Goal: Task Accomplishment & Management: Manage account settings

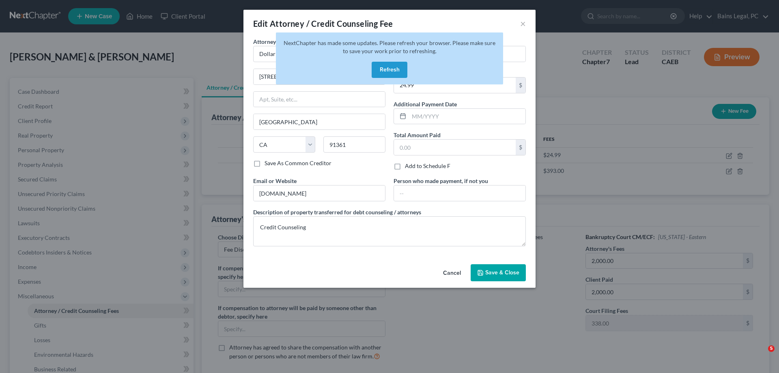
select select "36"
select select "4"
click at [395, 60] on div "NextChapter has made some updates. Please refresh your browser. Please make sur…" at bounding box center [389, 58] width 227 height 52
click at [392, 65] on button "Refresh" at bounding box center [389, 70] width 36 height 16
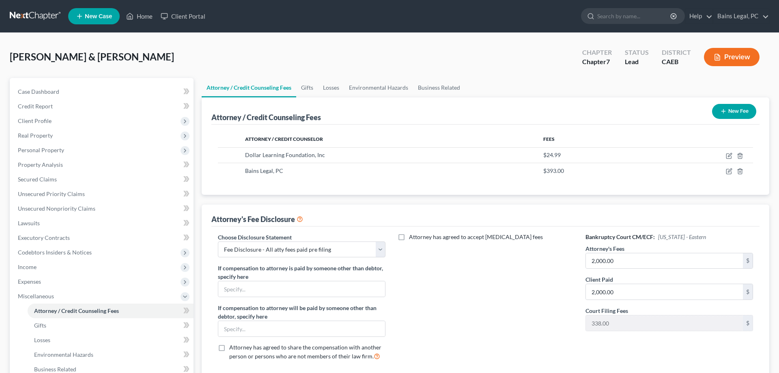
select select "36"
click at [146, 17] on link "Home" at bounding box center [139, 16] width 34 height 15
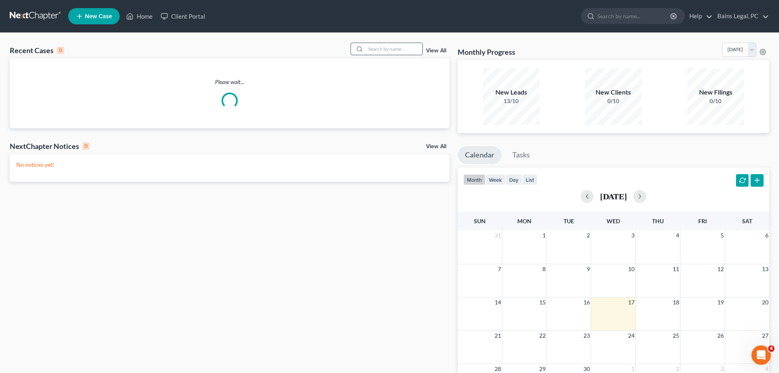
click at [382, 51] on input "search" at bounding box center [393, 49] width 57 height 12
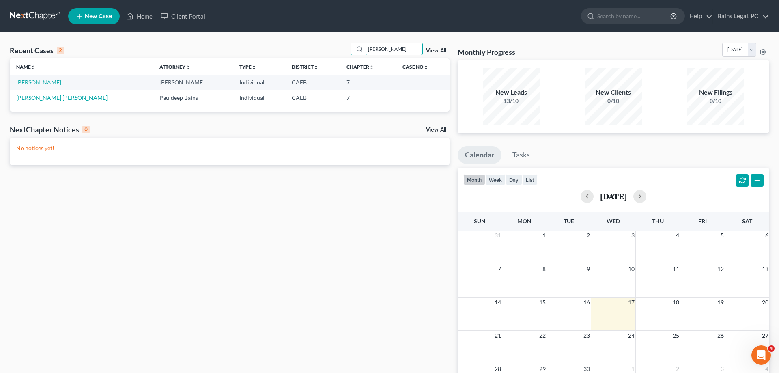
type input "EDGAR"
click at [41, 83] on link "Lopez-Garcia, Edgar" at bounding box center [38, 82] width 45 height 7
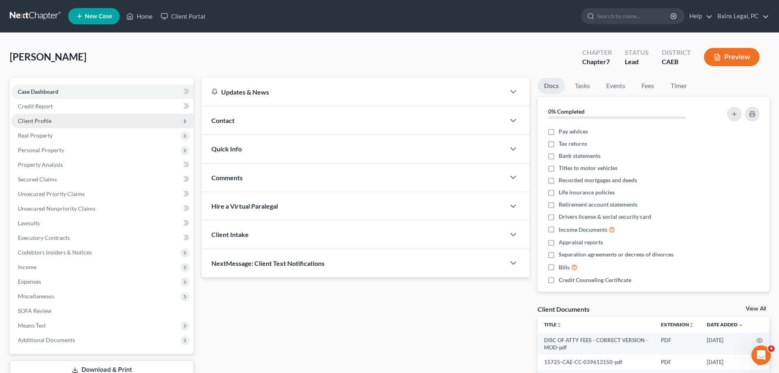
click at [62, 120] on span "Client Profile" at bounding box center [102, 121] width 182 height 15
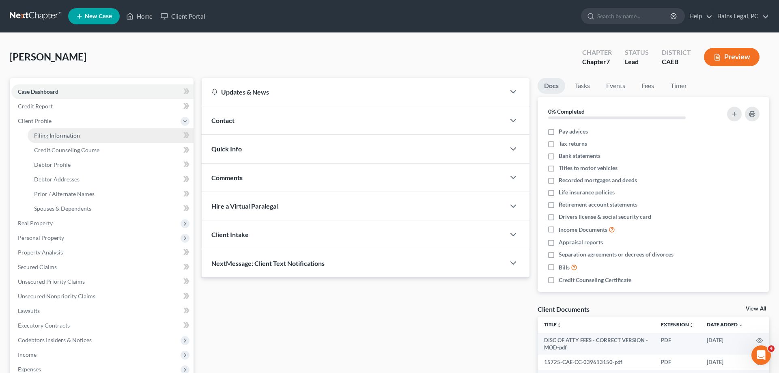
click at [105, 135] on link "Filing Information" at bounding box center [111, 135] width 166 height 15
select select "1"
select select "0"
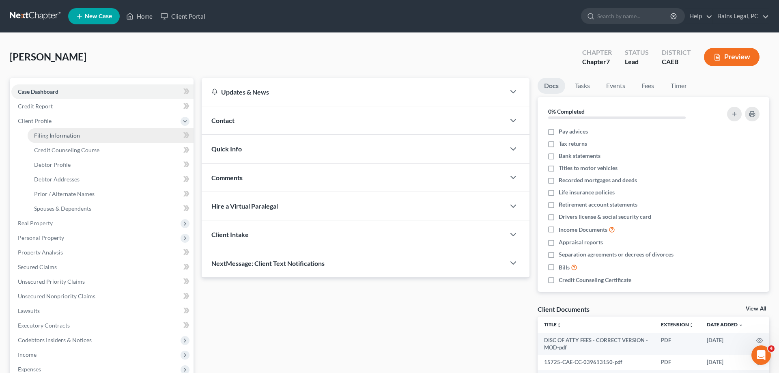
select select "4"
select select "0"
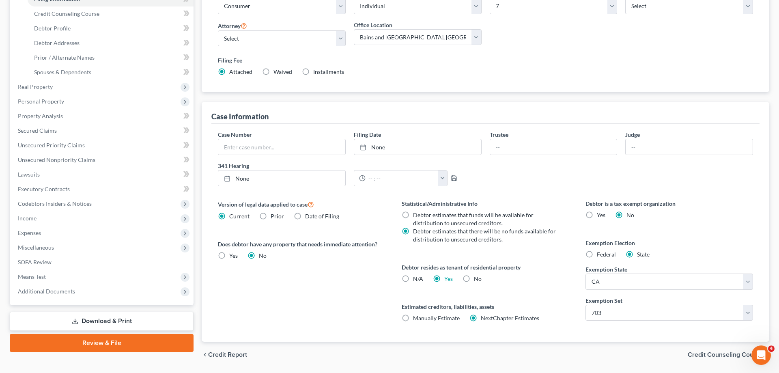
scroll to position [161, 0]
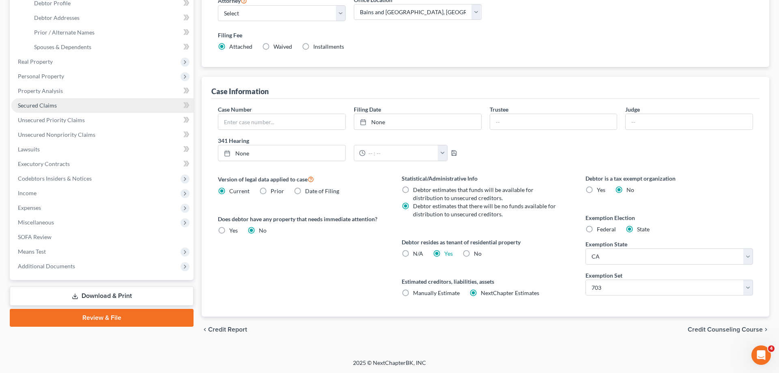
click at [41, 106] on span "Secured Claims" at bounding box center [37, 105] width 39 height 7
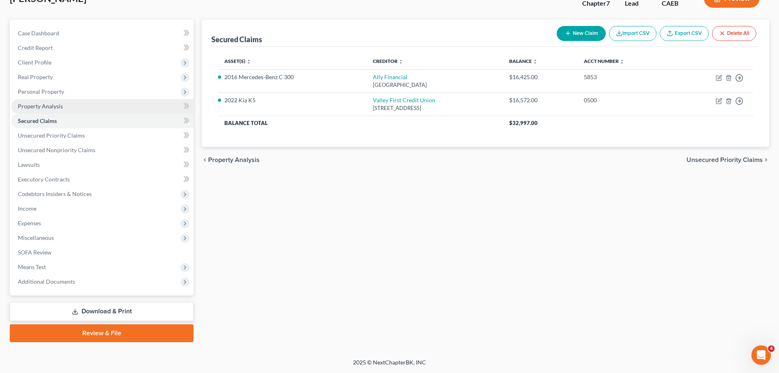
scroll to position [58, 0]
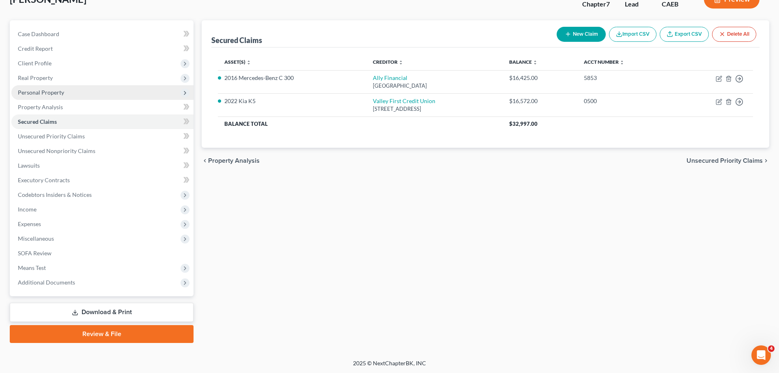
click at [41, 94] on span "Personal Property" at bounding box center [41, 92] width 46 height 7
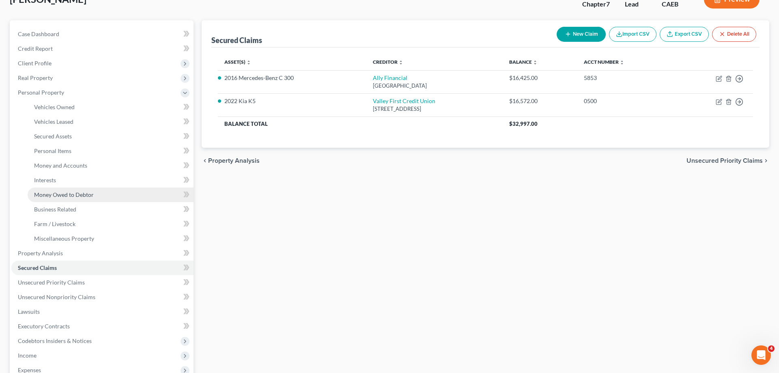
click at [73, 193] on span "Money Owed to Debtor" at bounding box center [64, 194] width 60 height 7
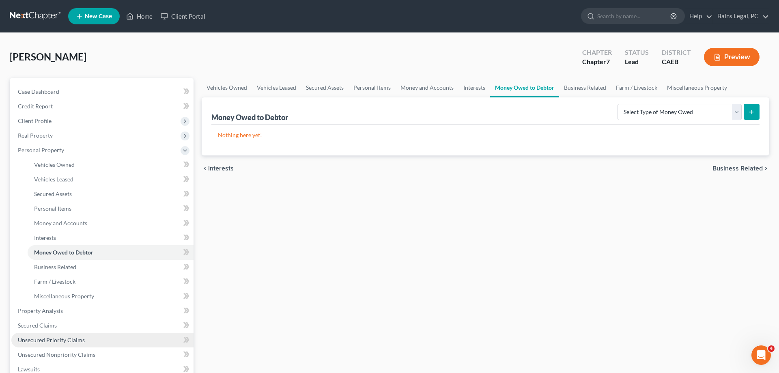
click at [89, 333] on link "Unsecured Priority Claims" at bounding box center [102, 340] width 182 height 15
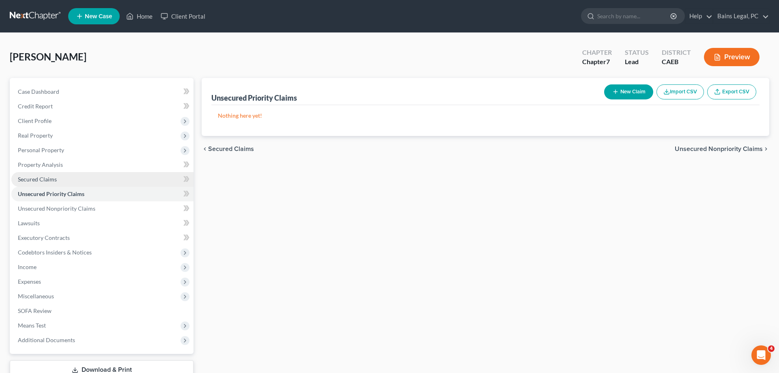
click at [36, 178] on span "Secured Claims" at bounding box center [37, 179] width 39 height 7
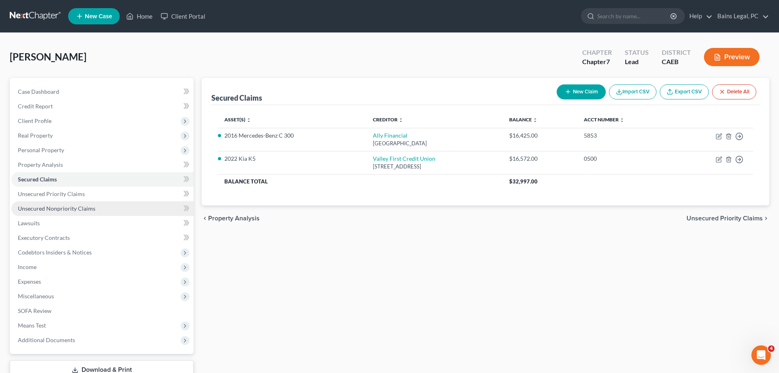
click at [65, 210] on span "Unsecured Nonpriority Claims" at bounding box center [56, 208] width 77 height 7
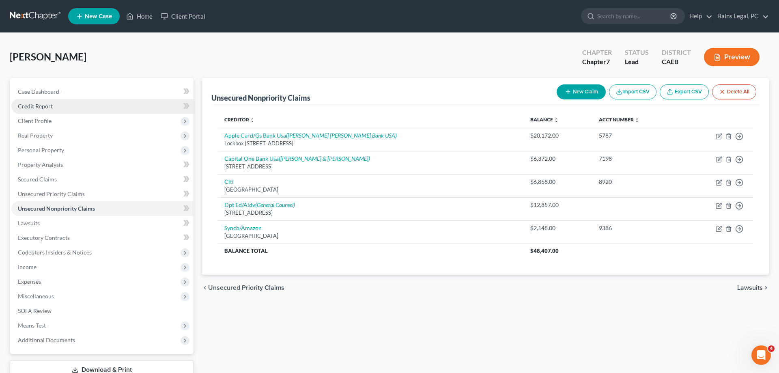
click at [66, 110] on link "Credit Report" at bounding box center [102, 106] width 182 height 15
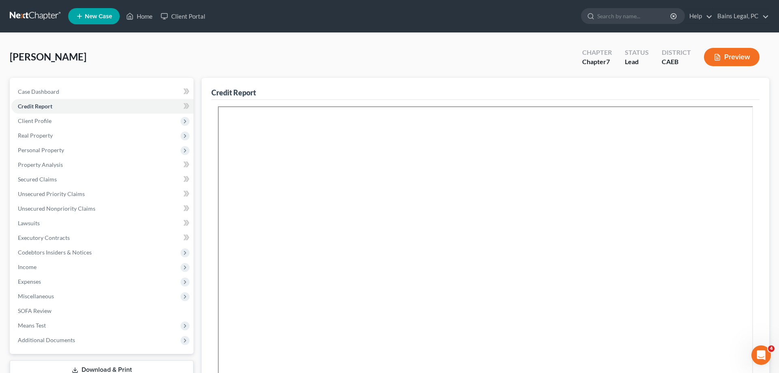
scroll to position [159, 0]
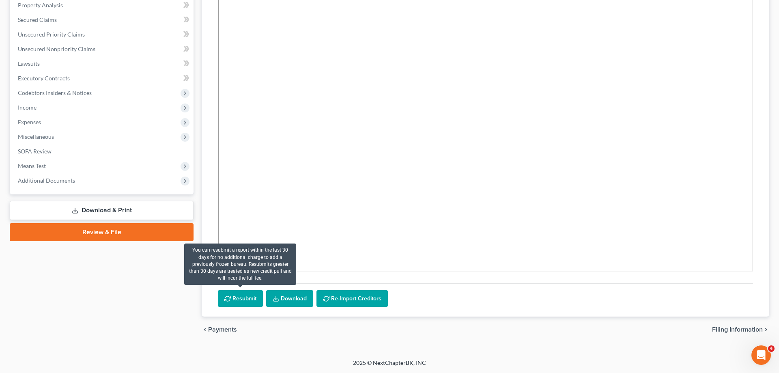
click at [232, 300] on button "Resubmit" at bounding box center [240, 298] width 45 height 17
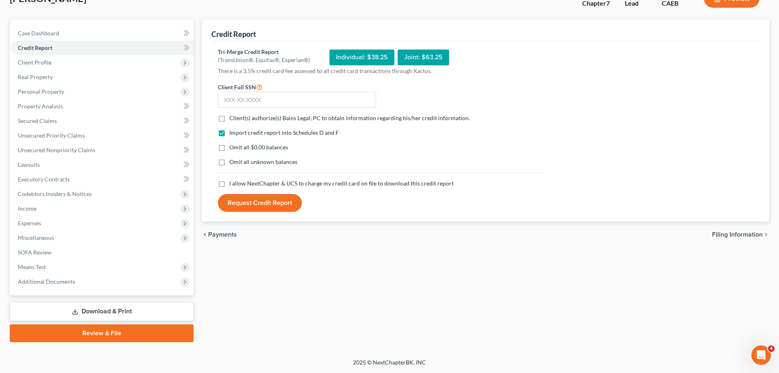
scroll to position [58, 0]
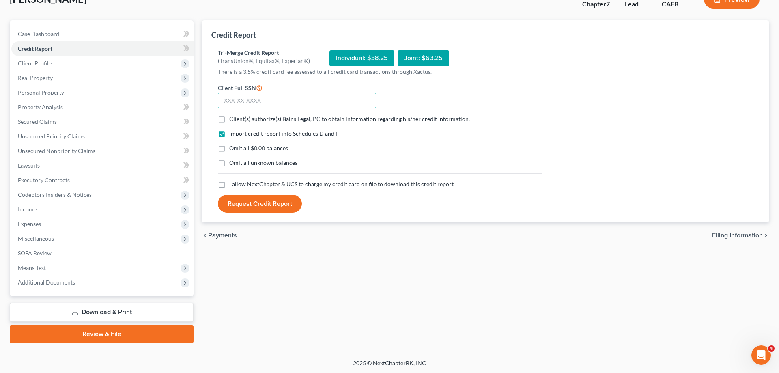
click at [269, 104] on input "text" at bounding box center [297, 100] width 158 height 16
click at [250, 109] on input "622-23-5561" at bounding box center [297, 100] width 158 height 16
type input "622-23-5561"
click at [229, 118] on label "Client(s) authorize(s) Bains Legal, PC to obtain information regarding his/her …" at bounding box center [349, 119] width 240 height 8
click at [232, 118] on input "Client(s) authorize(s) Bains Legal, PC to obtain information regarding his/her …" at bounding box center [234, 117] width 5 height 5
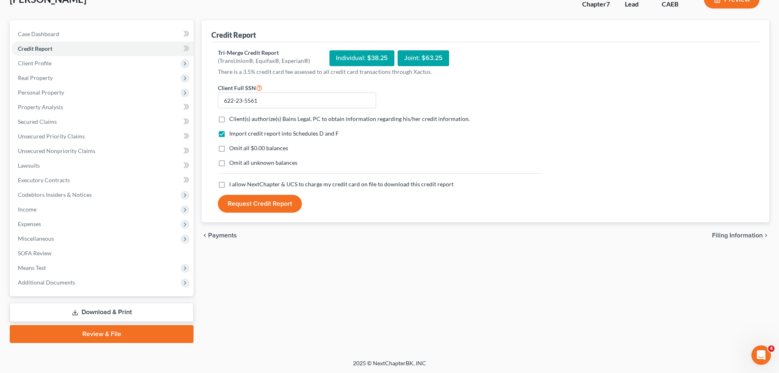
checkbox input "true"
click at [229, 149] on label "Omit all $0.00 balances" at bounding box center [258, 148] width 59 height 8
click at [232, 149] on input "Omit all $0.00 balances" at bounding box center [234, 146] width 5 height 5
checkbox input "true"
click at [229, 163] on label "Omit all unknown balances" at bounding box center [263, 163] width 68 height 8
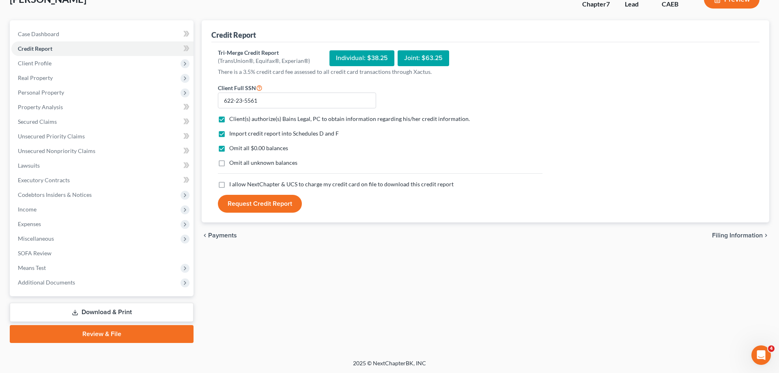
click at [232, 163] on input "Omit all unknown balances" at bounding box center [234, 161] width 5 height 5
checkbox input "true"
click at [229, 185] on label "I allow NextChapter & UCS to charge my credit card on file to download this cre…" at bounding box center [341, 184] width 224 height 8
click at [232, 185] on input "I allow NextChapter & UCS to charge my credit card on file to download this cre…" at bounding box center [234, 182] width 5 height 5
checkbox input "true"
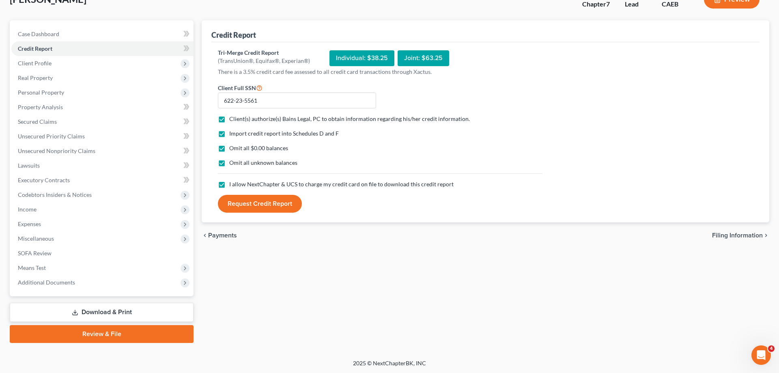
click at [226, 203] on button "Request Credit Report" at bounding box center [260, 204] width 84 height 18
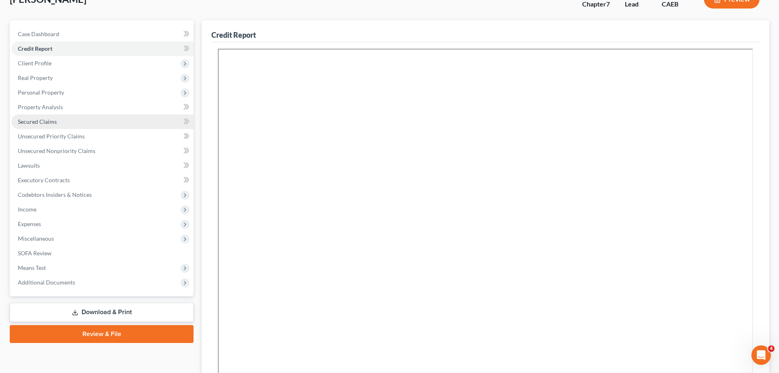
click at [60, 122] on link "Secured Claims" at bounding box center [102, 121] width 182 height 15
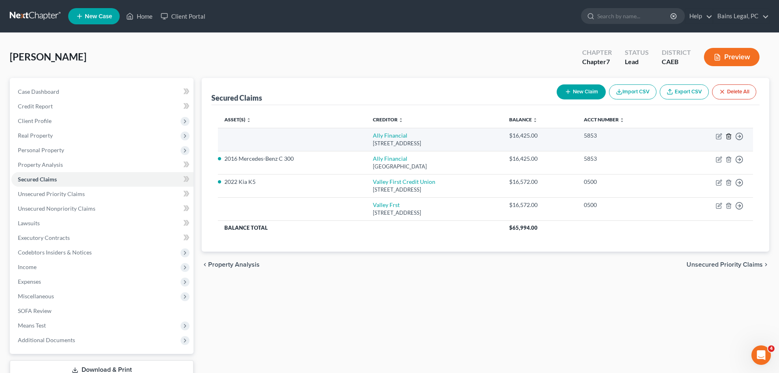
click at [726, 136] on icon "button" at bounding box center [728, 136] width 6 height 6
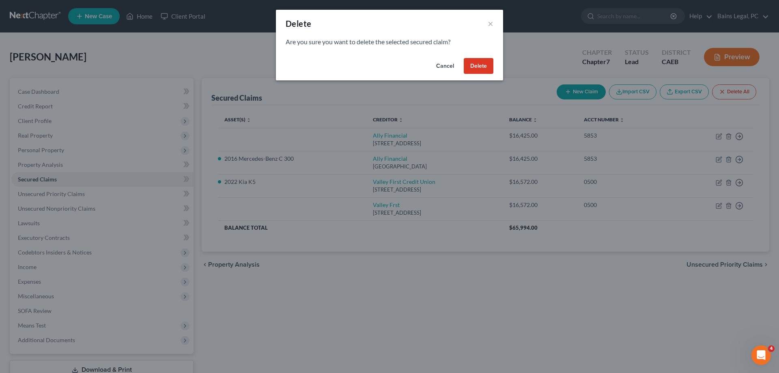
click at [479, 63] on button "Delete" at bounding box center [479, 66] width 30 height 16
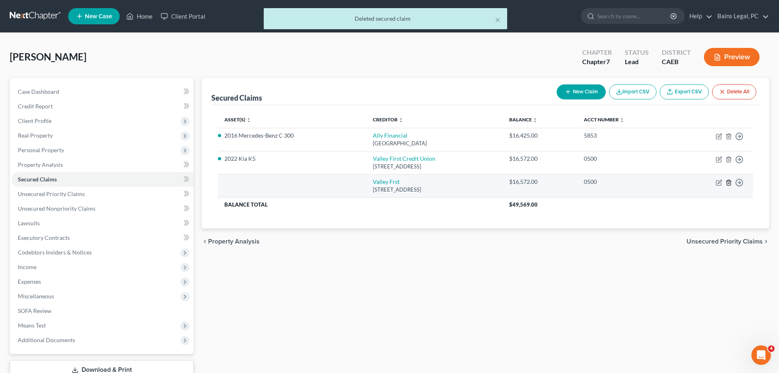
click at [729, 184] on icon "button" at bounding box center [728, 182] width 6 height 6
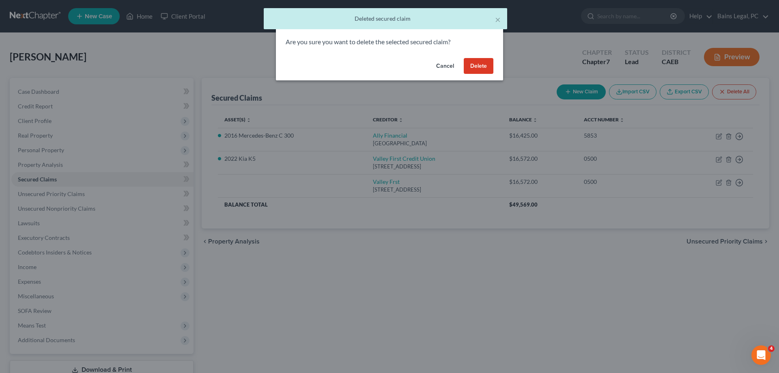
click at [479, 67] on button "Delete" at bounding box center [479, 66] width 30 height 16
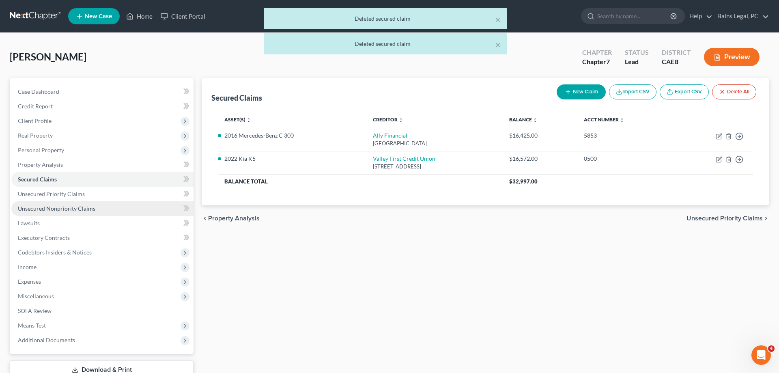
click at [73, 208] on span "Unsecured Nonpriority Claims" at bounding box center [56, 208] width 77 height 7
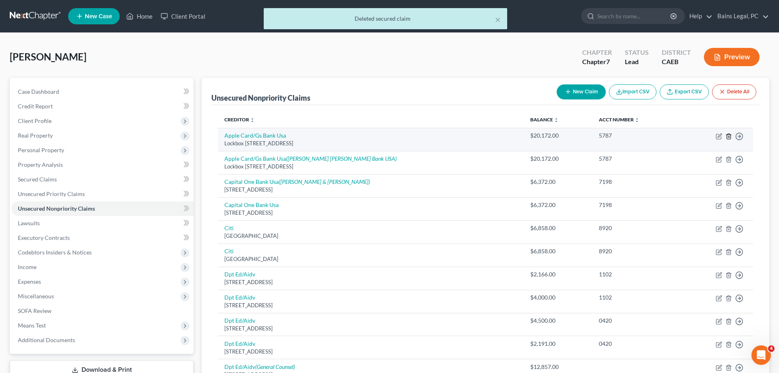
click at [728, 136] on icon "button" at bounding box center [728, 136] width 6 height 6
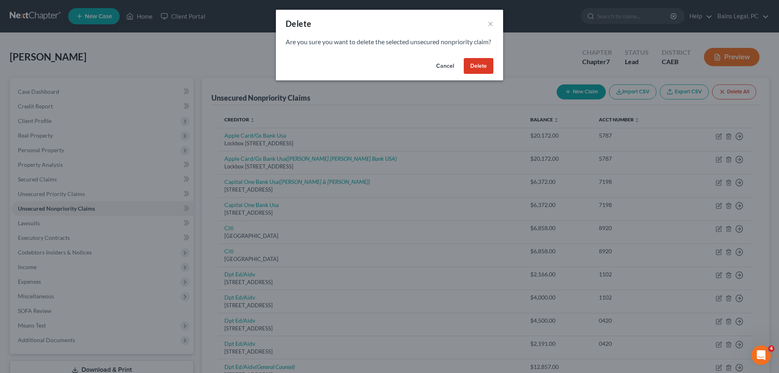
click at [479, 74] on button "Delete" at bounding box center [479, 66] width 30 height 16
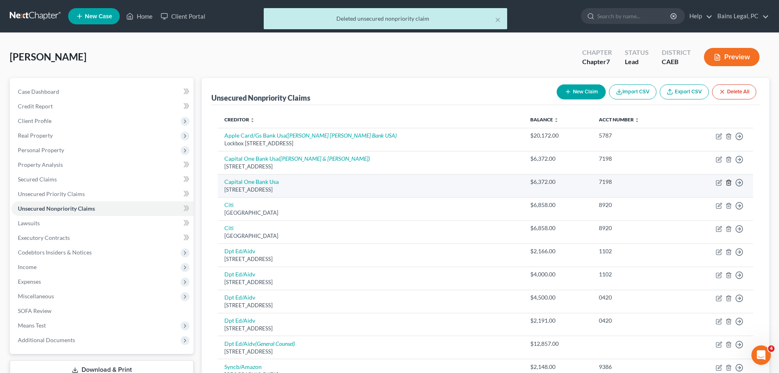
click at [731, 182] on icon "button" at bounding box center [728, 182] width 6 height 6
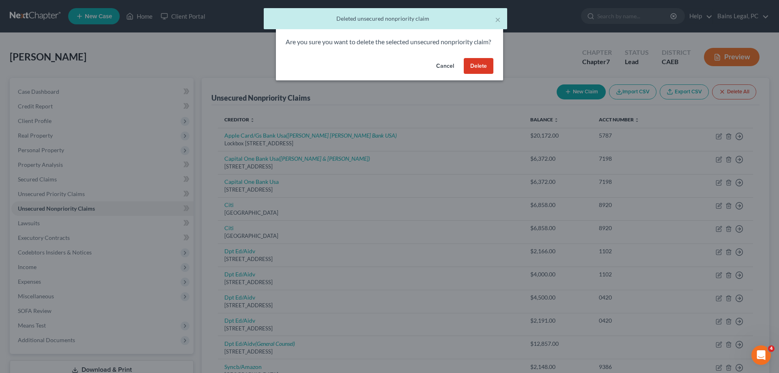
click at [471, 74] on button "Delete" at bounding box center [479, 66] width 30 height 16
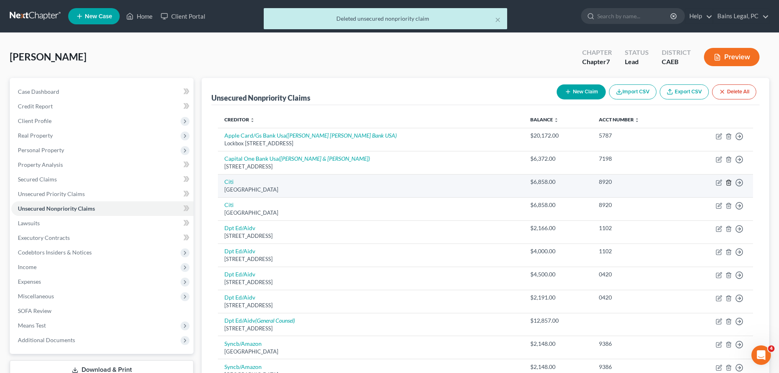
click at [727, 183] on icon "button" at bounding box center [728, 182] width 4 height 5
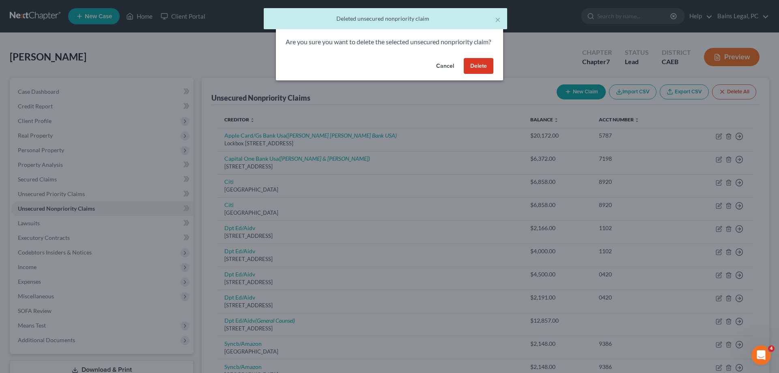
click at [477, 72] on button "Delete" at bounding box center [479, 66] width 30 height 16
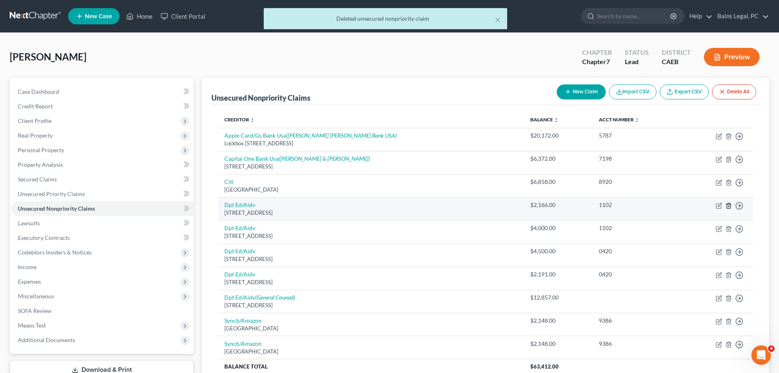
click at [729, 206] on icon "button" at bounding box center [728, 205] width 6 height 6
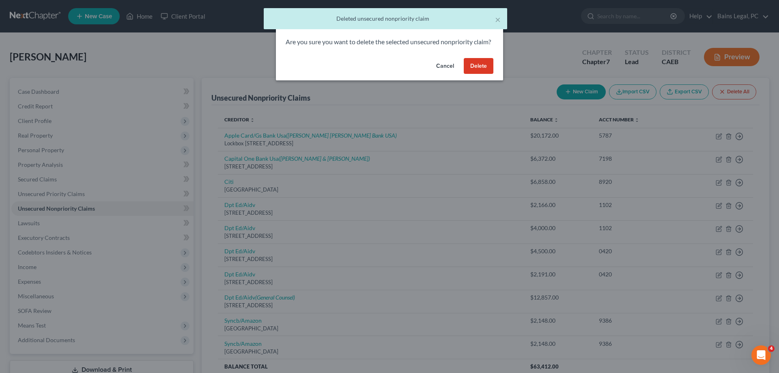
click at [486, 70] on button "Delete" at bounding box center [479, 66] width 30 height 16
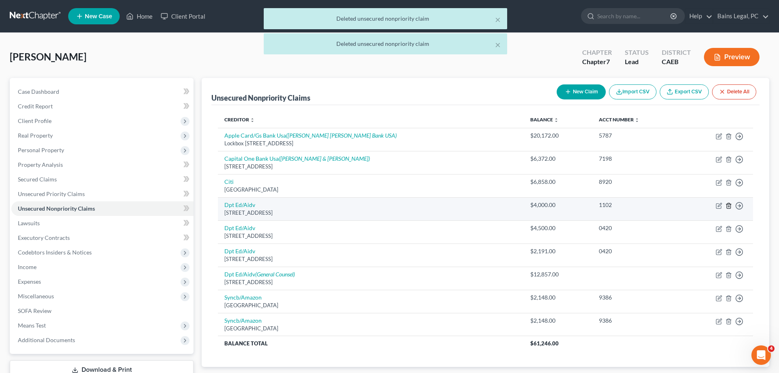
click at [729, 208] on icon "button" at bounding box center [728, 205] width 6 height 6
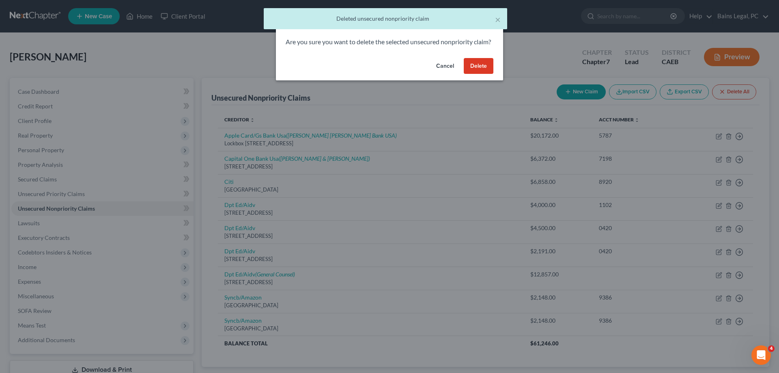
click at [485, 74] on button "Delete" at bounding box center [479, 66] width 30 height 16
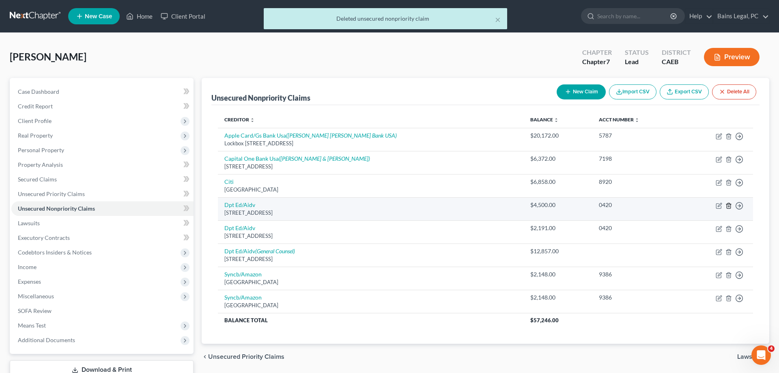
click at [729, 204] on icon "button" at bounding box center [728, 205] width 6 height 6
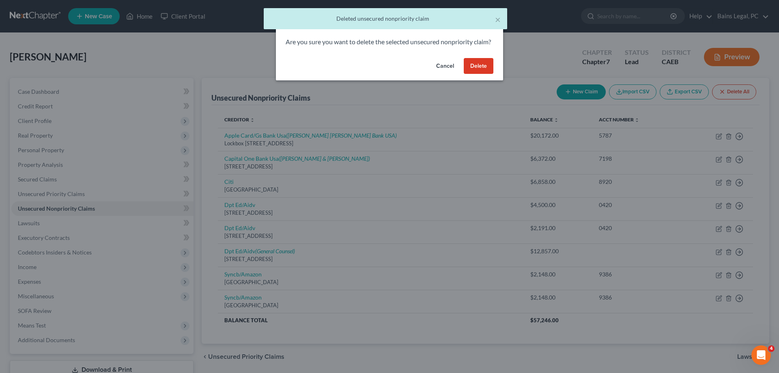
click at [475, 74] on button "Delete" at bounding box center [479, 66] width 30 height 16
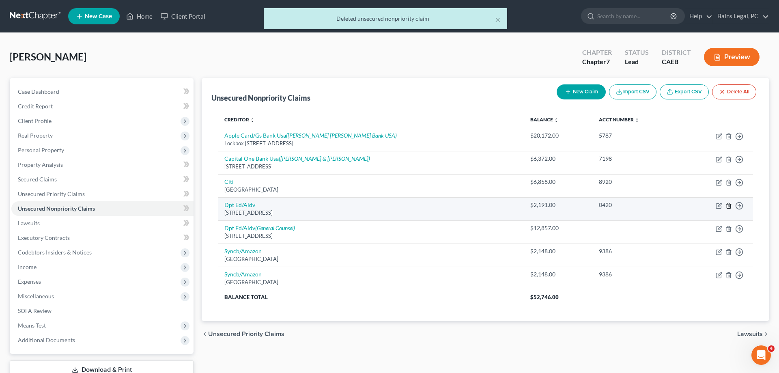
click at [726, 204] on icon "button" at bounding box center [728, 205] width 4 height 5
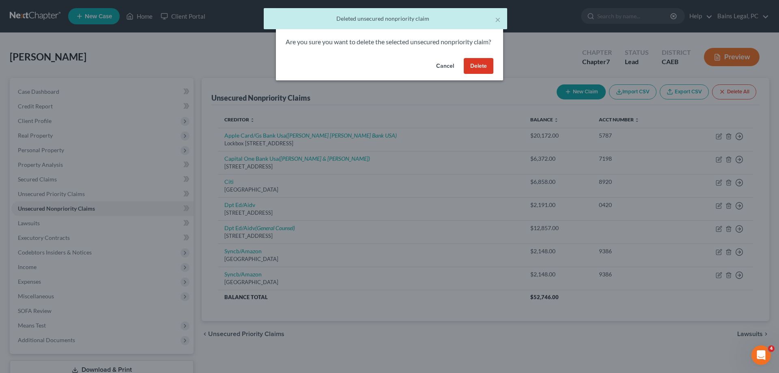
click at [478, 73] on button "Delete" at bounding box center [479, 66] width 30 height 16
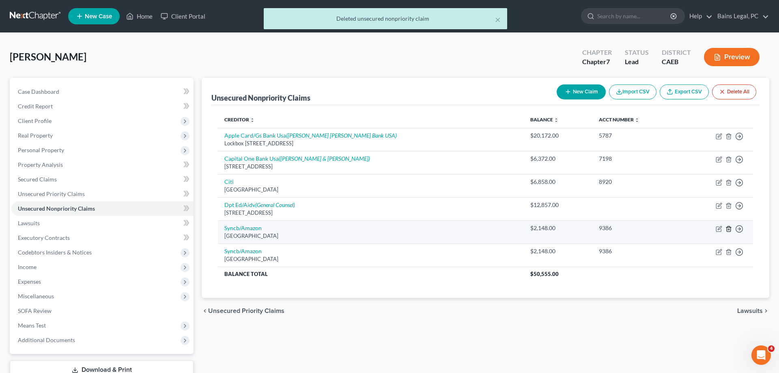
click at [729, 231] on icon "button" at bounding box center [728, 228] width 4 height 5
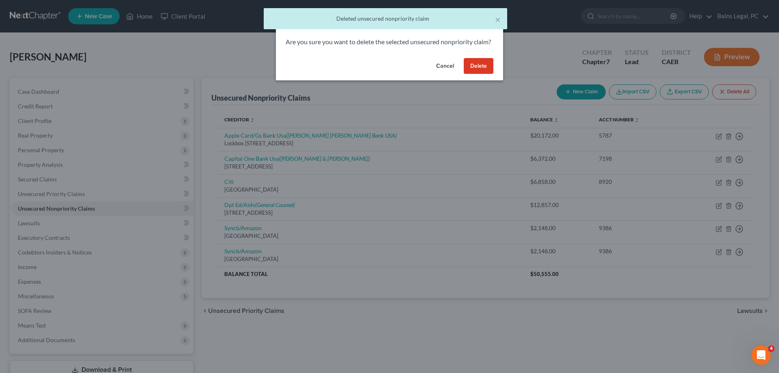
click at [477, 73] on button "Delete" at bounding box center [479, 66] width 30 height 16
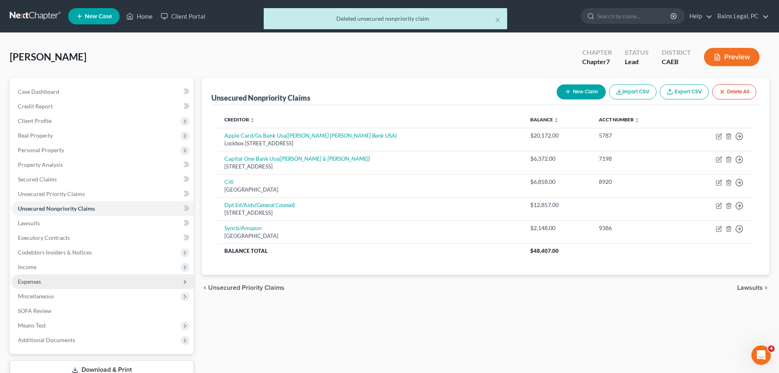
scroll to position [58, 0]
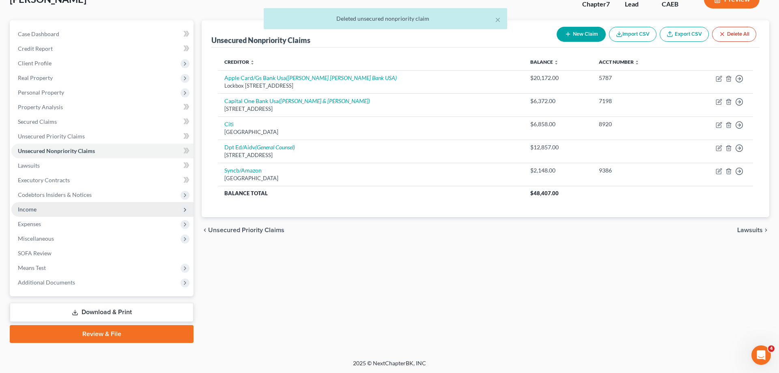
click at [50, 212] on span "Income" at bounding box center [102, 209] width 182 height 15
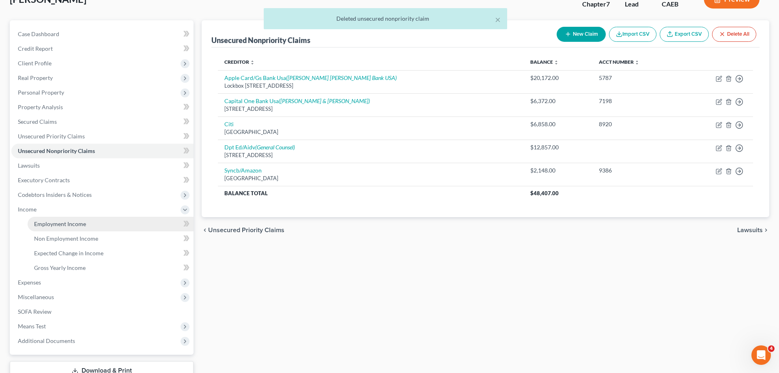
click at [51, 220] on span "Employment Income" at bounding box center [60, 223] width 52 height 7
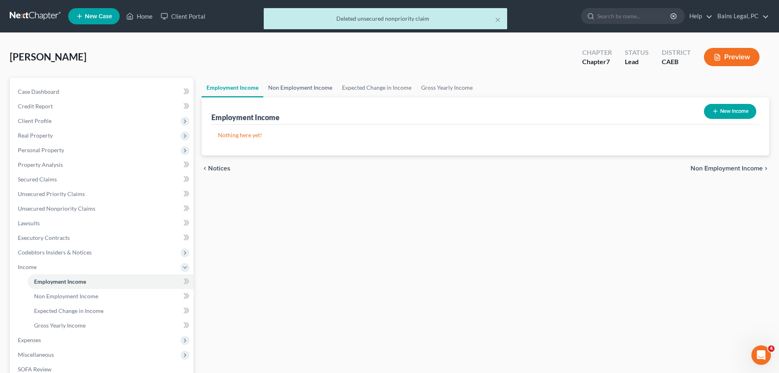
click at [296, 88] on link "Non Employment Income" at bounding box center [300, 87] width 74 height 19
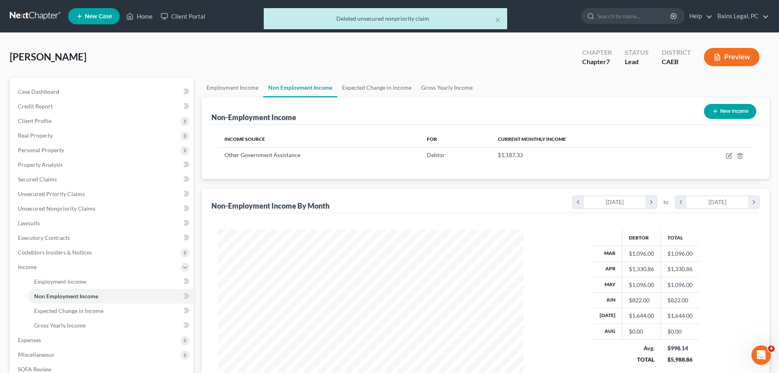
scroll to position [152, 322]
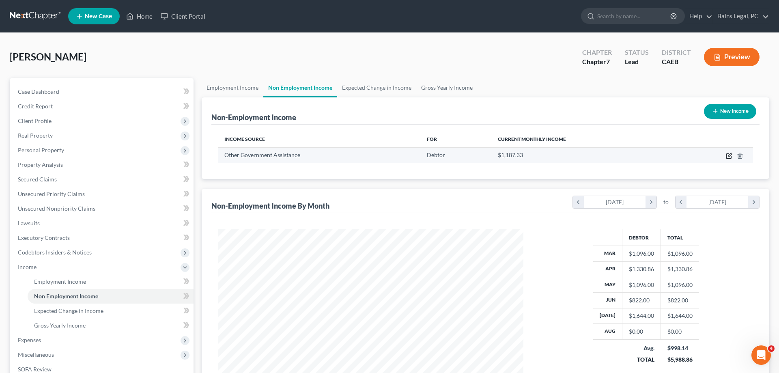
click at [727, 157] on icon "button" at bounding box center [729, 155] width 6 height 6
select select "5"
select select "2"
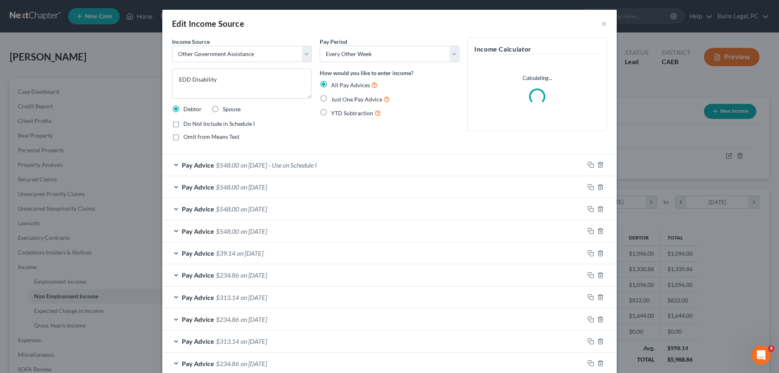
scroll to position [207, 0]
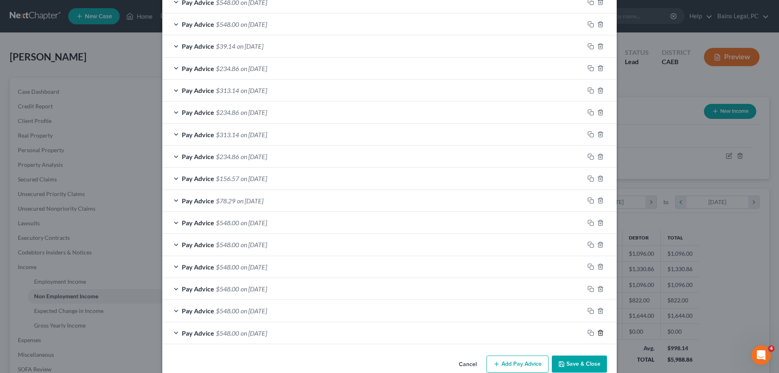
click at [600, 333] on line "button" at bounding box center [600, 334] width 0 height 2
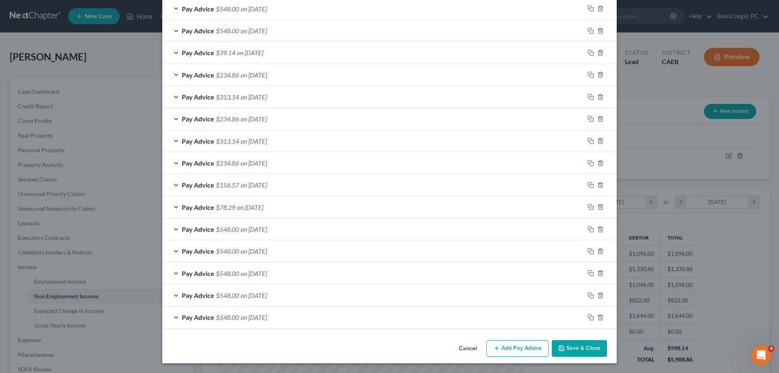
scroll to position [217, 0]
click at [601, 321] on div at bounding box center [600, 317] width 32 height 13
click at [603, 318] on icon "button" at bounding box center [600, 317] width 6 height 6
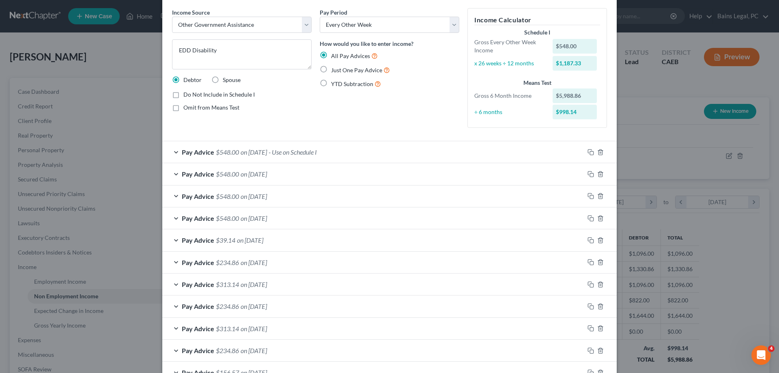
click at [385, 155] on div "Pay Advice $548.00 on 07/30/2025 - Use on Schedule I" at bounding box center [373, 151] width 422 height 21
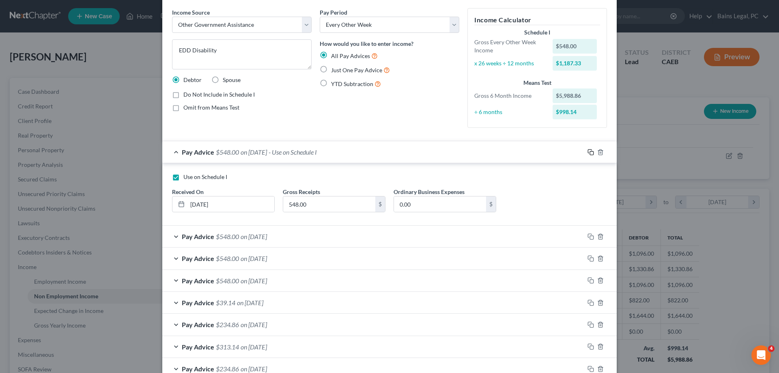
click at [589, 152] on icon "button" at bounding box center [590, 152] width 6 height 6
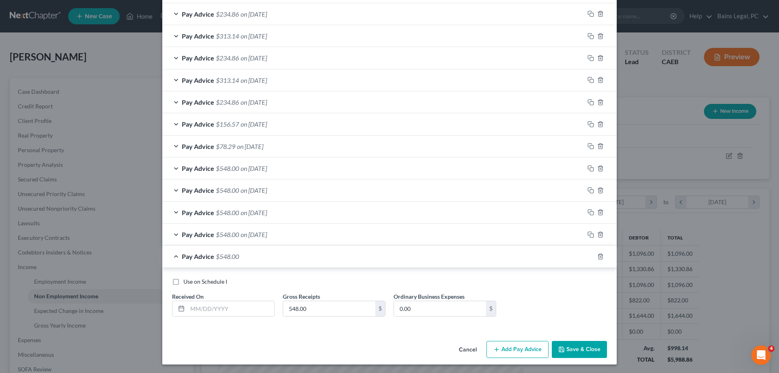
scroll to position [279, 0]
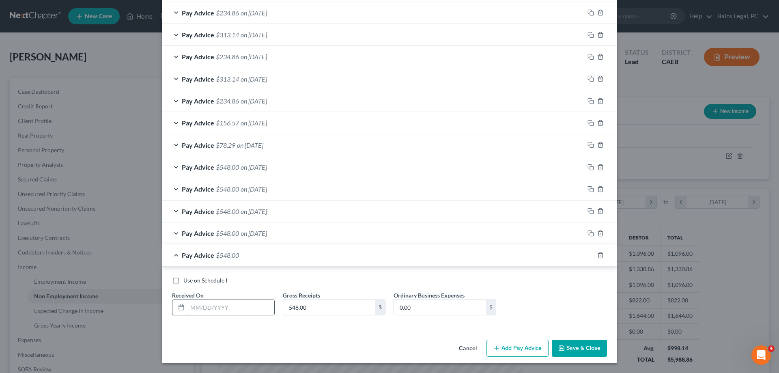
click at [242, 308] on input "text" at bounding box center [230, 307] width 87 height 15
type input "8/28/25"
type input "548"
click at [590, 255] on icon "button" at bounding box center [590, 255] width 6 height 6
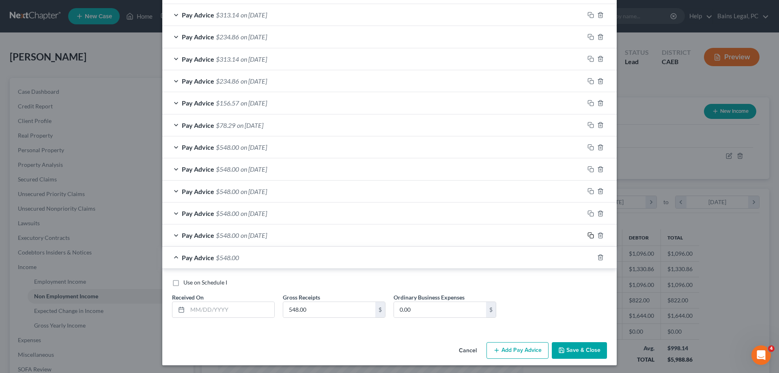
scroll to position [301, 0]
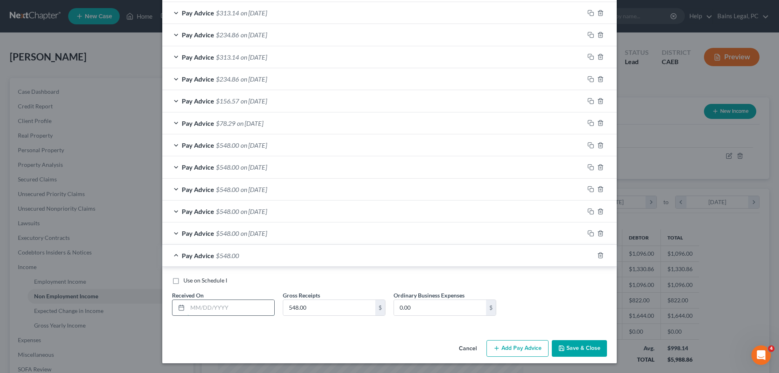
click at [227, 302] on input "text" at bounding box center [230, 307] width 87 height 15
type input "8/12/25"
drag, startPoint x: 589, startPoint y: 255, endPoint x: 380, endPoint y: 296, distance: 212.4
click at [590, 256] on icon "button" at bounding box center [590, 255] width 6 height 6
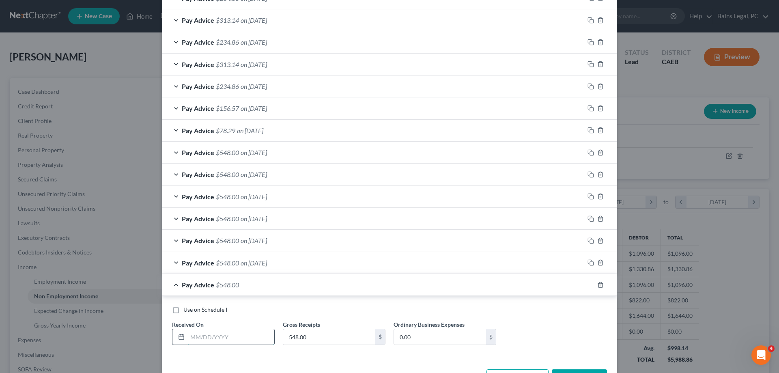
click at [234, 339] on input "text" at bounding box center [230, 336] width 87 height 15
click at [602, 286] on icon "button" at bounding box center [600, 284] width 4 height 5
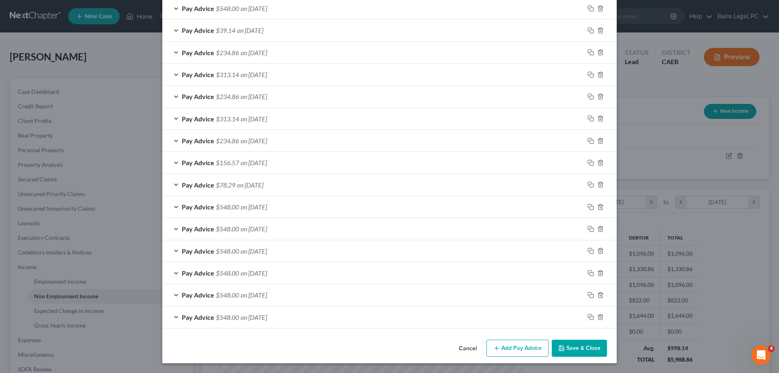
scroll to position [239, 0]
click at [348, 309] on div "Pay Advice $548.00 on 08/12/2025" at bounding box center [373, 316] width 422 height 21
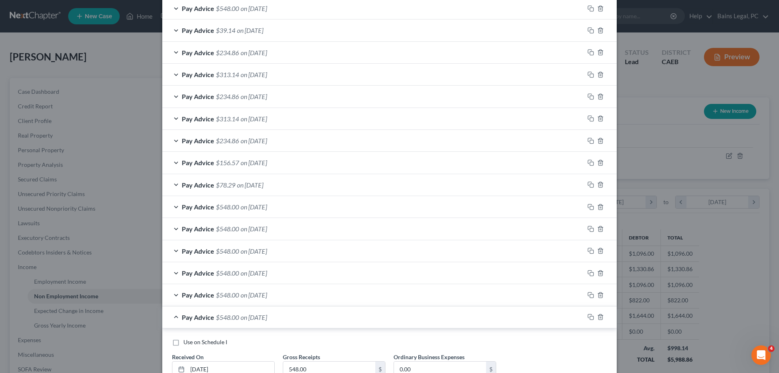
click at [189, 343] on span "Use on Schedule I" at bounding box center [205, 341] width 44 height 7
click at [189, 343] on input "Use on Schedule I" at bounding box center [189, 340] width 5 height 5
checkbox input "true"
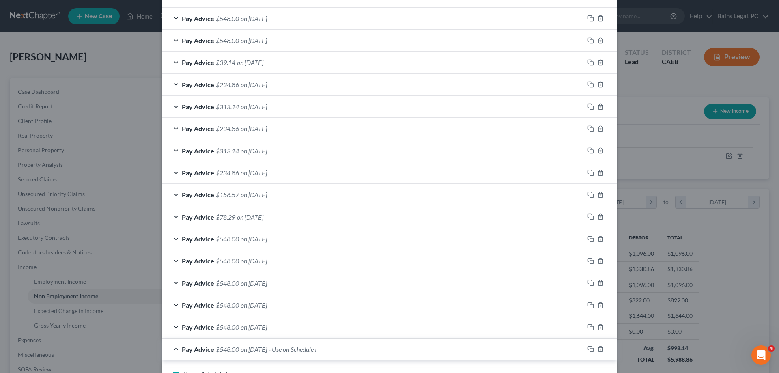
scroll to position [301, 0]
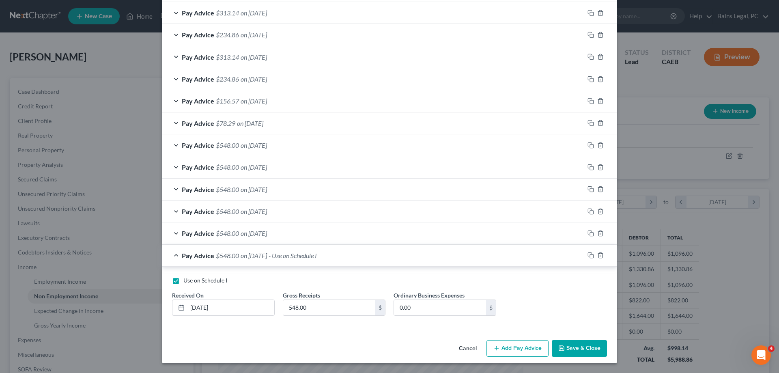
click at [597, 351] on button "Save & Close" at bounding box center [579, 348] width 55 height 17
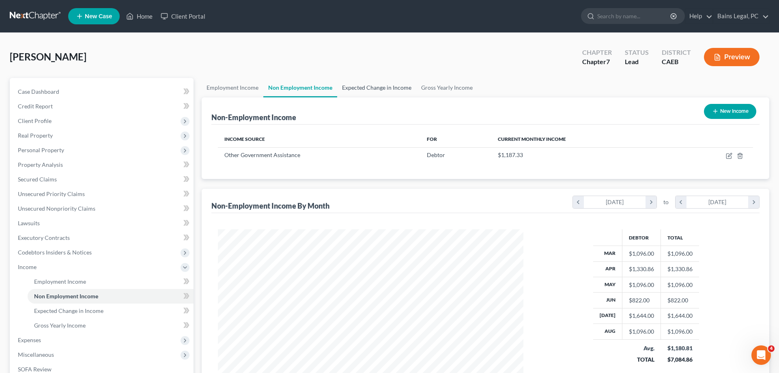
click at [384, 79] on link "Expected Change in Income" at bounding box center [376, 87] width 79 height 19
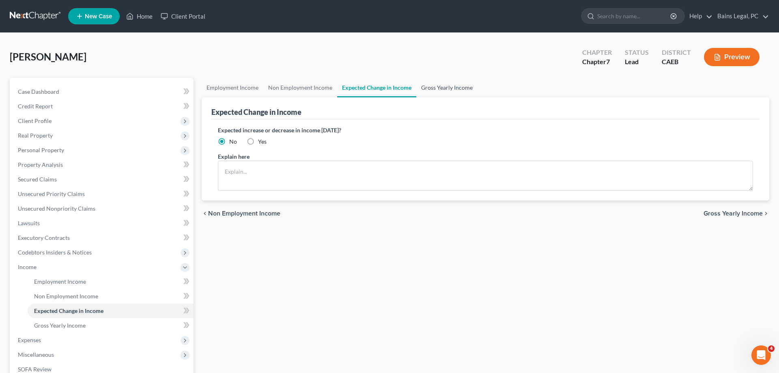
click at [439, 85] on link "Gross Yearly Income" at bounding box center [446, 87] width 61 height 19
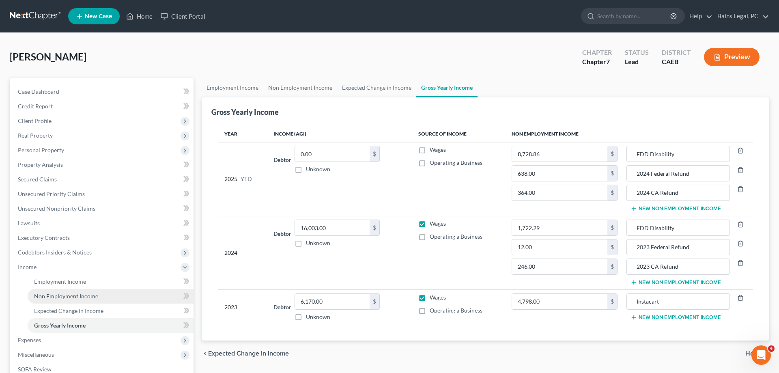
click at [58, 294] on span "Non Employment Income" at bounding box center [66, 295] width 64 height 7
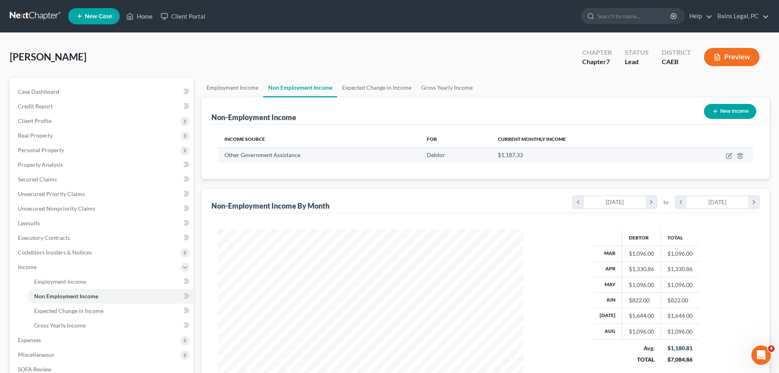
scroll to position [152, 322]
click at [727, 157] on icon "button" at bounding box center [729, 155] width 6 height 6
select select "5"
select select "2"
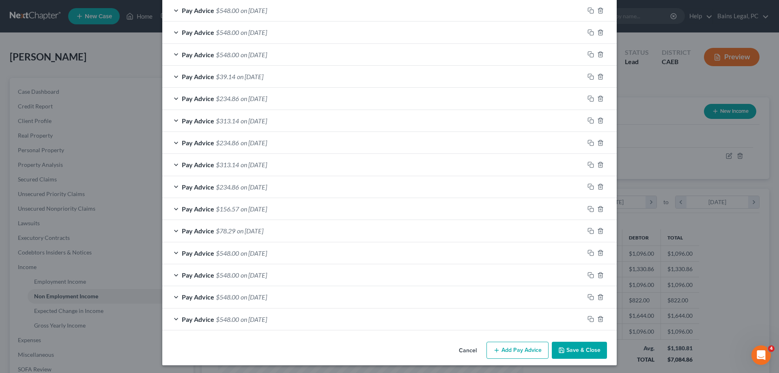
scroll to position [239, 0]
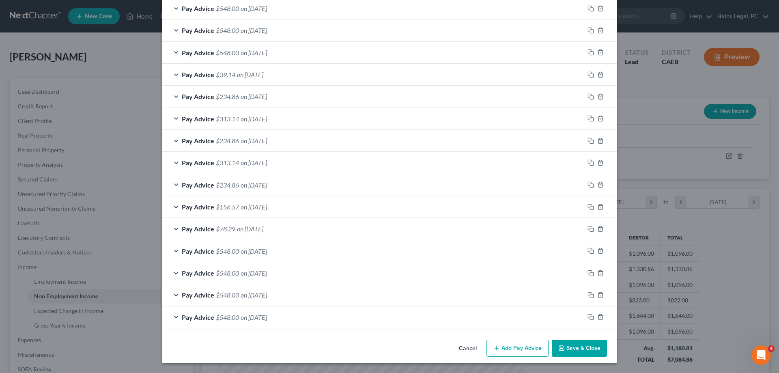
click at [592, 349] on button "Save & Close" at bounding box center [579, 347] width 55 height 17
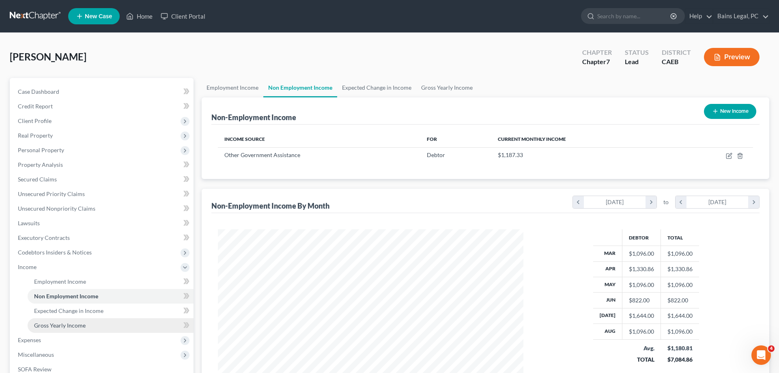
click at [72, 323] on span "Gross Yearly Income" at bounding box center [60, 325] width 52 height 7
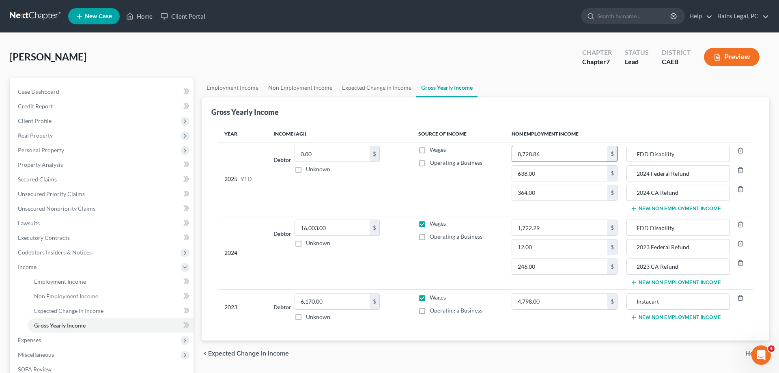
click at [550, 152] on input "8,728.86" at bounding box center [559, 153] width 95 height 15
type input "9,824.86"
click at [51, 342] on span "Expenses" at bounding box center [102, 340] width 182 height 15
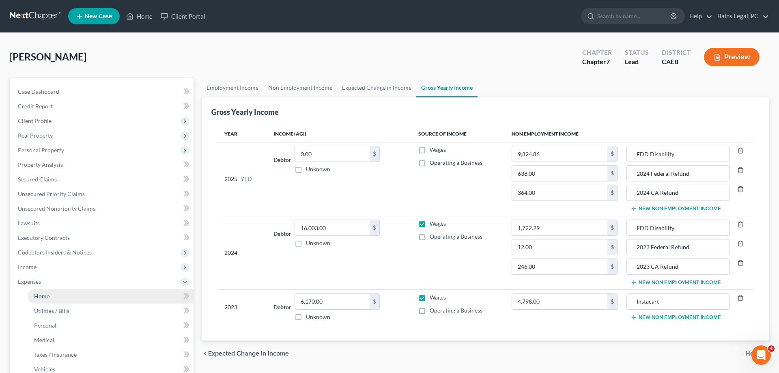
click at [50, 300] on link "Home" at bounding box center [111, 296] width 166 height 15
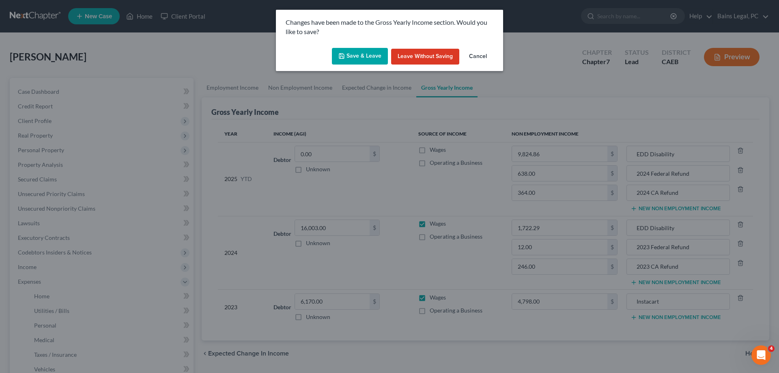
click at [362, 57] on button "Save & Leave" at bounding box center [360, 56] width 56 height 17
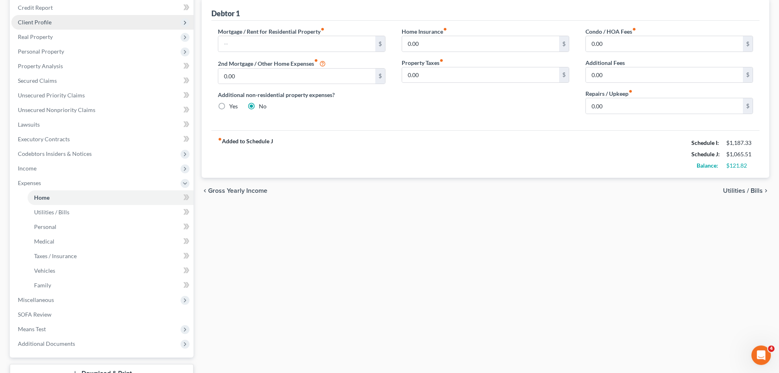
scroll to position [77, 0]
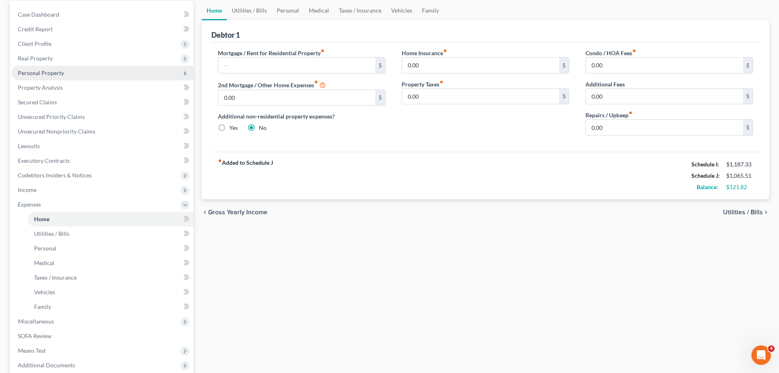
click at [58, 67] on span "Personal Property" at bounding box center [102, 73] width 182 height 15
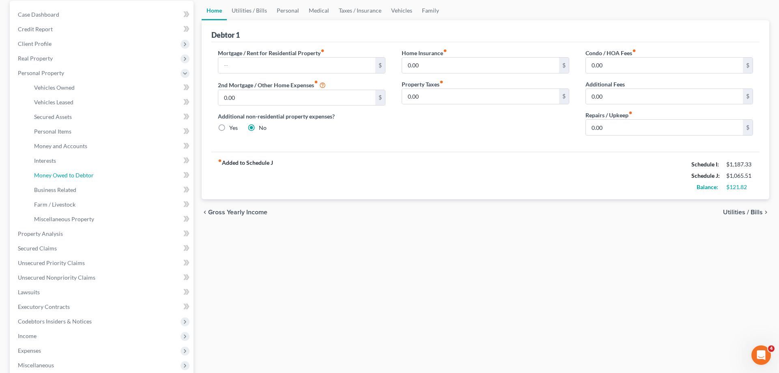
drag, startPoint x: 78, startPoint y: 174, endPoint x: 402, endPoint y: 171, distance: 324.0
click at [78, 174] on span "Money Owed to Debtor" at bounding box center [64, 175] width 60 height 7
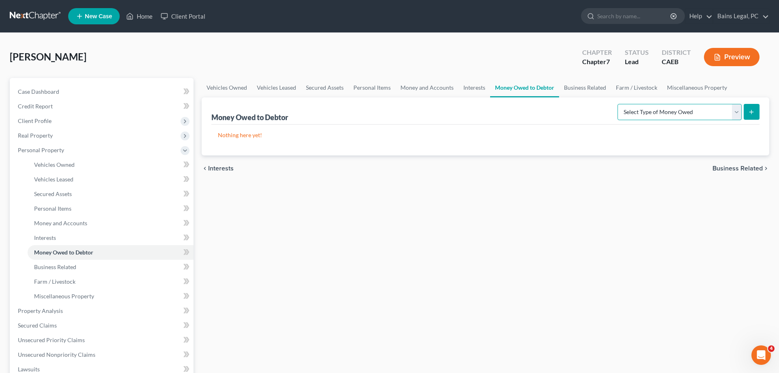
click at [617, 104] on select "Select Type of Money Owed Accounts Receivable Alimony Child Support Claims Agai…" at bounding box center [679, 112] width 124 height 16
select select "expected_tax_refund"
click option "Expected Tax Refund and Unused NOLs" at bounding box center [0, 0] width 0 height 0
click at [751, 115] on button "submit" at bounding box center [751, 112] width 16 height 16
select select "0"
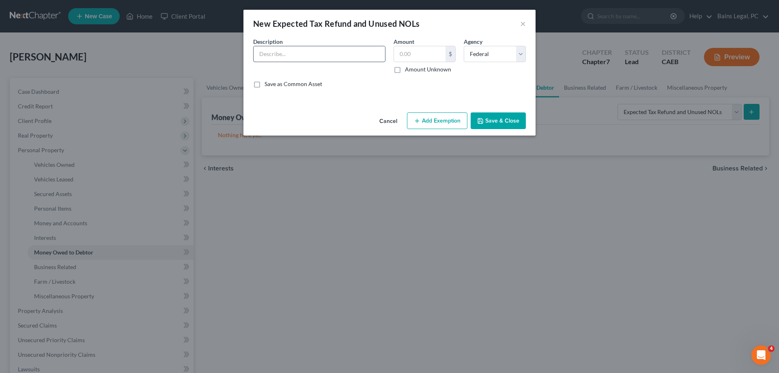
click at [304, 57] on input "text" at bounding box center [318, 53] width 131 height 15
type input "Estimated 2025 Federal Refund (9/12)"
type input "480"
click at [415, 122] on icon "button" at bounding box center [417, 121] width 6 height 6
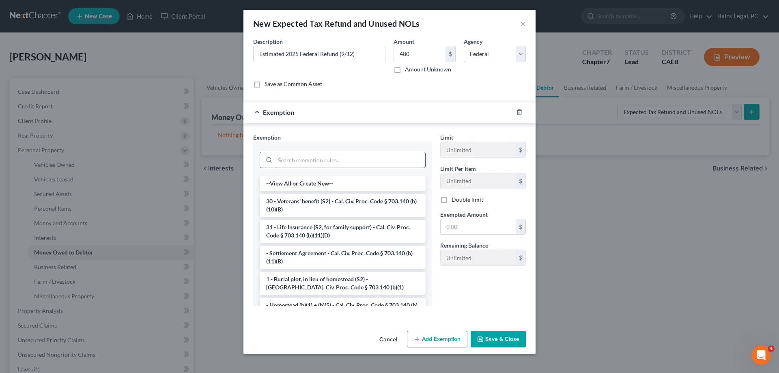
click at [327, 154] on input "search" at bounding box center [350, 159] width 150 height 15
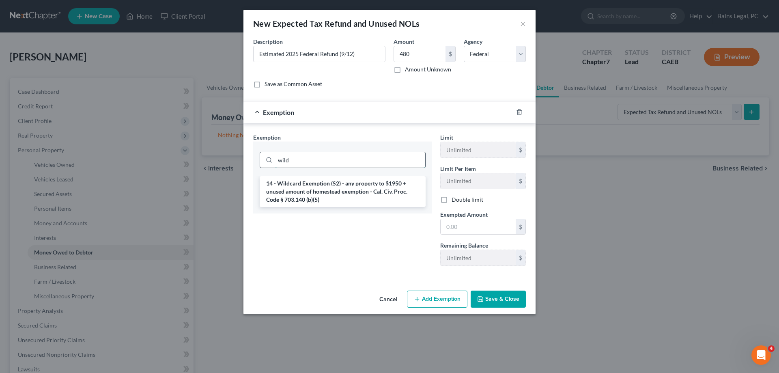
type input "wild"
click at [323, 191] on li "14 - Wildcard Exemption (S2) - any property to $1950 + unused amount of homeste…" at bounding box center [343, 191] width 166 height 31
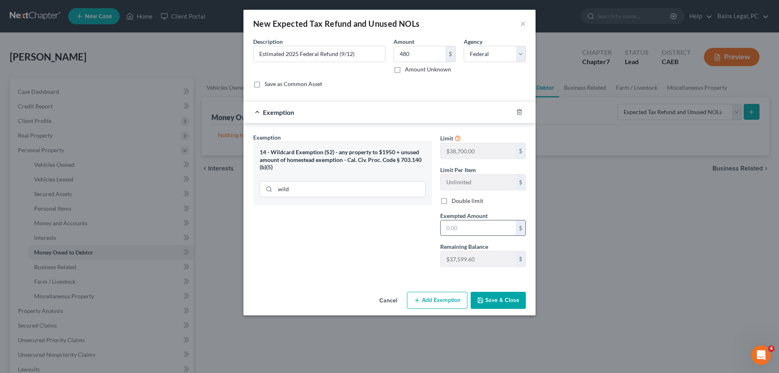
click at [463, 223] on input "text" at bounding box center [477, 227] width 75 height 15
type input "480"
click at [500, 302] on button "Save & Close" at bounding box center [497, 300] width 55 height 17
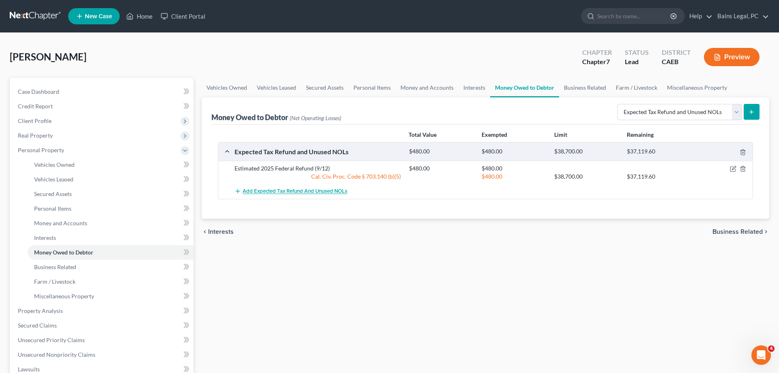
click at [288, 191] on span "Add Expected Tax Refund and Unused NOLs" at bounding box center [295, 191] width 105 height 6
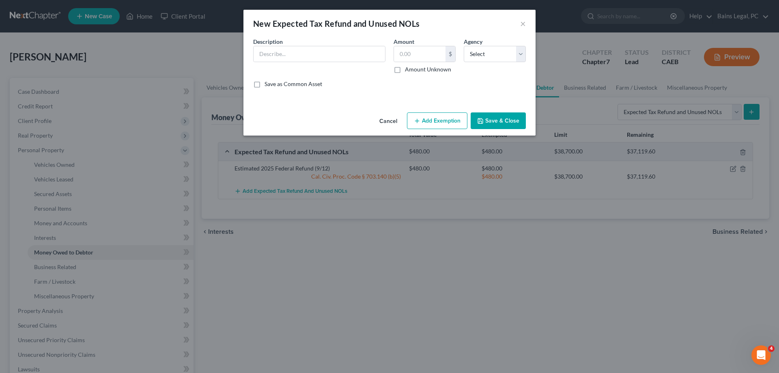
click at [371, 62] on div "Description *" at bounding box center [319, 55] width 140 height 36
click at [371, 54] on input "text" at bounding box center [318, 53] width 131 height 15
type input "Estimated 2025 CA Refund (9/12)"
type input "275"
select select "2"
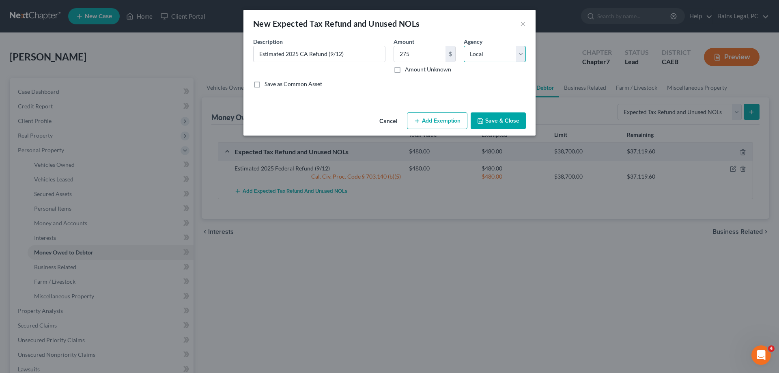
click option "Local" at bounding box center [0, 0] width 0 height 0
click at [442, 121] on button "Add Exemption" at bounding box center [437, 120] width 60 height 17
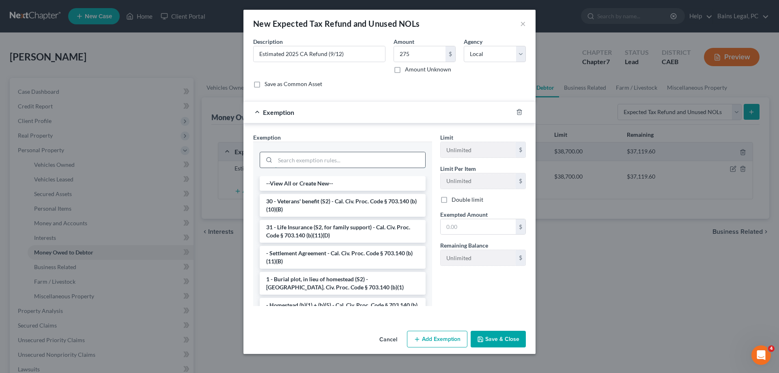
click at [334, 158] on input "search" at bounding box center [350, 159] width 150 height 15
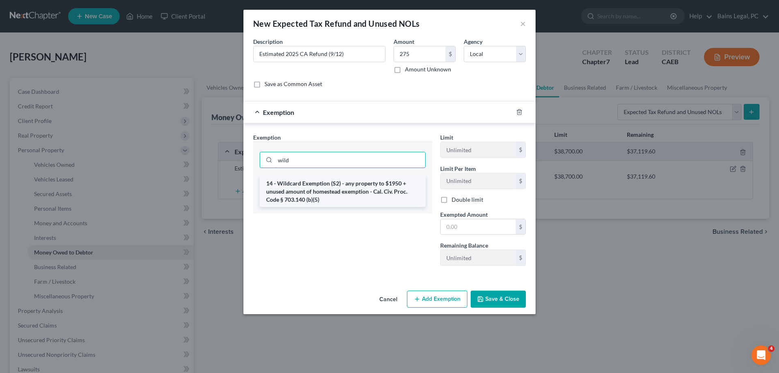
type input "wild"
click at [330, 195] on li "14 - Wildcard Exemption (S2) - any property to $1950 + unused amount of homeste…" at bounding box center [343, 191] width 166 height 31
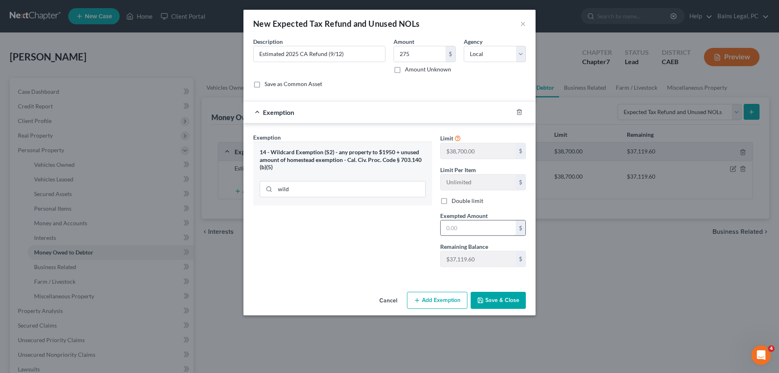
click at [493, 231] on input "text" at bounding box center [477, 227] width 75 height 15
type input "275"
click at [507, 307] on button "Save & Close" at bounding box center [497, 300] width 55 height 17
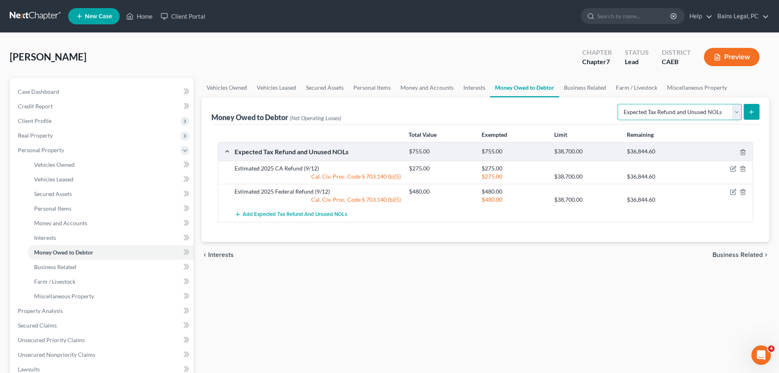
click at [617, 104] on select "Select Type of Money Owed Accounts Receivable Alimony Child Support Claims Agai…" at bounding box center [679, 112] width 124 height 16
select select "other_contingent_and_unliquidated_claims"
click option "Other Contingent & Unliquidated Claims" at bounding box center [0, 0] width 0 height 0
click at [755, 115] on button "submit" at bounding box center [751, 112] width 16 height 16
drag, startPoint x: 459, startPoint y: 87, endPoint x: 488, endPoint y: 88, distance: 29.2
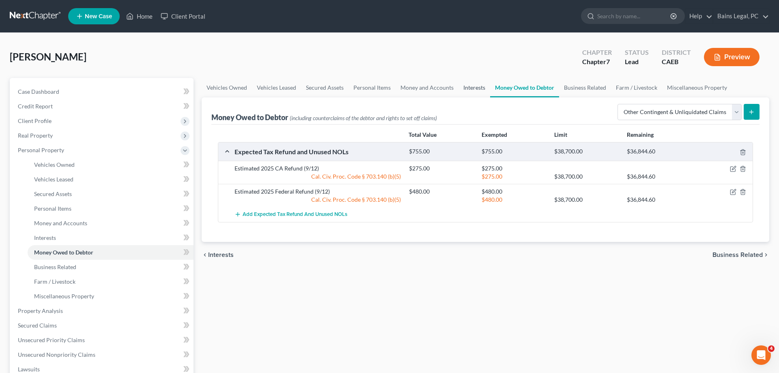
click at [460, 86] on link "Interests" at bounding box center [474, 87] width 32 height 19
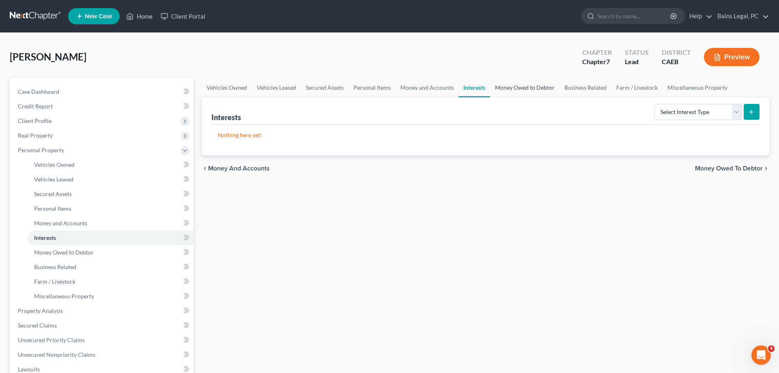
drag, startPoint x: 540, startPoint y: 92, endPoint x: 545, endPoint y: 90, distance: 6.2
click at [539, 90] on link "Money Owed to Debtor" at bounding box center [524, 87] width 69 height 19
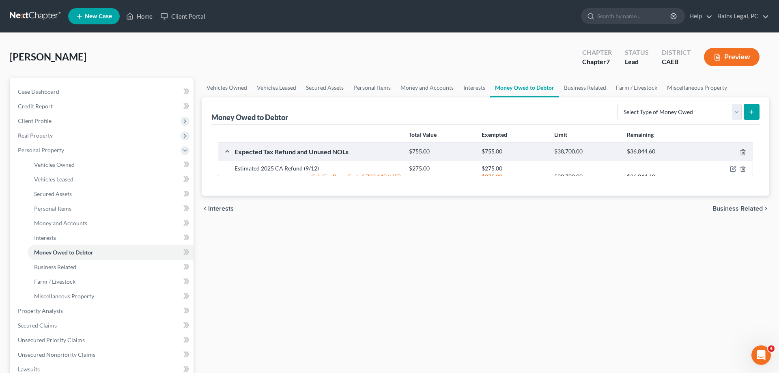
click at [704, 121] on div "Select Type of Money Owed Accounts Receivable Alimony Child Support Claims Agai…" at bounding box center [686, 111] width 145 height 21
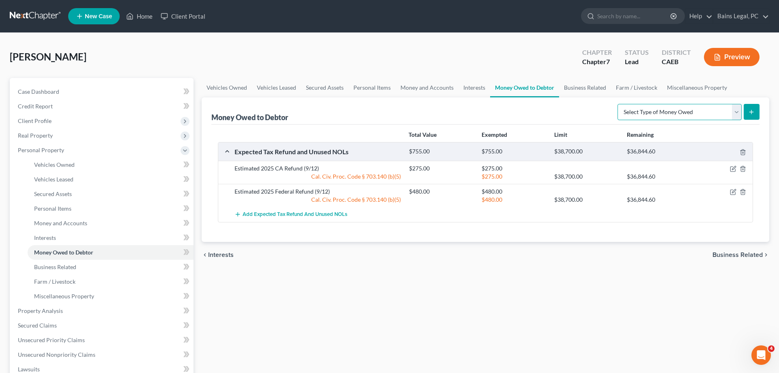
click at [617, 104] on select "Select Type of Money Owed Accounts Receivable Alimony Child Support Claims Agai…" at bounding box center [679, 112] width 124 height 16
select select "other_contingent_and_unliquidated_claims"
click option "Other Contingent & Unliquidated Claims" at bounding box center [0, 0] width 0 height 0
click at [753, 109] on icon "submit" at bounding box center [751, 112] width 6 height 6
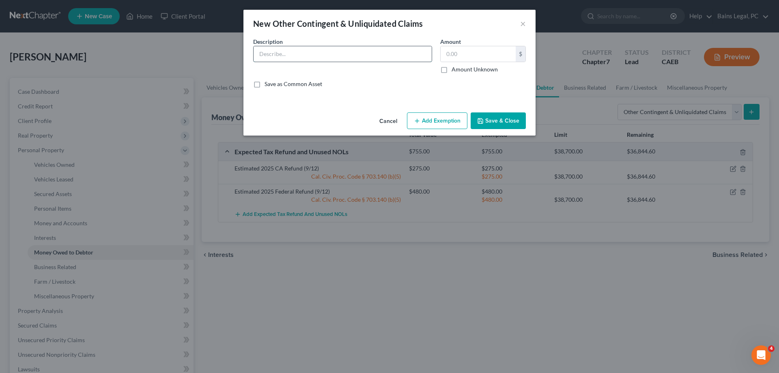
click at [355, 54] on input "text" at bounding box center [342, 53] width 178 height 15
type input "Pending personal injury claim for auto accident. Attorney: Alicia Mejia (213)38…"
click at [429, 54] on input "Pending personal injury claim for auto accident. Attorney: Alicia Mejia (213)38…" at bounding box center [342, 53] width 178 height 15
click at [451, 71] on label "Amount Unknown" at bounding box center [474, 69] width 46 height 8
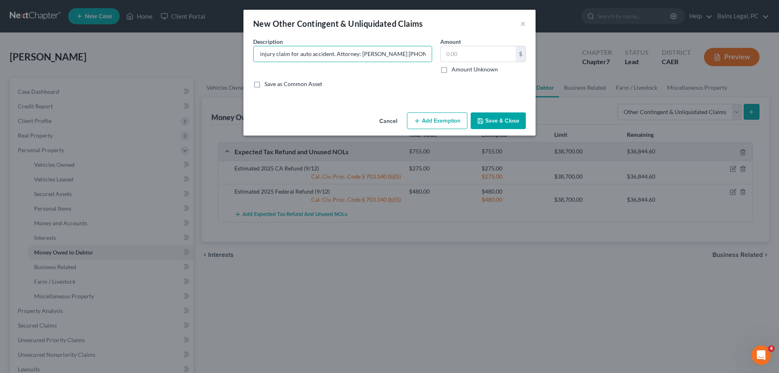
click at [455, 71] on input "Amount Unknown" at bounding box center [457, 67] width 5 height 5
checkbox input "true"
type input "0.00"
click at [432, 127] on button "Add Exemption" at bounding box center [437, 120] width 60 height 17
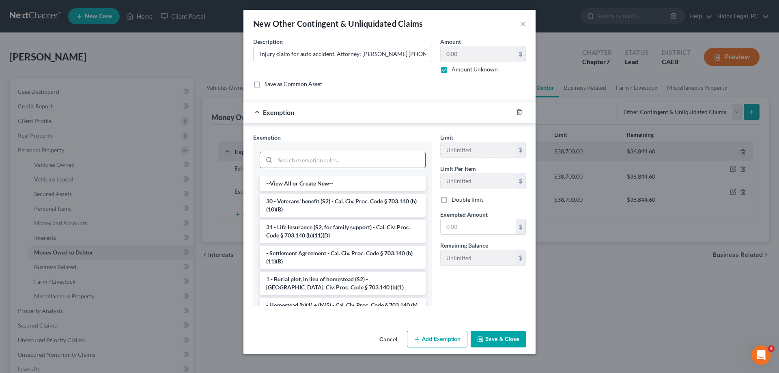
click at [341, 155] on input "search" at bounding box center [350, 159] width 150 height 15
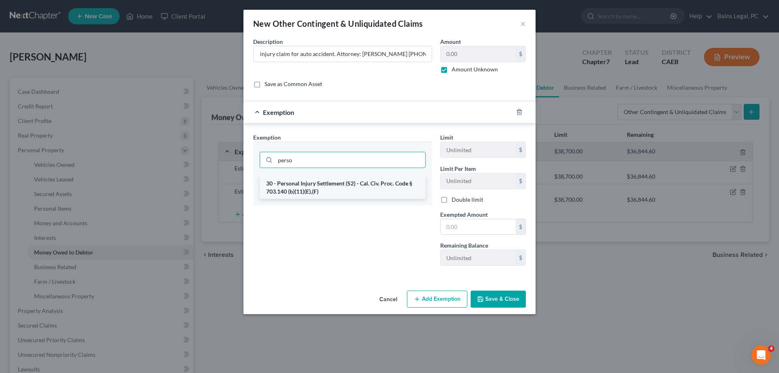
type input "perso"
drag, startPoint x: 356, startPoint y: 189, endPoint x: 377, endPoint y: 193, distance: 21.2
click at [356, 189] on li "30 - Personal Injury Settlement (S2) - Cal. Civ. Proc. Code § 703.140 (b)(11)(E…" at bounding box center [343, 187] width 166 height 23
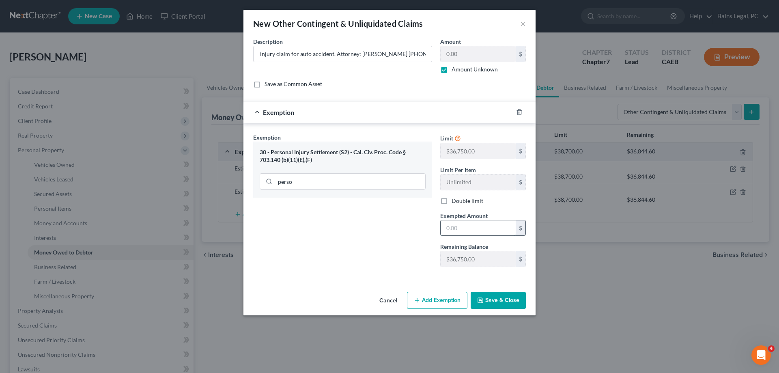
click at [487, 234] on input "text" at bounding box center [477, 227] width 75 height 15
type input "36,750"
click at [434, 305] on button "Add Exemption" at bounding box center [437, 300] width 60 height 17
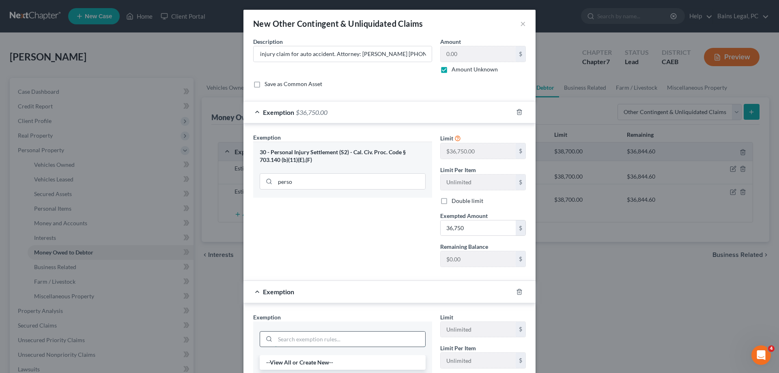
click at [329, 337] on input "search" at bounding box center [350, 338] width 150 height 15
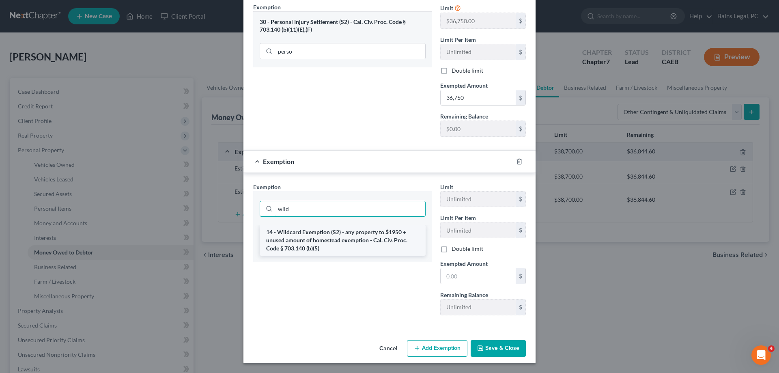
type input "wild"
drag, startPoint x: 376, startPoint y: 238, endPoint x: 395, endPoint y: 245, distance: 20.0
click at [376, 239] on li "14 - Wildcard Exemption (S2) - any property to $1950 + unused amount of homeste…" at bounding box center [343, 240] width 166 height 31
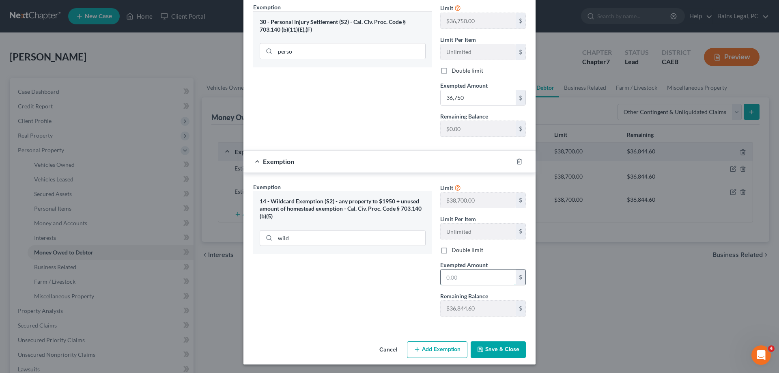
click at [466, 283] on input "text" at bounding box center [477, 276] width 75 height 15
type input "3"
type input "36,844.60"
click at [494, 342] on button "Save & Close" at bounding box center [497, 349] width 55 height 17
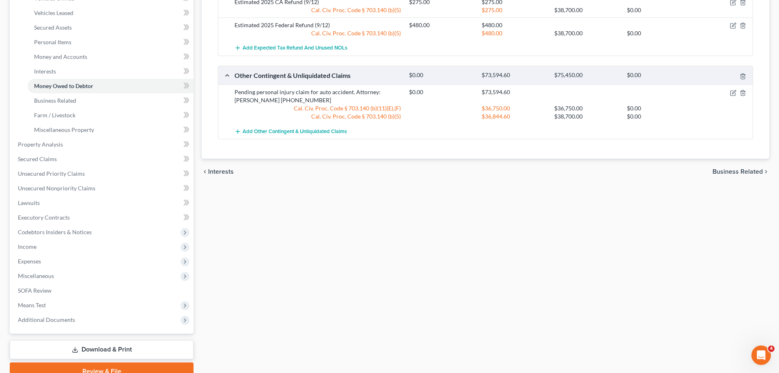
scroll to position [204, 0]
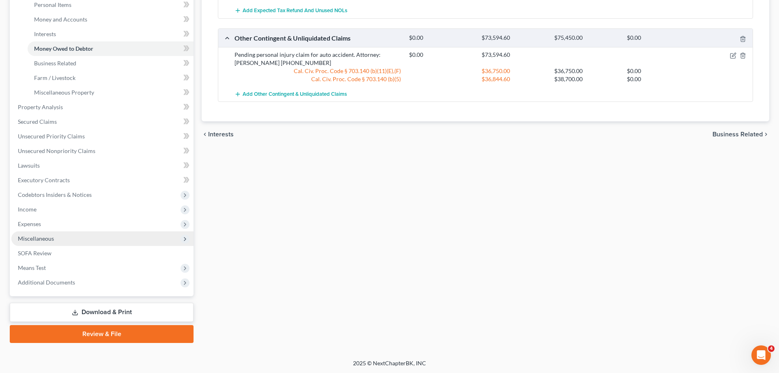
click at [45, 239] on span "Miscellaneous" at bounding box center [36, 238] width 36 height 7
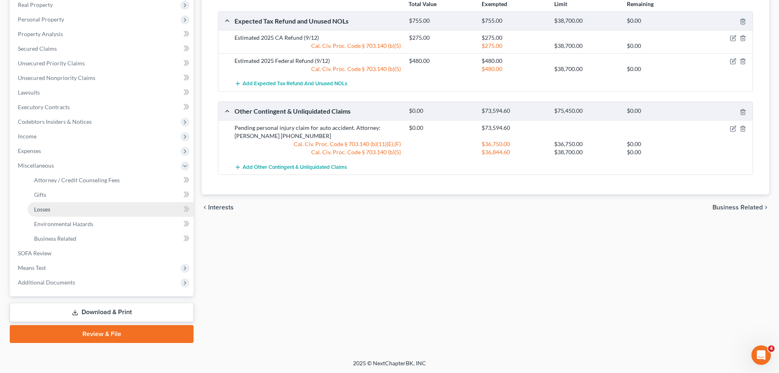
click at [61, 206] on link "Losses" at bounding box center [111, 209] width 166 height 15
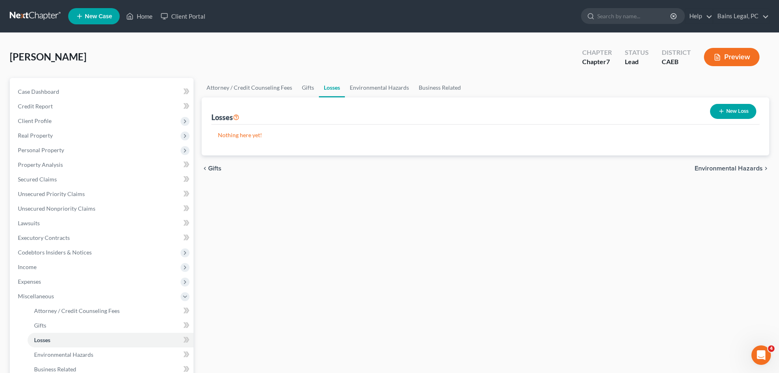
click at [741, 108] on button "New Loss" at bounding box center [733, 111] width 46 height 15
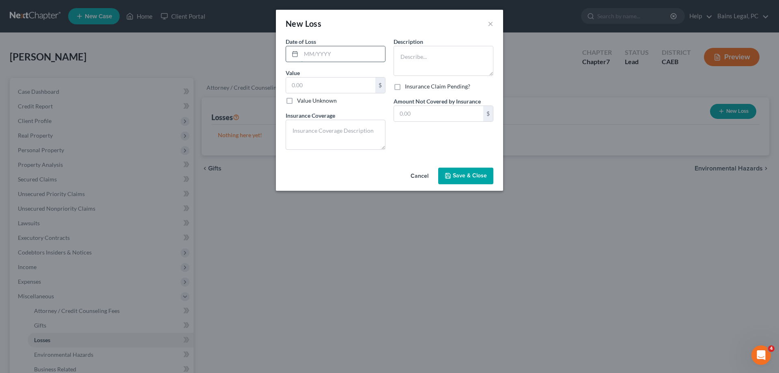
click at [311, 49] on input "text" at bounding box center [343, 53] width 84 height 15
type input "08/2025"
click at [309, 100] on label "Value Unknown" at bounding box center [317, 101] width 40 height 8
click at [305, 100] on input "Value Unknown" at bounding box center [302, 99] width 5 height 5
checkbox input "true"
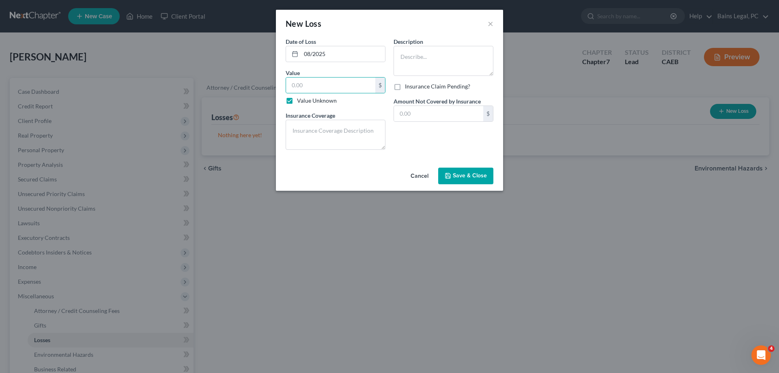
type input "0.00"
click at [438, 58] on textarea at bounding box center [443, 61] width 100 height 30
type textarea "Auto accident 08/15/2025"
click at [457, 184] on div "Cancel Save & Close" at bounding box center [389, 177] width 227 height 27
click at [463, 182] on button "Save & Close" at bounding box center [465, 175] width 55 height 17
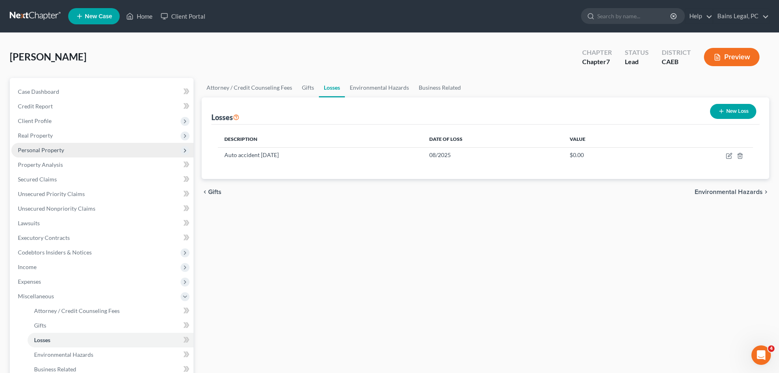
click at [35, 150] on span "Personal Property" at bounding box center [41, 149] width 46 height 7
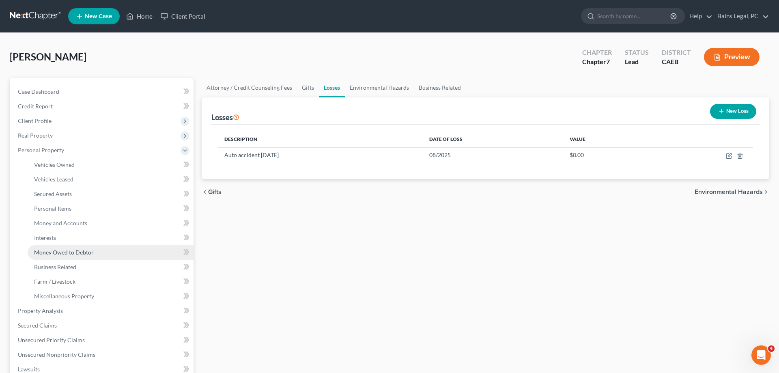
click at [67, 255] on link "Money Owed to Debtor" at bounding box center [111, 252] width 166 height 15
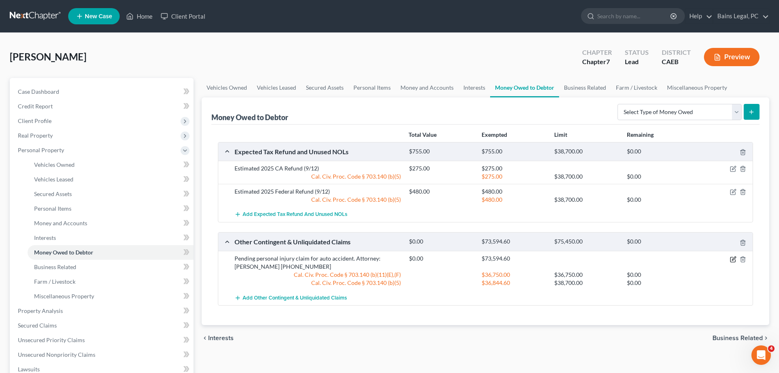
click at [733, 258] on icon "button" at bounding box center [733, 259] width 6 height 6
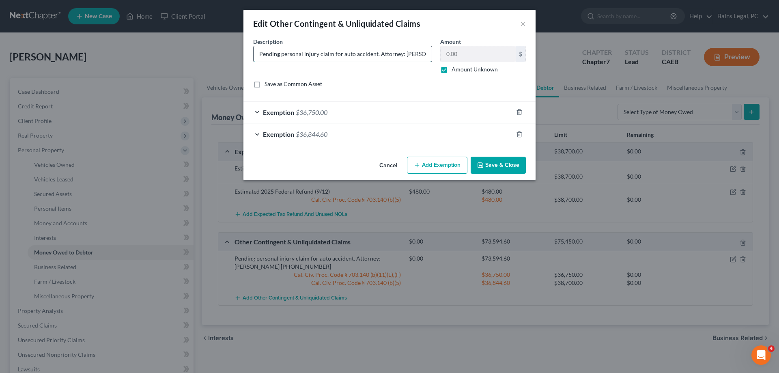
scroll to position [0, 44]
drag, startPoint x: 419, startPoint y: 55, endPoint x: 441, endPoint y: 56, distance: 22.3
click at [431, 56] on input "Pending personal injury claim for auto accident. Attorney: Alicia Mejia (213)38…" at bounding box center [342, 53] width 178 height 15
drag, startPoint x: 406, startPoint y: 55, endPoint x: 399, endPoint y: 55, distance: 6.9
click at [406, 55] on input "Pending personal injury claim for auto accident. Attorney: Alicia Mejia (213)38…" at bounding box center [342, 53] width 178 height 15
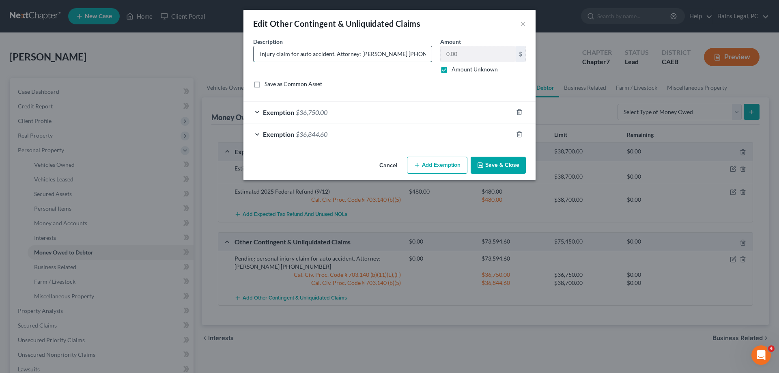
click at [386, 54] on input "Pending personal injury claim for auto accident. Attorney: Alicia Mejia (213)38…" at bounding box center [342, 53] width 178 height 15
click at [358, 55] on input "Pending personal injury claim for auto accident. Attorney: Alicia Mejia (213)38…" at bounding box center [342, 53] width 178 height 15
type input "Pending personal injury claim for auto accident. Attorney:Wilshire Law - Alicia…"
click at [506, 172] on button "Save & Close" at bounding box center [497, 165] width 55 height 17
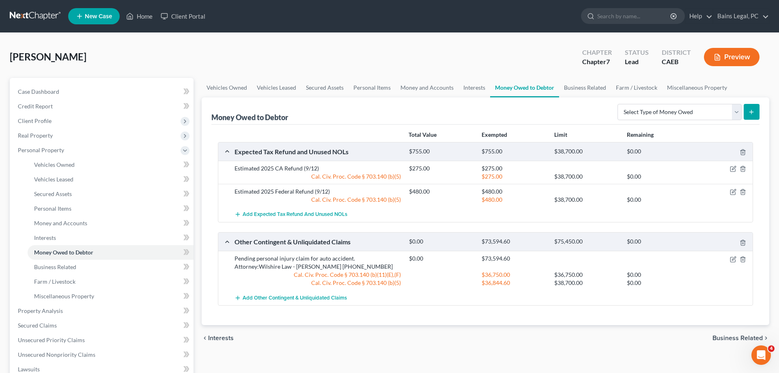
scroll to position [124, 0]
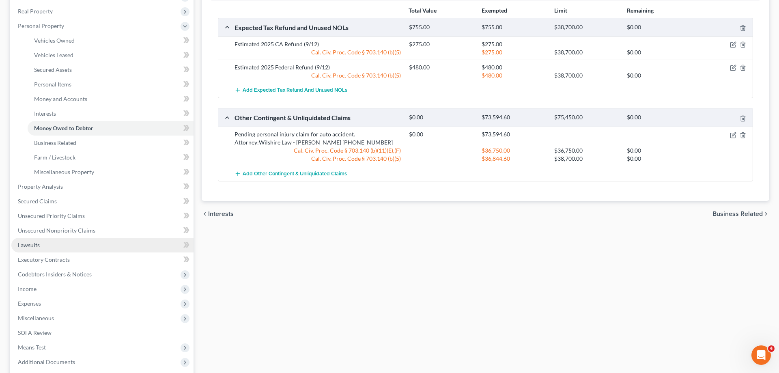
click at [42, 247] on link "Lawsuits" at bounding box center [102, 245] width 182 height 15
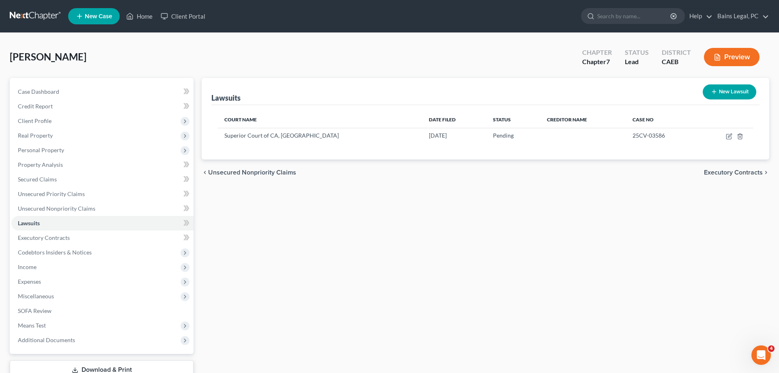
click at [733, 97] on button "New Lawsuit" at bounding box center [729, 91] width 54 height 15
select select "0"
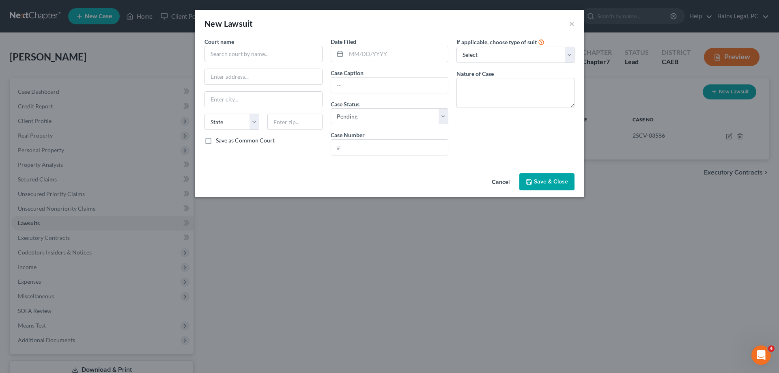
click at [307, 64] on div "Court name * State AL AK AR AZ CA CO CT DE DC FL GA GU HI ID IL IN IA KS KY LA …" at bounding box center [263, 99] width 126 height 125
click at [239, 55] on input "text" at bounding box center [263, 54] width 118 height 16
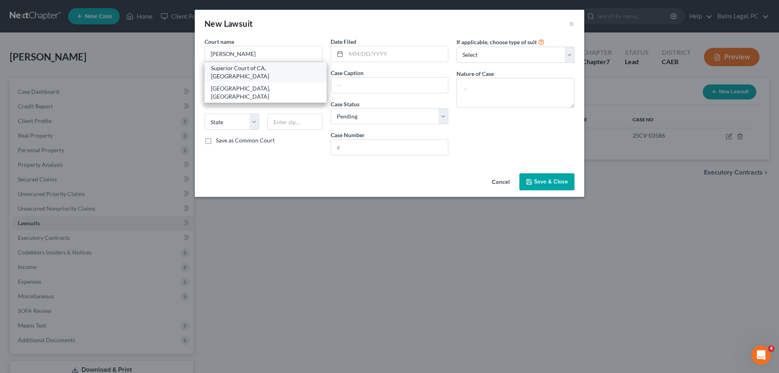
click at [234, 69] on div "Superior Court of CA, Stanislaus County" at bounding box center [265, 72] width 109 height 16
type input "Superior Court of CA, Stanislaus County"
type input "801 10th Street, 4th Floor"
type input "Modesto"
select select "4"
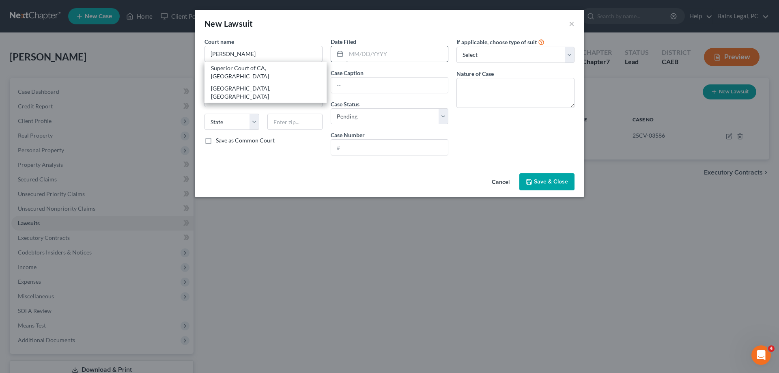
type input "95354"
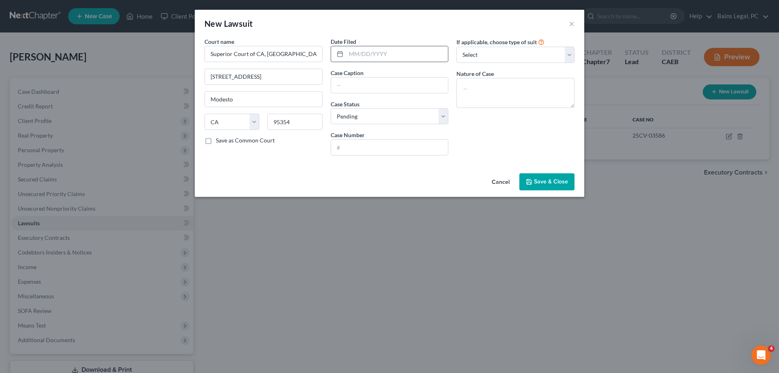
click at [394, 49] on input "text" at bounding box center [397, 53] width 102 height 15
click at [349, 142] on input "text" at bounding box center [389, 147] width 117 height 15
type input "2"
type input "CV-25-006030"
click at [521, 86] on textarea at bounding box center [515, 93] width 118 height 30
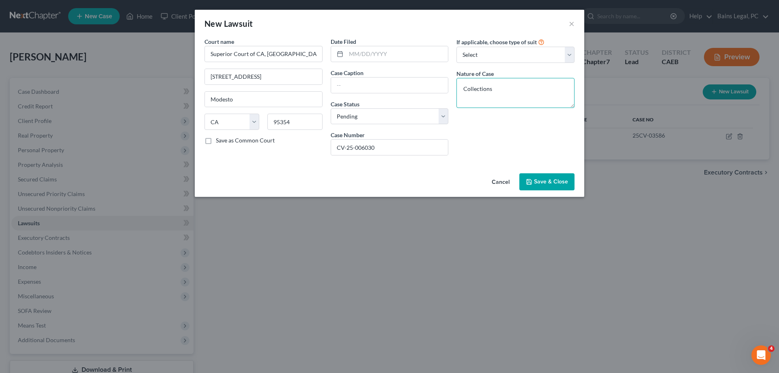
type textarea "Collections"
drag, startPoint x: 385, startPoint y: 152, endPoint x: 325, endPoint y: 150, distance: 60.4
click at [331, 151] on input "CV-25-006030" at bounding box center [389, 147] width 117 height 15
click at [331, 108] on select "Select Pending On Appeal Concluded" at bounding box center [390, 116] width 118 height 16
select select "2"
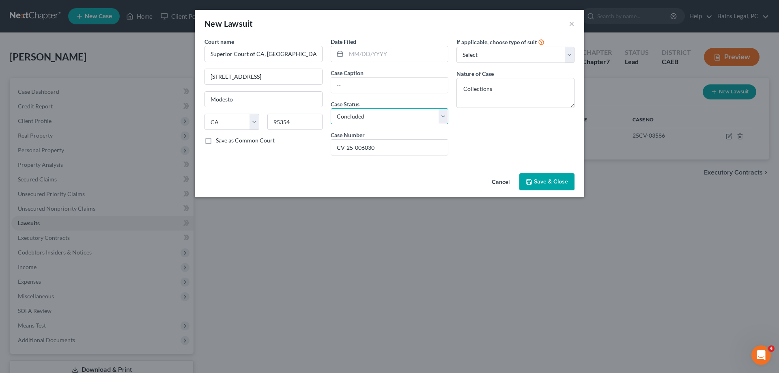
click option "Concluded" at bounding box center [0, 0] width 0 height 0
click at [378, 50] on input "text" at bounding box center [397, 53] width 102 height 15
type input "06/24/2025"
click at [340, 82] on input "text" at bounding box center [389, 84] width 117 height 15
type input "Synchrony Bank vs Edgar Lopez-Garcia"
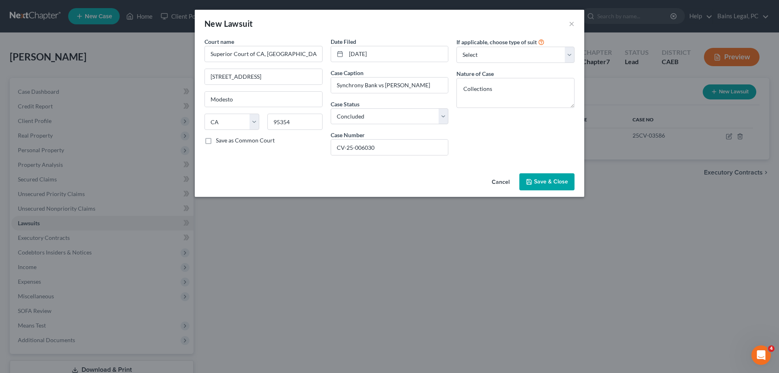
click at [537, 186] on button "Save & Close" at bounding box center [546, 181] width 55 height 17
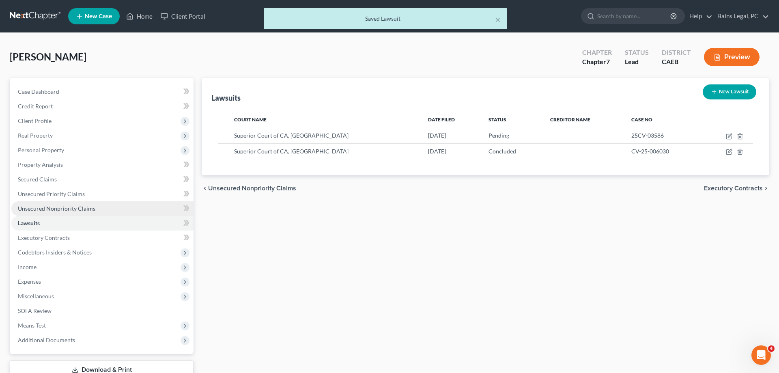
click at [61, 211] on span "Unsecured Nonpriority Claims" at bounding box center [56, 208] width 77 height 7
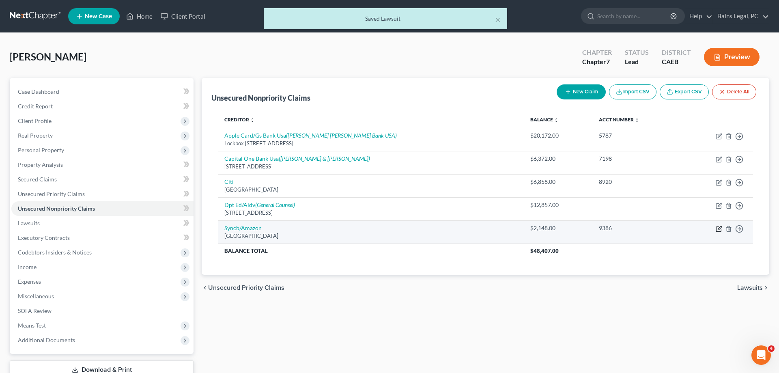
click at [719, 229] on icon "button" at bounding box center [718, 228] width 6 height 6
select select "39"
select select "2"
select select "0"
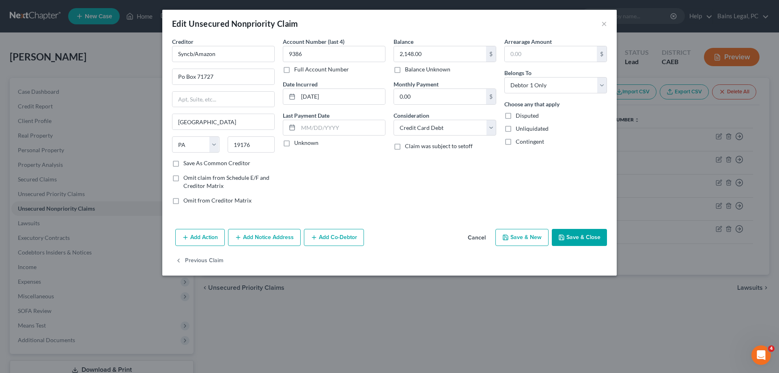
click at [281, 232] on button "Add Notice Address" at bounding box center [264, 237] width 73 height 17
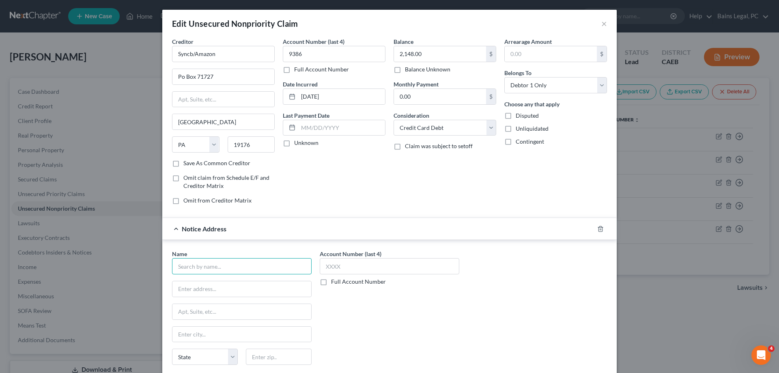
click at [226, 266] on input "text" at bounding box center [242, 266] width 140 height 16
click at [230, 280] on div "Gurstel Law Firm, P.C." at bounding box center [220, 280] width 84 height 8
type input "Gurstel Law Firm, P.C."
type input "9320 East Raintree Drive"
type input "Scottsdale"
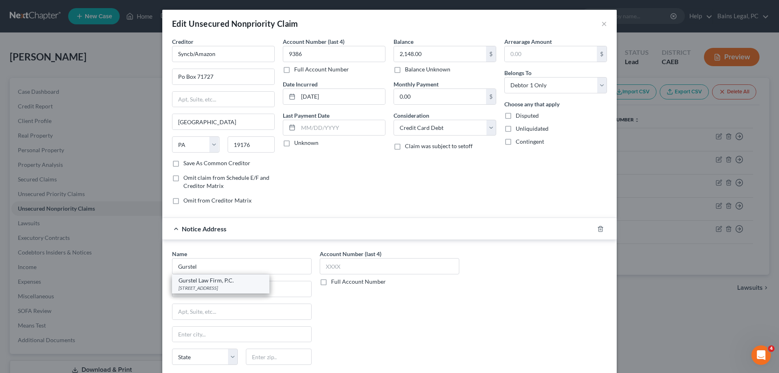
select select "3"
type input "85260"
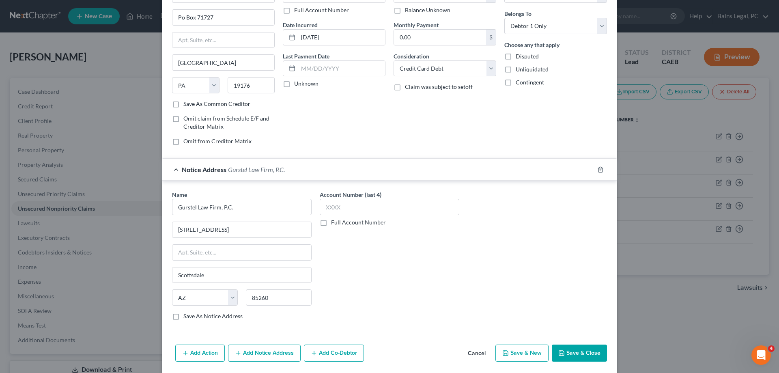
scroll to position [88, 0]
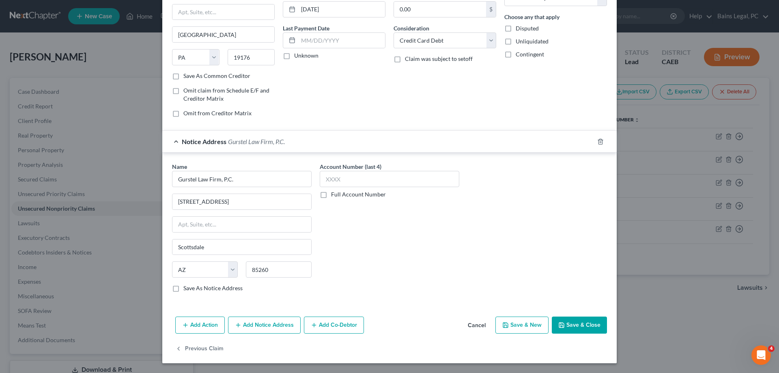
click at [592, 327] on button "Save & Close" at bounding box center [579, 324] width 55 height 17
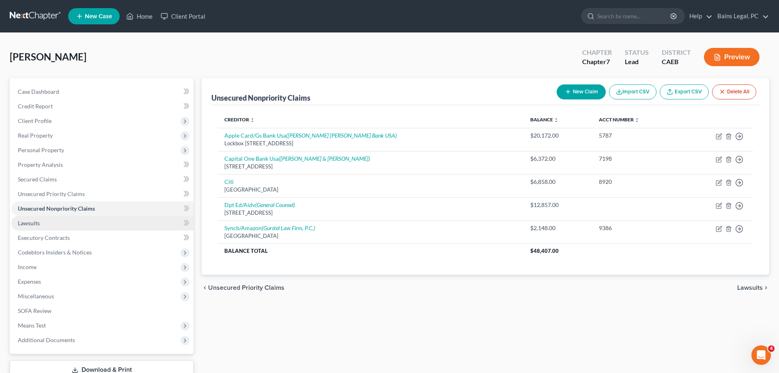
click at [71, 228] on link "Lawsuits" at bounding box center [102, 223] width 182 height 15
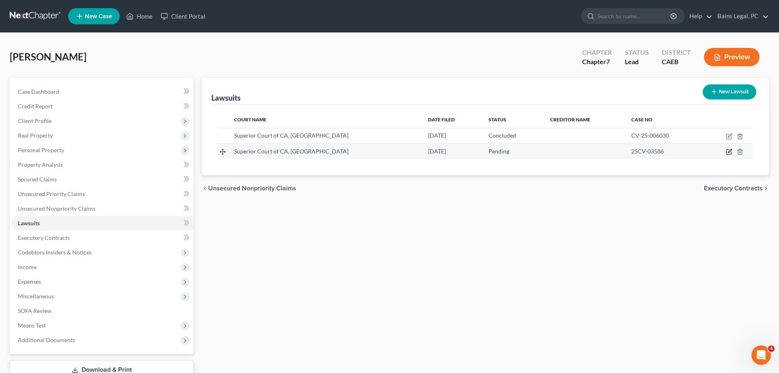
click at [729, 152] on icon "button" at bounding box center [729, 151] width 6 height 6
select select "4"
select select "0"
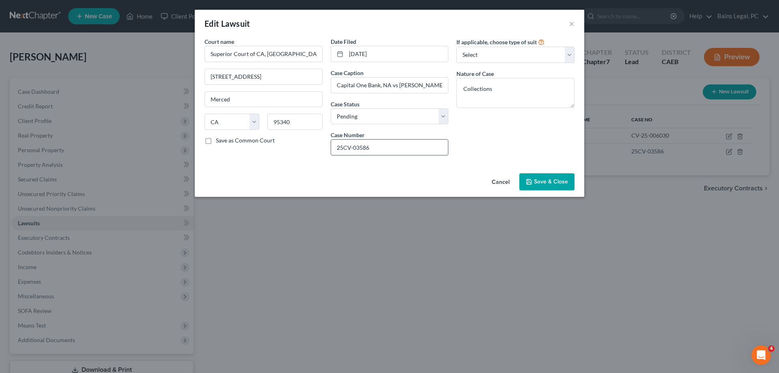
drag, startPoint x: 386, startPoint y: 144, endPoint x: 320, endPoint y: 144, distance: 66.1
click at [331, 144] on input "25CV-03586" at bounding box center [389, 147] width 117 height 15
click at [569, 186] on button "Save & Close" at bounding box center [546, 181] width 55 height 17
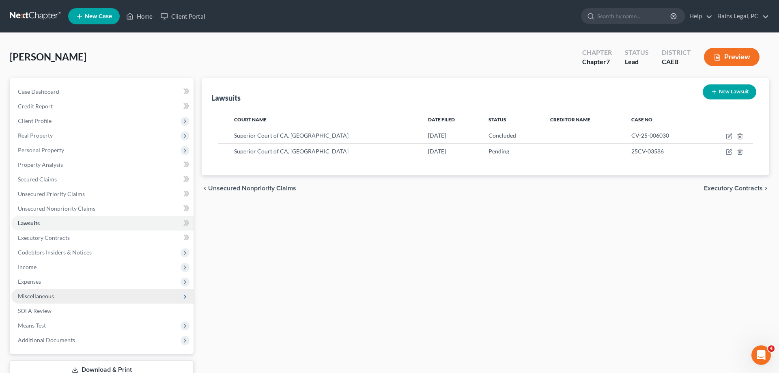
click at [41, 296] on span "Miscellaneous" at bounding box center [36, 295] width 36 height 7
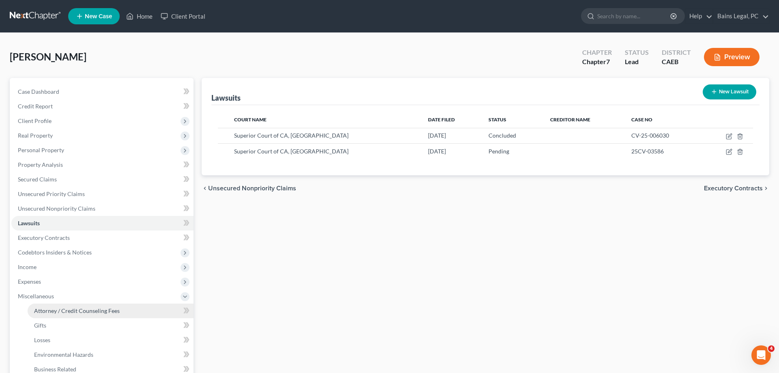
click at [72, 311] on span "Attorney / Credit Counseling Fees" at bounding box center [77, 310] width 86 height 7
select select "36"
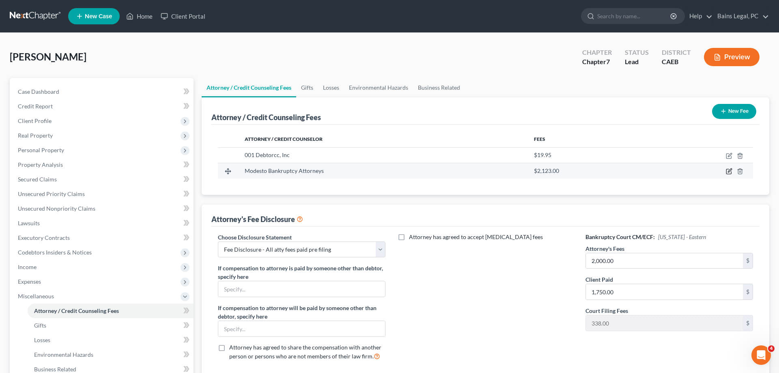
click at [729, 172] on icon "button" at bounding box center [729, 171] width 6 height 6
select select "4"
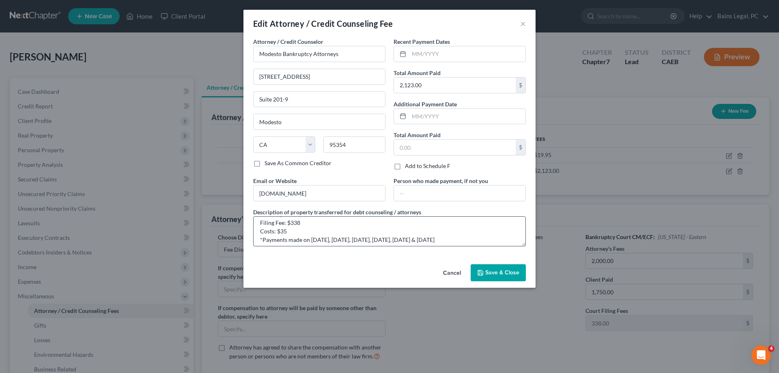
scroll to position [17, 0]
click at [479, 235] on textarea "Attorney Fees: $1,750 Filing Fee: $338 Costs: $35 *Payments made on 09/18/2024,…" at bounding box center [389, 231] width 273 height 30
click at [509, 236] on textarea "Attorney Fees: $1,750 Filing Fee: $338 Costs: $35 *Payments made on 09/18/2024,…" at bounding box center [389, 231] width 273 height 30
type textarea "Attorney Fees: $1,750 Filing Fee: $338 Costs: $35 *Payments made on 09/18/2024,…"
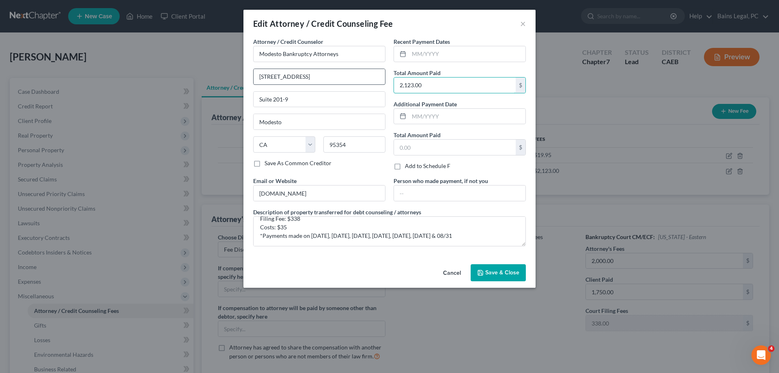
drag, startPoint x: 423, startPoint y: 84, endPoint x: 368, endPoint y: 82, distance: 55.2
click at [394, 83] on input "2,123.00" at bounding box center [455, 84] width 122 height 15
drag, startPoint x: 368, startPoint y: 82, endPoint x: 447, endPoint y: 100, distance: 81.2
click at [372, 80] on input "912 11th Street" at bounding box center [318, 76] width 131 height 15
drag, startPoint x: 432, startPoint y: 86, endPoint x: 462, endPoint y: 89, distance: 29.8
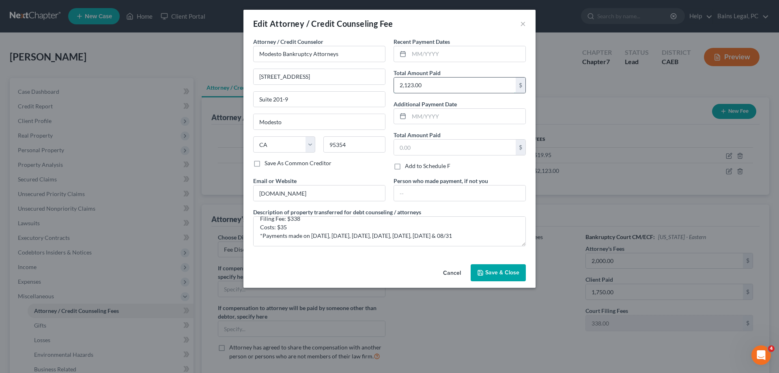
click at [462, 89] on input "2,123.00" at bounding box center [455, 84] width 122 height 15
type input "2,473"
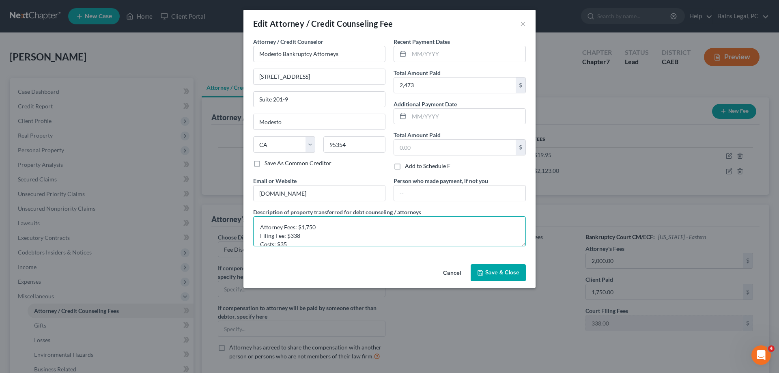
drag, startPoint x: 303, startPoint y: 225, endPoint x: 334, endPoint y: 230, distance: 31.6
click at [334, 230] on textarea "Attorney Fees: $1,750 Filing Fee: $338 Costs: $35 *Payments made on 09/18/2024,…" at bounding box center [389, 231] width 273 height 30
type textarea "Attorney Fees: $2,100 Filing Fee: $338 Costs: $35 *Payments made on 09/18/2024,…"
click at [517, 273] on span "Save & Close" at bounding box center [502, 272] width 34 height 7
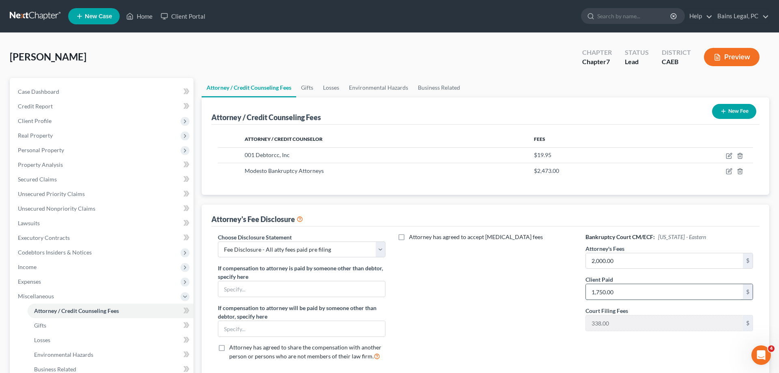
click at [627, 291] on input "1,750.00" at bounding box center [664, 291] width 157 height 15
type input "2,100"
click at [622, 261] on input "2,000.00" at bounding box center [664, 260] width 157 height 15
type input "2,100"
click at [728, 170] on icon "button" at bounding box center [729, 171] width 6 height 6
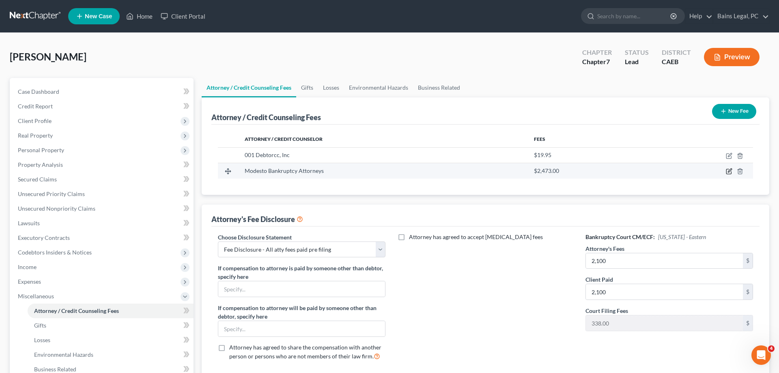
select select "4"
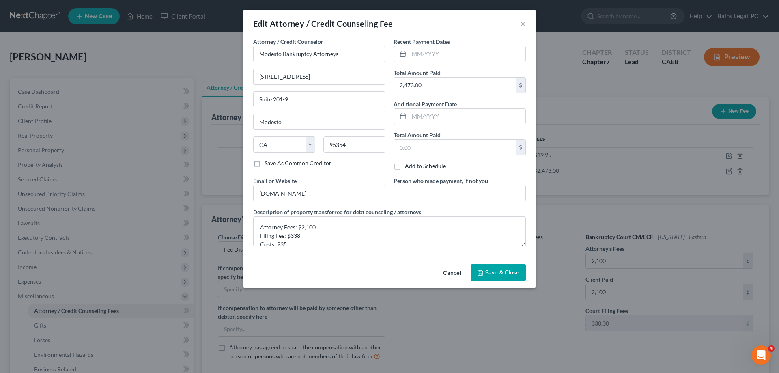
click at [487, 275] on span "Save & Close" at bounding box center [502, 272] width 34 height 7
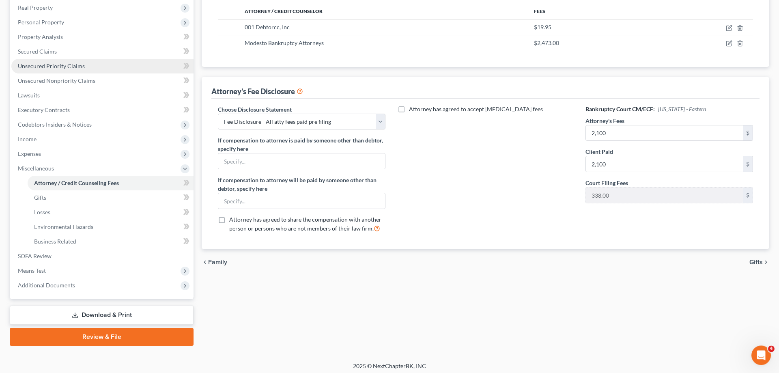
scroll to position [48, 0]
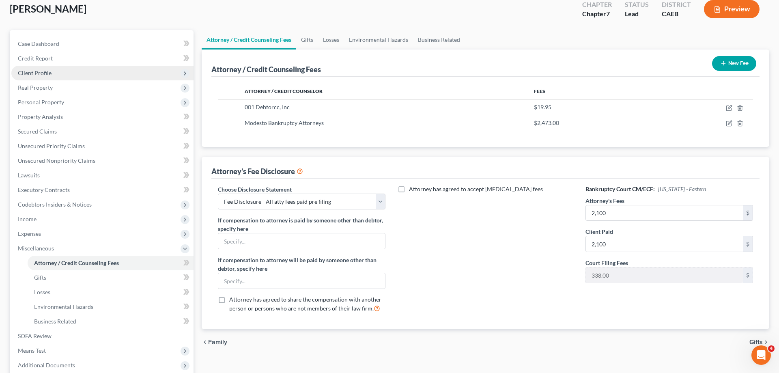
click at [45, 73] on span "Client Profile" at bounding box center [35, 72] width 34 height 7
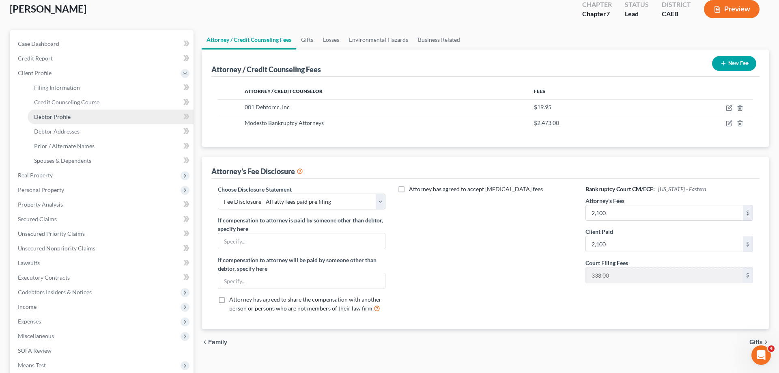
click at [60, 115] on span "Debtor Profile" at bounding box center [52, 116] width 36 height 7
select select "0"
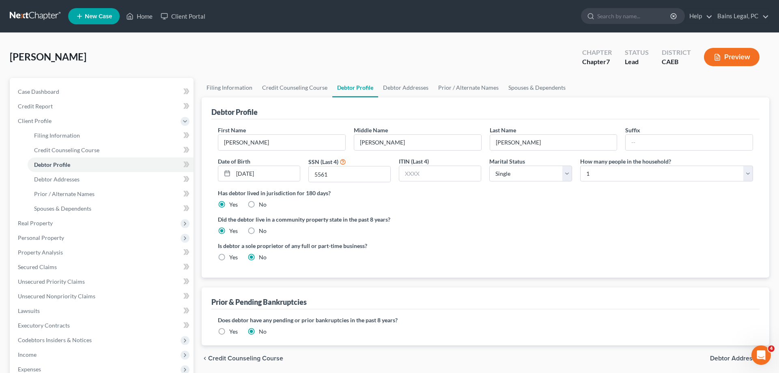
scroll to position [145, 0]
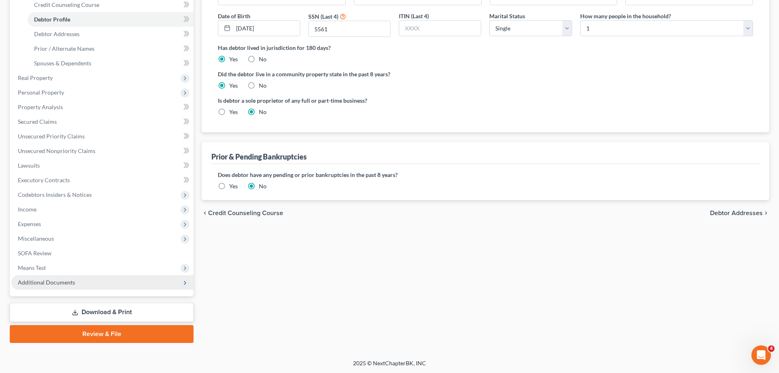
click at [49, 281] on span "Additional Documents" at bounding box center [46, 282] width 57 height 7
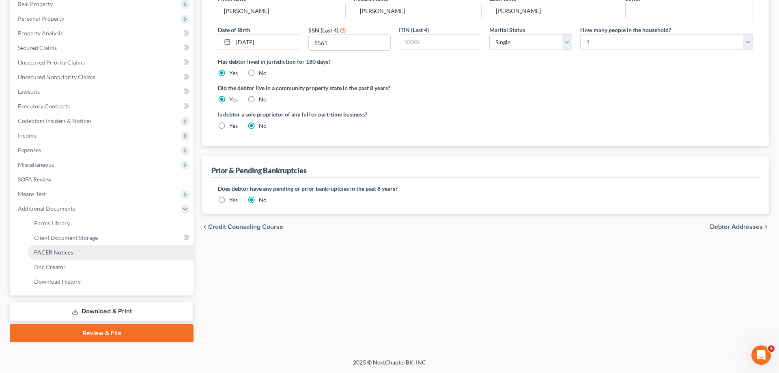
scroll to position [130, 0]
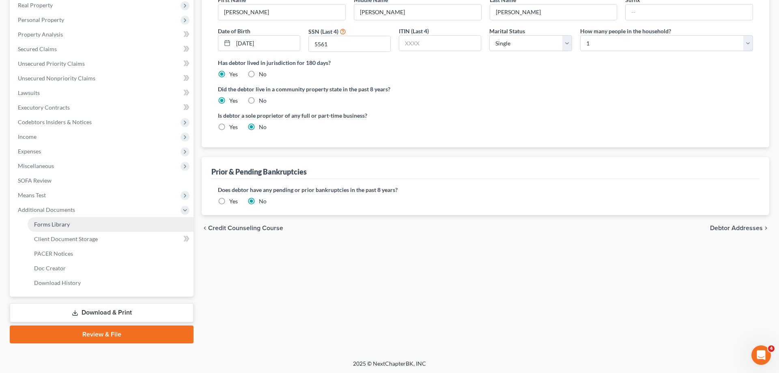
click at [73, 225] on link "Forms Library" at bounding box center [111, 224] width 166 height 15
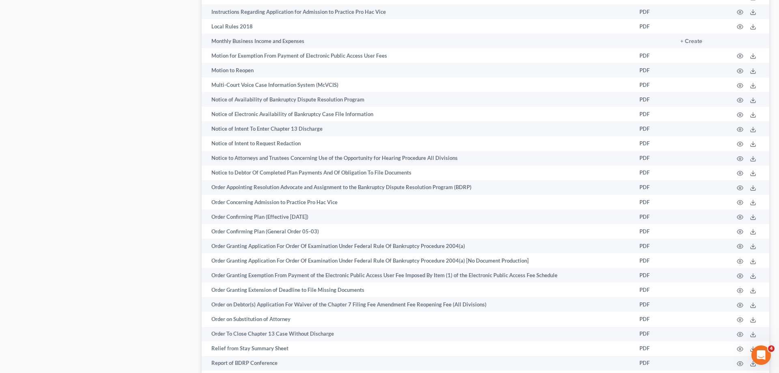
scroll to position [1165, 0]
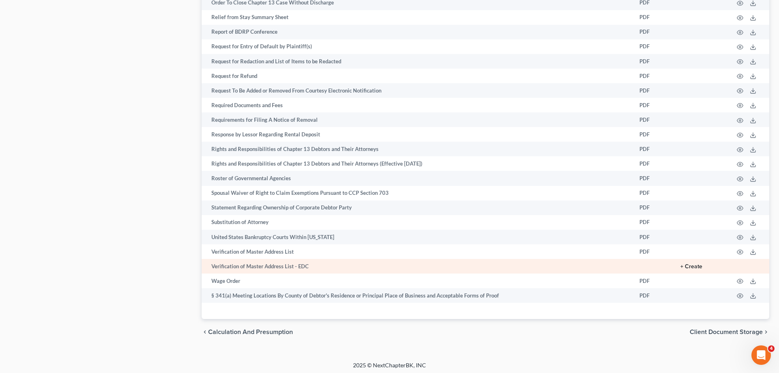
click at [696, 269] on button "+ Create" at bounding box center [691, 267] width 22 height 6
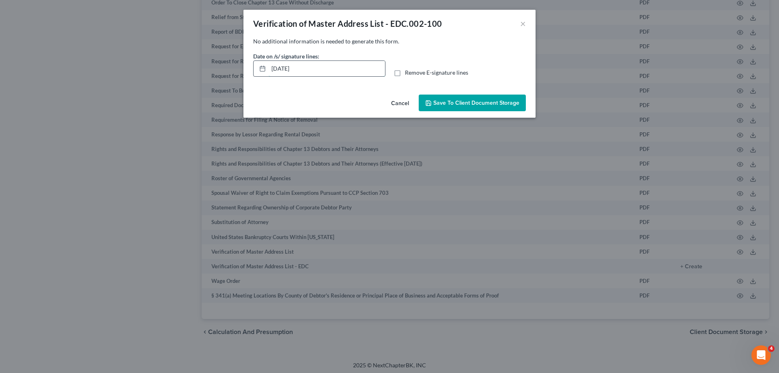
drag, startPoint x: 349, startPoint y: 68, endPoint x: 254, endPoint y: 61, distance: 95.5
click at [268, 61] on input "09/17/2025" at bounding box center [326, 68] width 116 height 15
click at [438, 73] on span "Remove E-signature lines" at bounding box center [436, 72] width 63 height 7
click at [413, 73] on input "Remove E-signature lines" at bounding box center [410, 71] width 5 height 5
checkbox input "true"
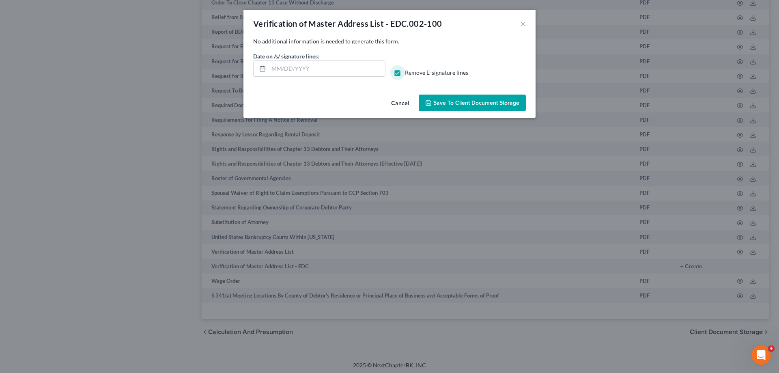
click at [447, 103] on span "Save to Client Document Storage" at bounding box center [476, 102] width 86 height 7
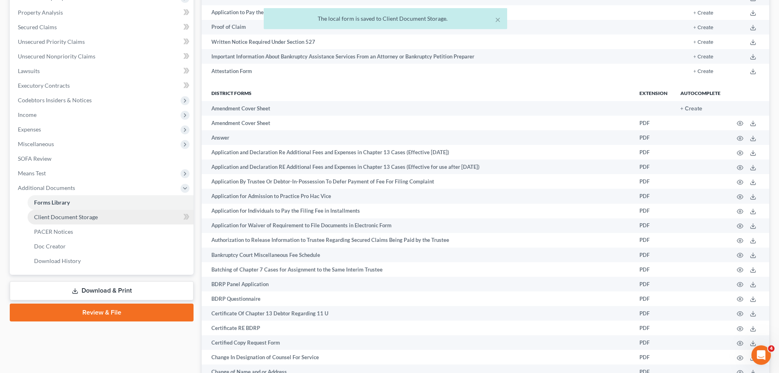
scroll to position [172, 0]
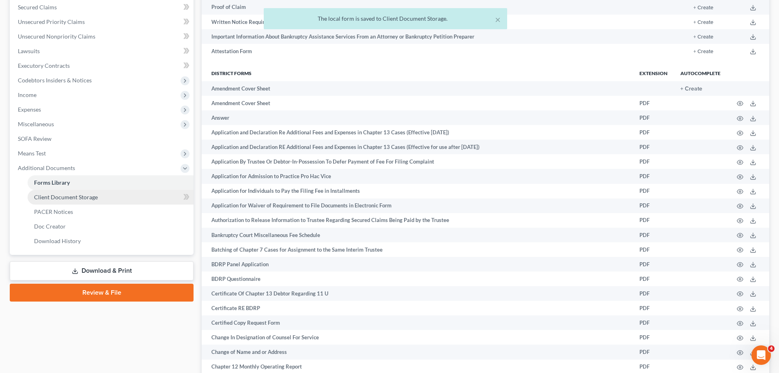
click at [89, 199] on span "Client Document Storage" at bounding box center [66, 196] width 64 height 7
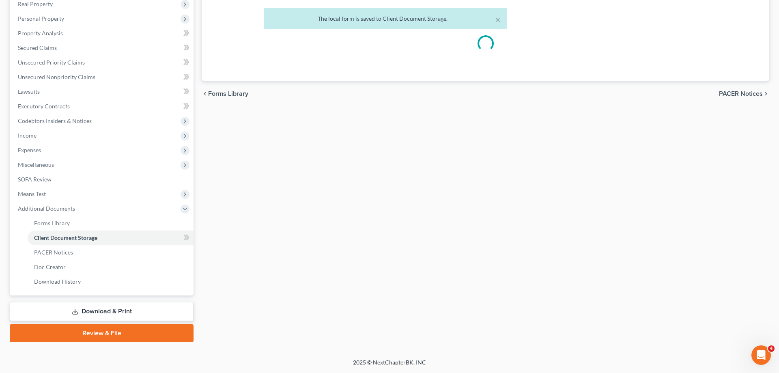
scroll to position [131, 0]
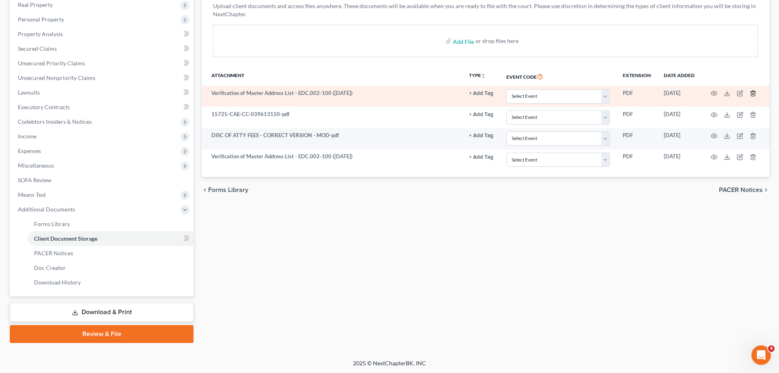
click at [749, 94] on icon "button" at bounding box center [752, 93] width 6 height 6
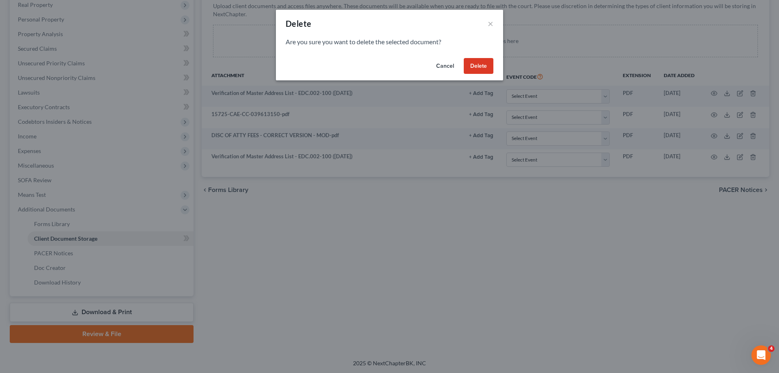
click at [481, 66] on button "Delete" at bounding box center [479, 66] width 30 height 16
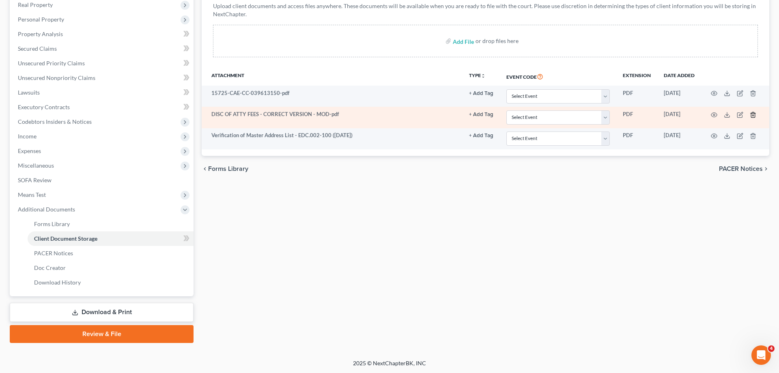
click at [751, 114] on icon "button" at bounding box center [752, 115] width 6 height 6
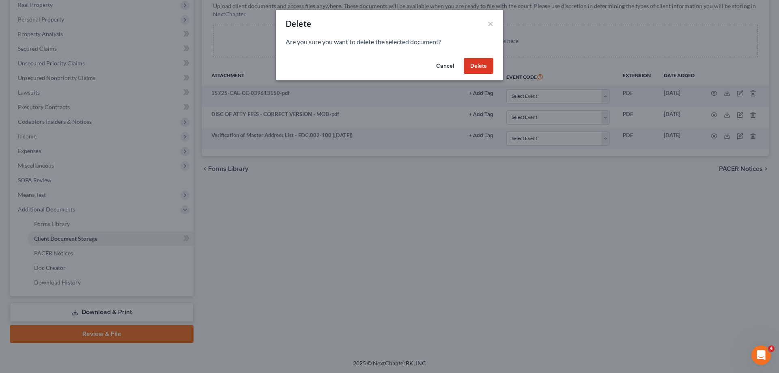
click at [482, 69] on button "Delete" at bounding box center [479, 66] width 30 height 16
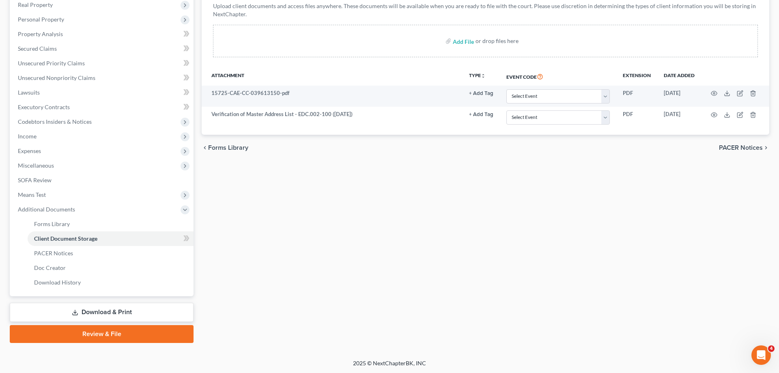
scroll to position [0, 0]
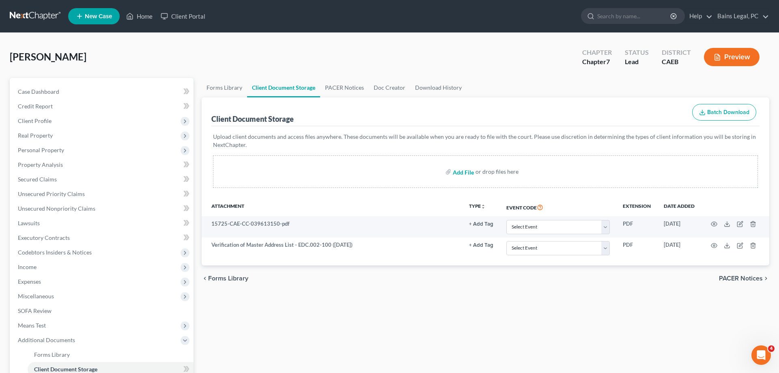
click at [462, 168] on input "file" at bounding box center [462, 171] width 19 height 15
type input "C:\fakepath\DISC OF ATTY FEES - CORRECT VERSION - MOD.pdf"
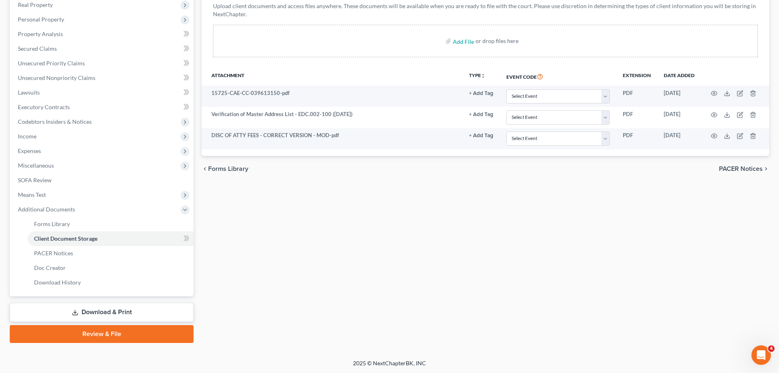
click at [141, 310] on link "Download & Print" at bounding box center [102, 312] width 184 height 19
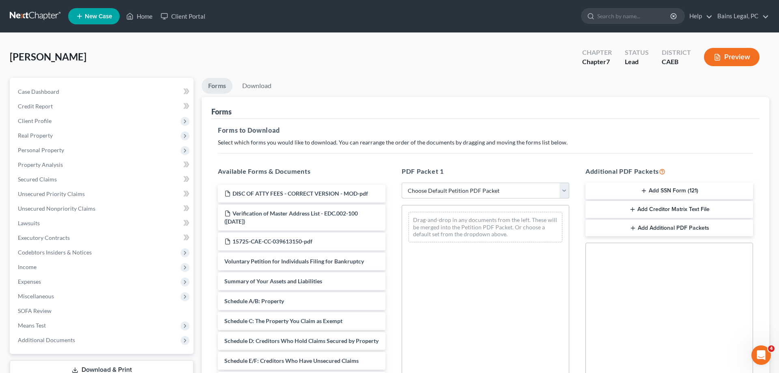
click at [401, 182] on select "Choose Default Petition PDF Packet Complete Bankruptcy Petition (all forms and …" at bounding box center [484, 190] width 167 height 16
select select "0"
click option "Complete Bankruptcy Petition (all forms and schedules)" at bounding box center [0, 0] width 0 height 0
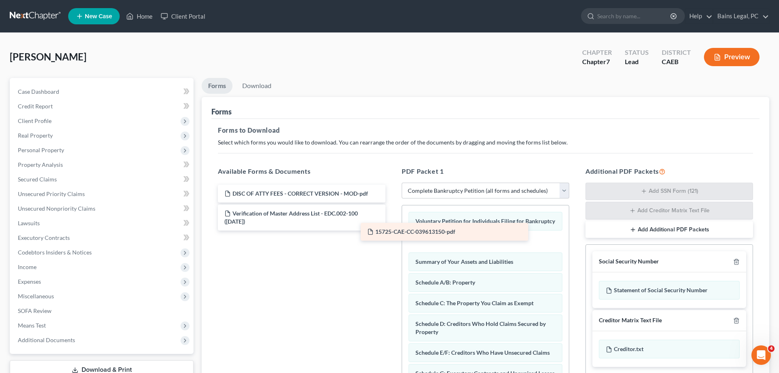
drag, startPoint x: 301, startPoint y: 244, endPoint x: 443, endPoint y: 235, distance: 143.1
click at [392, 230] on div "15725-CAE-CC-039613150-pdf DISC OF ATTY FEES - CORRECT VERSION - MOD-pdf Verifi…" at bounding box center [301, 208] width 180 height 46
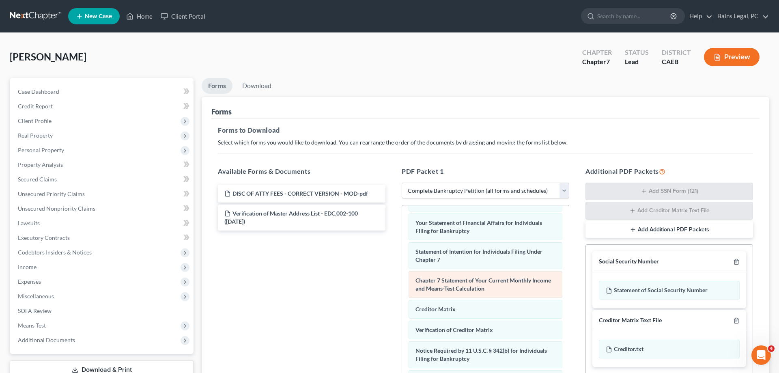
scroll to position [129, 0]
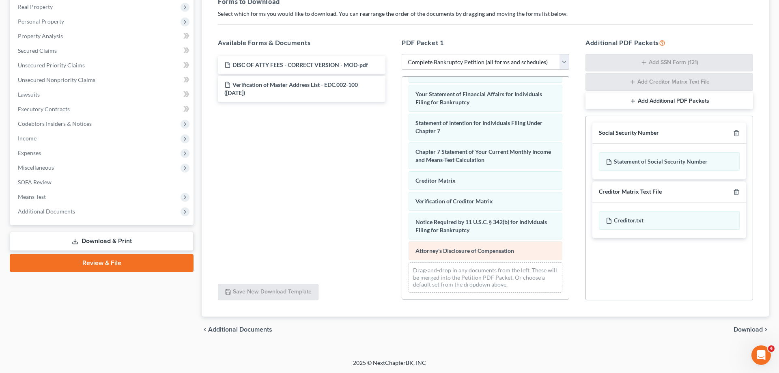
click at [402, 247] on div "Voluntary Petition for Individuals Filing for Bankruptcy 15725-CAE-CC-039613150…" at bounding box center [485, 60] width 167 height 477
drag, startPoint x: 481, startPoint y: 254, endPoint x: 95, endPoint y: 230, distance: 386.1
click at [402, 243] on div "Attorney's Disclosure of Compensation Voluntary Petition for Individuals Filing…" at bounding box center [485, 60] width 167 height 477
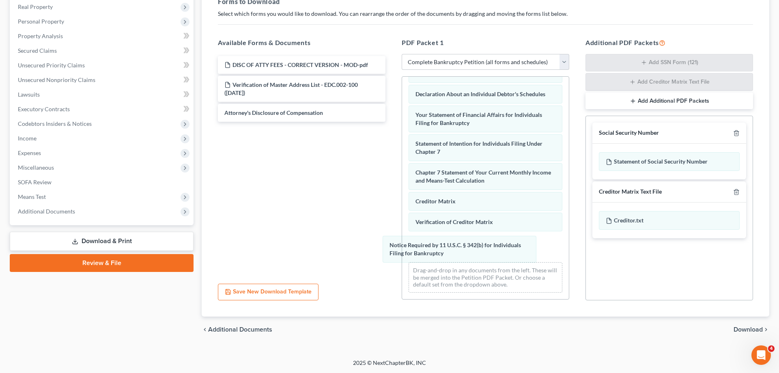
drag, startPoint x: 463, startPoint y: 253, endPoint x: 112, endPoint y: 221, distance: 352.3
click at [402, 243] on div "Notice Required by 11 U.S.C. § 342(b) for Individuals Filing for Bankruptcy Vol…" at bounding box center [485, 71] width 167 height 456
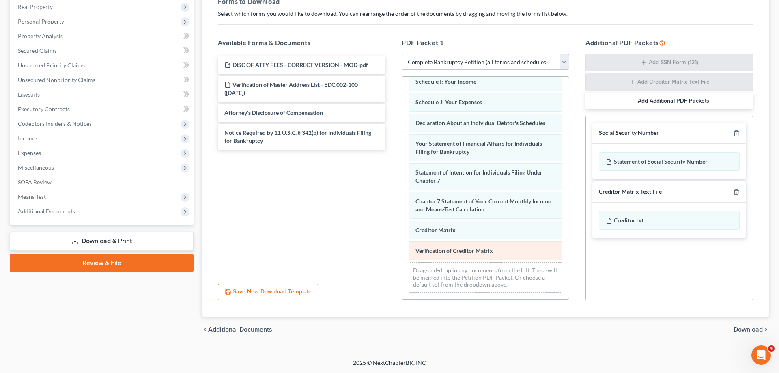
click at [402, 261] on div "Voluntary Petition for Individuals Filing for Bankruptcy 15725-CAE-CC-039613150…" at bounding box center [485, 84] width 167 height 427
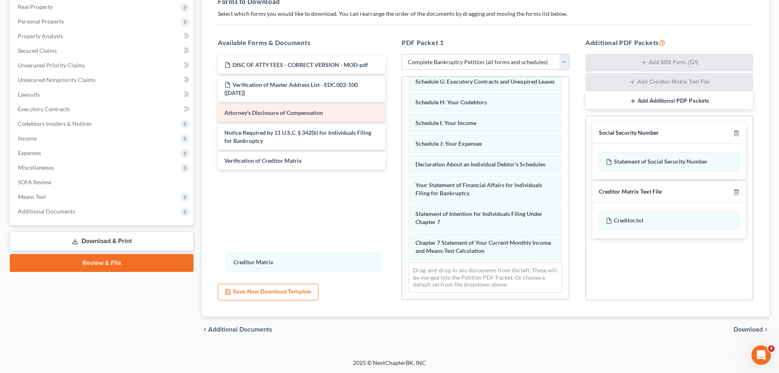
drag, startPoint x: 486, startPoint y: 246, endPoint x: 242, endPoint y: 118, distance: 275.7
click at [402, 232] on div "Creditor Matrix Voluntary Petition for Individuals Filing for Bankruptcy 15725-…" at bounding box center [485, 106] width 167 height 386
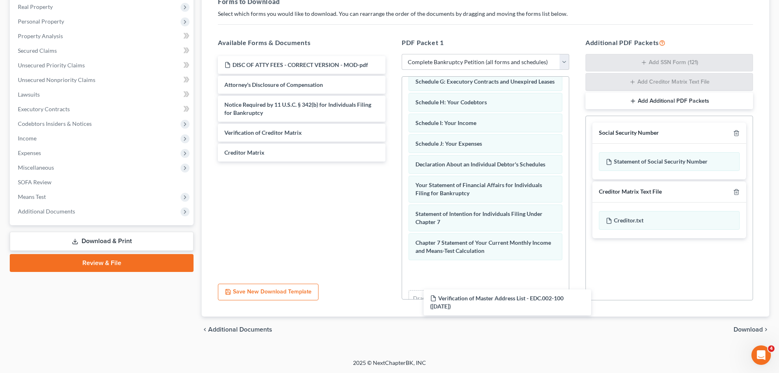
drag, startPoint x: 396, startPoint y: 127, endPoint x: 449, endPoint y: 267, distance: 149.5
click at [392, 161] on div "Verification of Master Address List - EDC.002-100 (09/17/2025) DISC OF ATTY FEE…" at bounding box center [301, 108] width 180 height 105
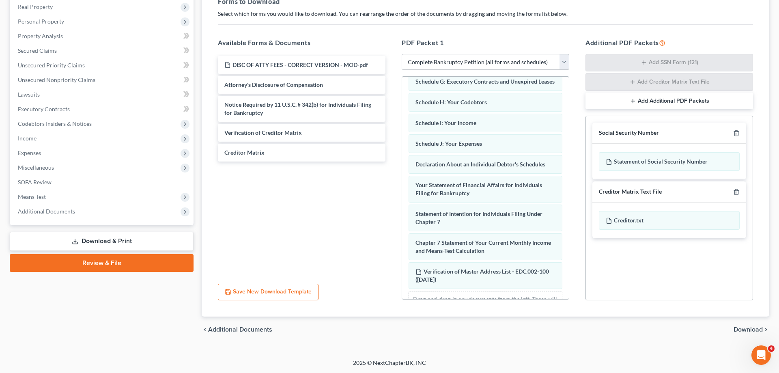
scroll to position [193, 0]
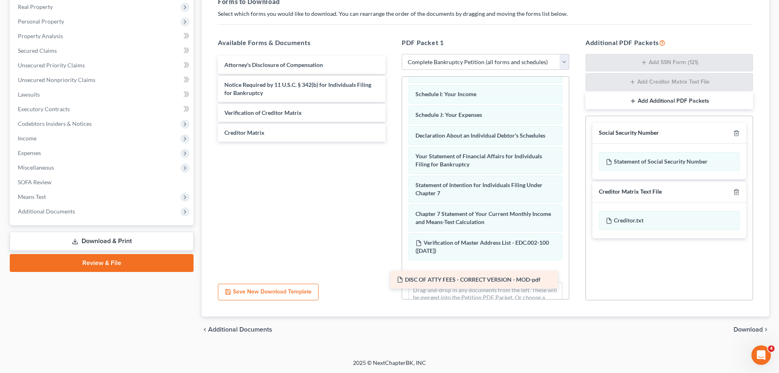
drag, startPoint x: 312, startPoint y: 70, endPoint x: 489, endPoint y: 273, distance: 269.6
click at [392, 142] on div "DISC OF ATTY FEES - CORRECT VERSION - MOD-pdf DISC OF ATTY FEES - CORRECT VERSI…" at bounding box center [301, 99] width 180 height 86
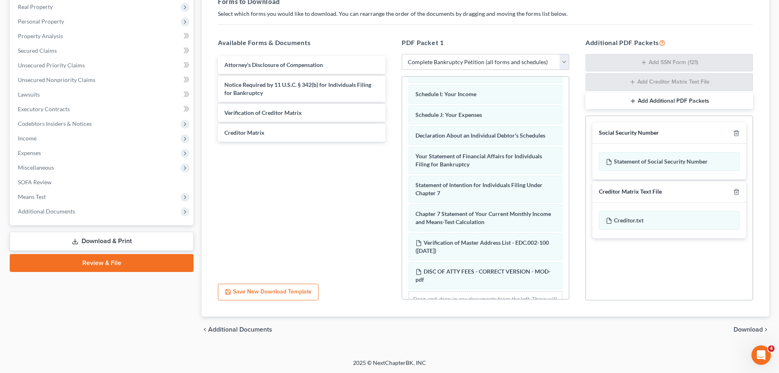
scroll to position [221, 0]
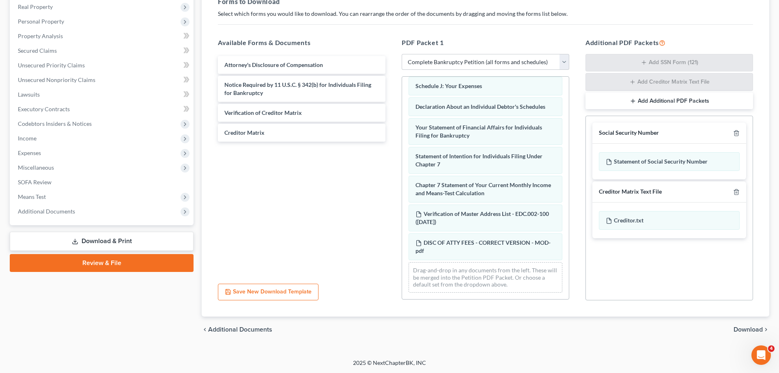
click at [747, 329] on span "Download" at bounding box center [747, 329] width 29 height 6
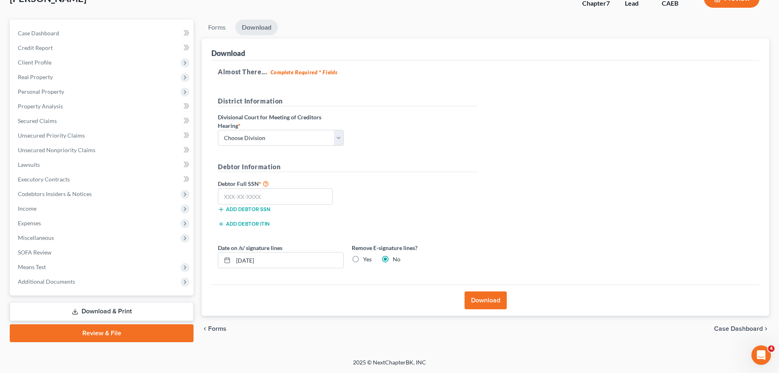
scroll to position [58, 0]
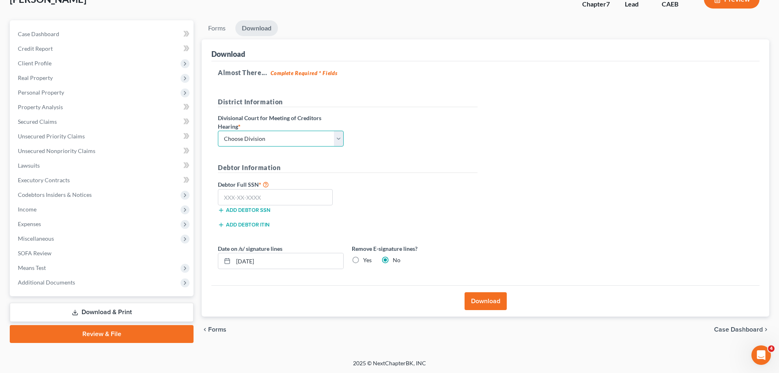
click at [218, 131] on select "Choose Division Fresno Modesto Sacramento" at bounding box center [281, 139] width 126 height 16
select select "1"
click option "Modesto" at bounding box center [0, 0] width 0 height 0
click at [262, 197] on input "text" at bounding box center [275, 197] width 115 height 16
type input "111-11-1111"
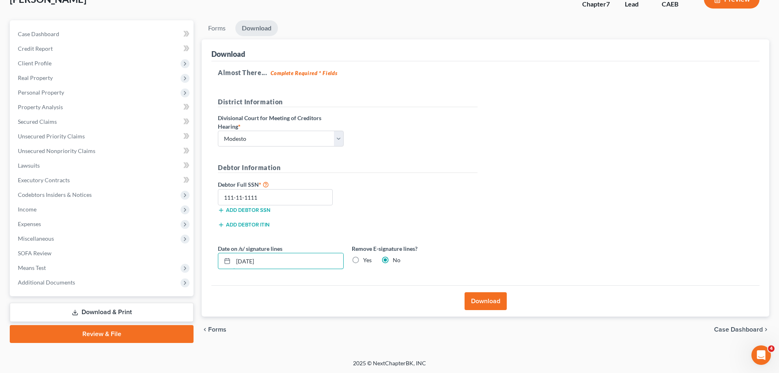
drag, startPoint x: 287, startPoint y: 264, endPoint x: 200, endPoint y: 260, distance: 87.3
click at [233, 263] on input "09/17/2025" at bounding box center [288, 260] width 110 height 15
click at [364, 259] on label "Yes" at bounding box center [367, 260] width 9 height 8
click at [366, 259] on input "Yes" at bounding box center [368, 258] width 5 height 5
radio input "true"
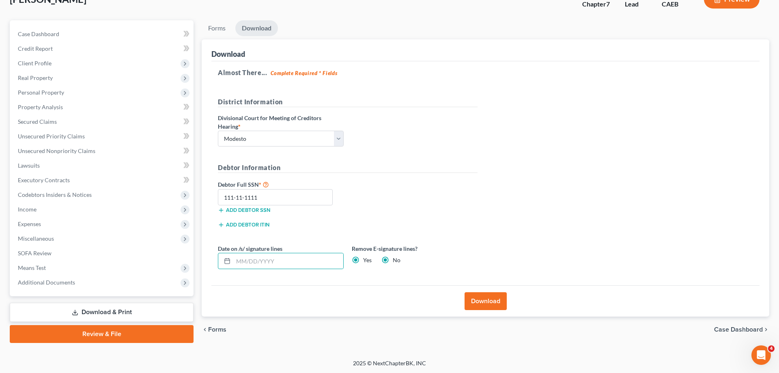
radio input "false"
click at [494, 305] on button "Download" at bounding box center [485, 301] width 42 height 18
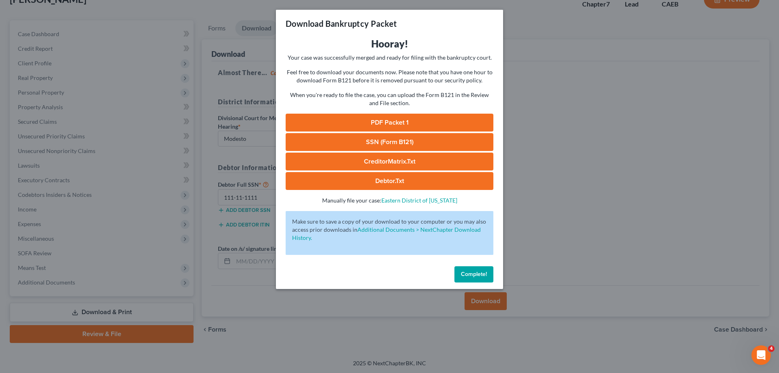
click at [469, 72] on p "Feel free to download your documents now. Please note that you have one hour to…" at bounding box center [390, 76] width 208 height 16
click at [418, 122] on link "PDF Packet 1" at bounding box center [390, 123] width 208 height 18
drag, startPoint x: 363, startPoint y: 61, endPoint x: 109, endPoint y: 114, distance: 260.0
click at [362, 62] on div "Hooray! Your case was successfully merged and ready for filing with the bankrup…" at bounding box center [390, 120] width 208 height 167
drag, startPoint x: 44, startPoint y: 172, endPoint x: 113, endPoint y: 169, distance: 69.4
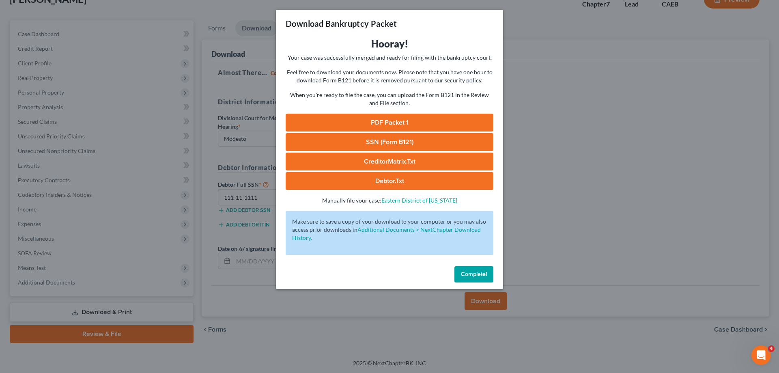
click at [52, 167] on div "Download Bankruptcy Packet Hooray! Your case was successfully merged and ready …" at bounding box center [389, 186] width 779 height 373
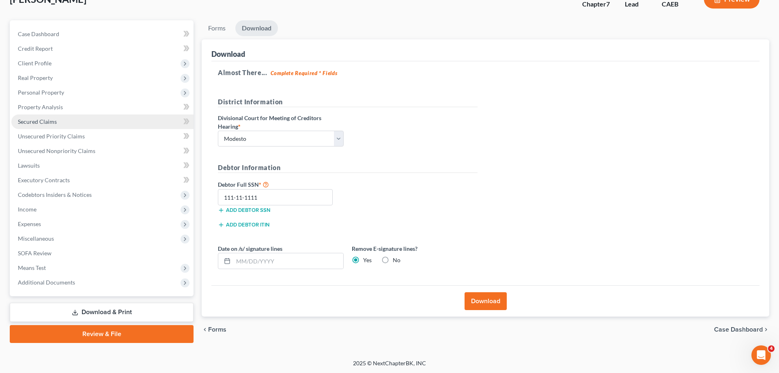
drag, startPoint x: 45, startPoint y: 120, endPoint x: 114, endPoint y: 118, distance: 69.0
click at [45, 120] on span "Secured Claims" at bounding box center [37, 121] width 39 height 7
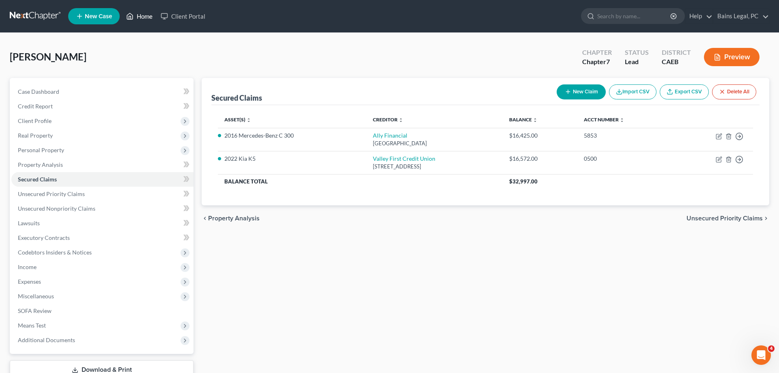
click at [140, 12] on link "Home" at bounding box center [139, 16] width 34 height 15
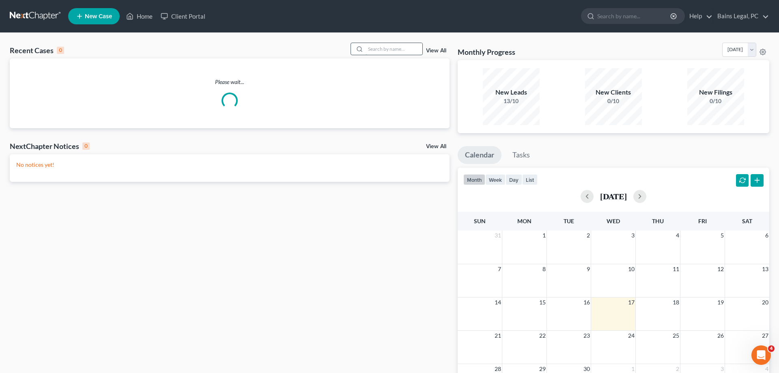
click at [399, 46] on input "search" at bounding box center [393, 49] width 57 height 12
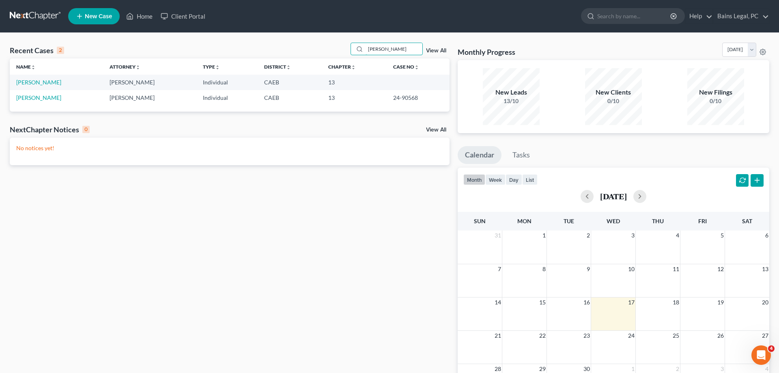
type input "molina"
click at [26, 87] on td "Molina, Richard" at bounding box center [56, 82] width 93 height 15
click at [28, 85] on link "Molina, Richard" at bounding box center [38, 82] width 45 height 7
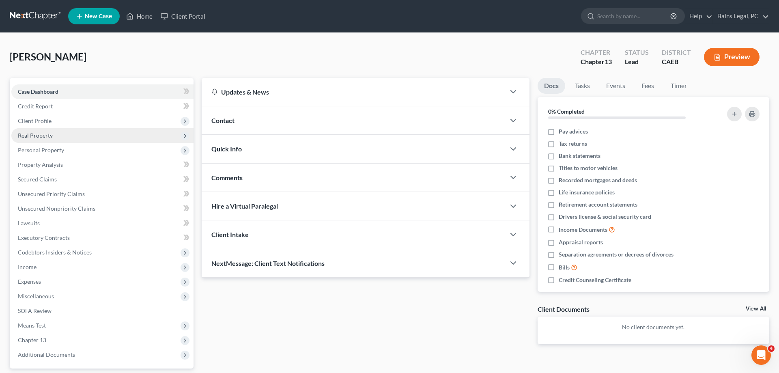
drag, startPoint x: 73, startPoint y: 124, endPoint x: 84, endPoint y: 135, distance: 15.8
click at [75, 125] on span "Client Profile" at bounding box center [102, 121] width 182 height 15
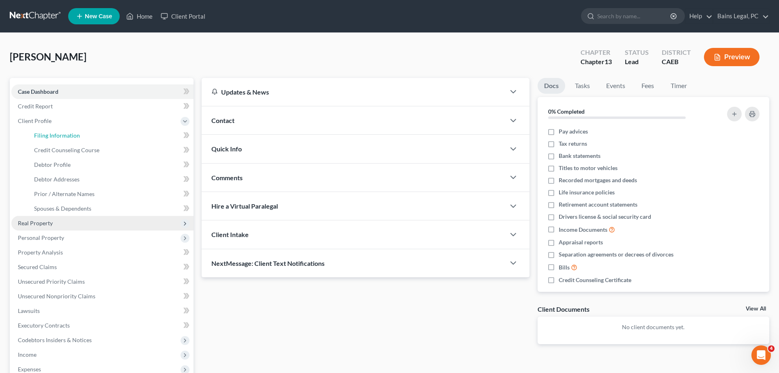
click at [84, 135] on link "Filing Information" at bounding box center [111, 135] width 166 height 15
select select "1"
select select "0"
select select "3"
select select "8"
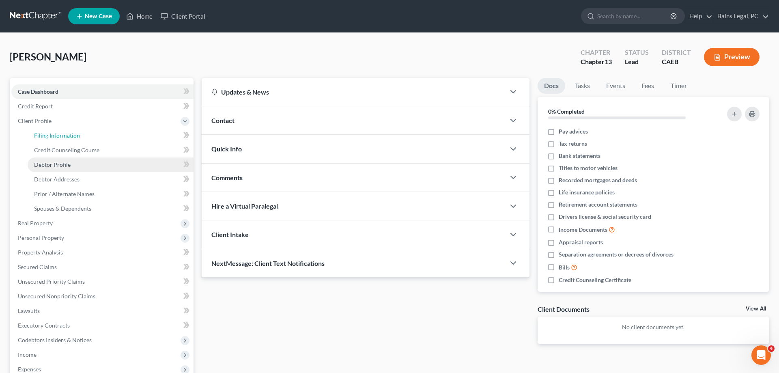
select select "2"
select select "0"
select select "4"
select select "1"
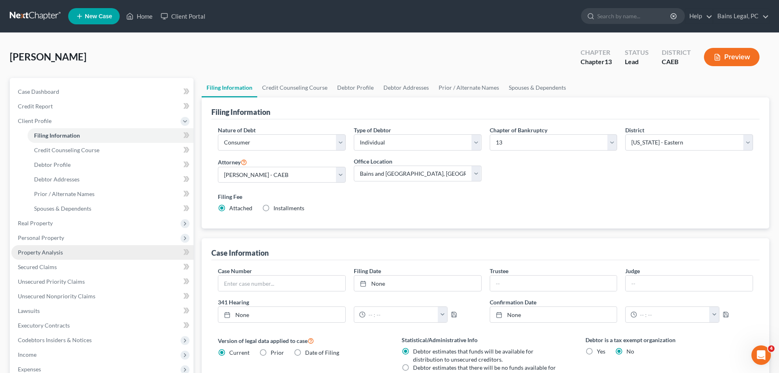
scroll to position [124, 0]
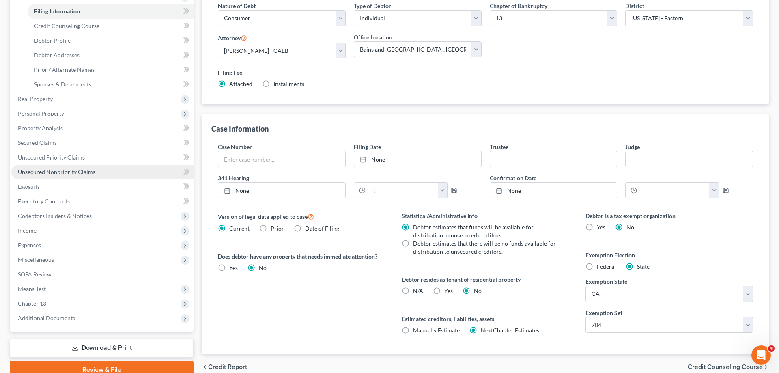
click at [86, 173] on span "Unsecured Nonpriority Claims" at bounding box center [56, 171] width 77 height 7
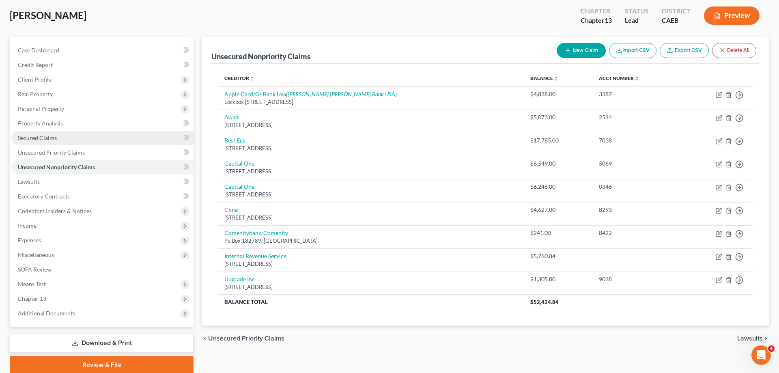
click at [61, 143] on link "Secured Claims" at bounding box center [102, 138] width 182 height 15
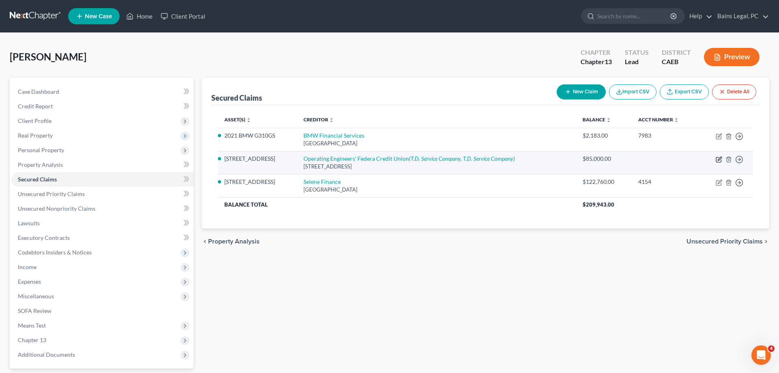
click at [720, 159] on icon "button" at bounding box center [718, 159] width 6 height 6
select select "4"
select select "0"
select select "4"
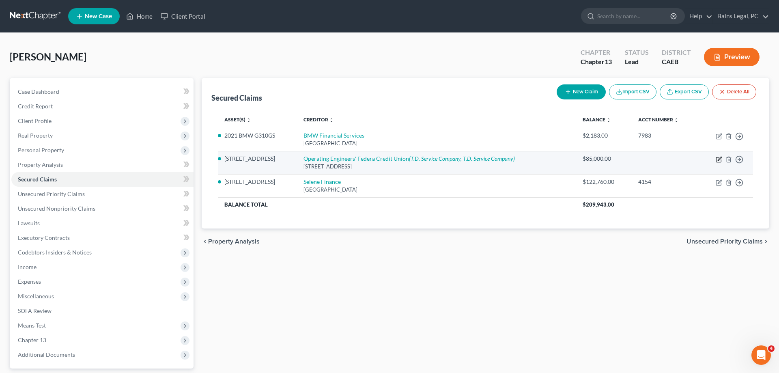
select select "4"
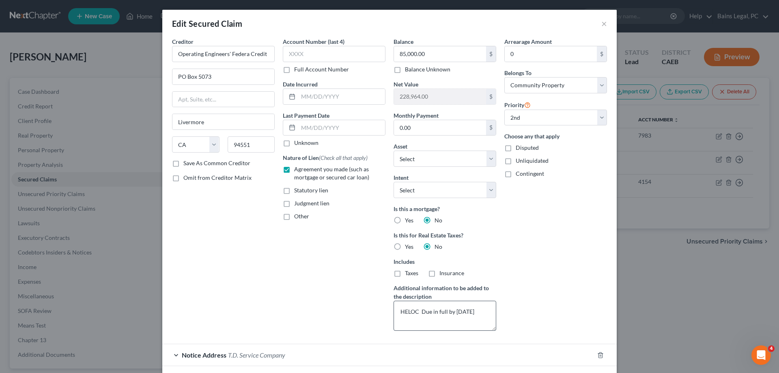
scroll to position [83, 0]
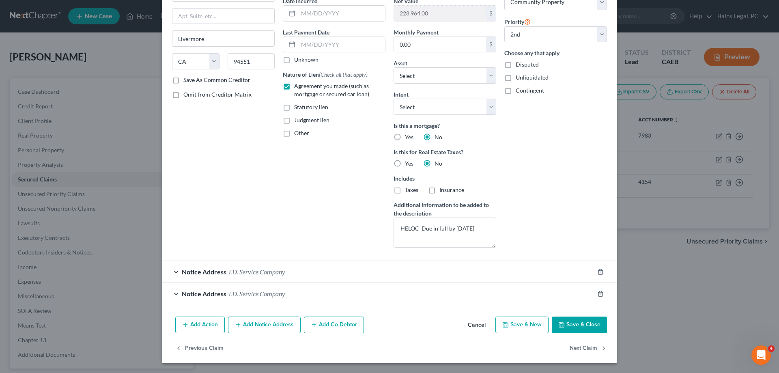
click at [350, 269] on div "Notice Address T.D. Service Company" at bounding box center [377, 271] width 431 height 21
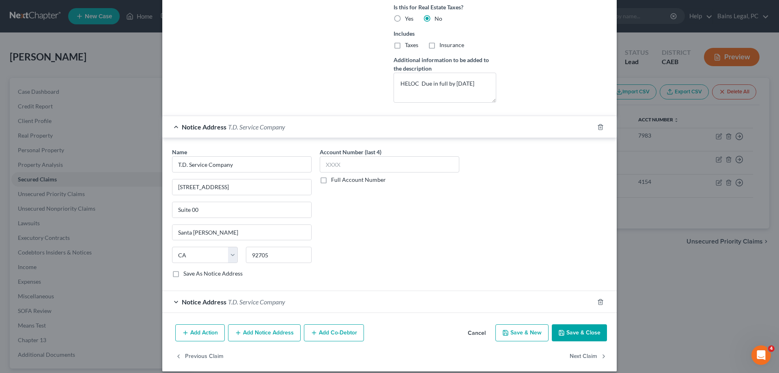
scroll to position [236, 0]
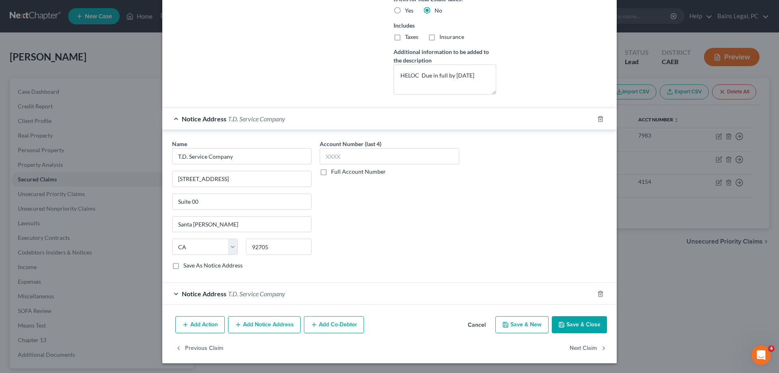
click at [384, 295] on div "Notice Address T.D. Service Company" at bounding box center [377, 293] width 431 height 21
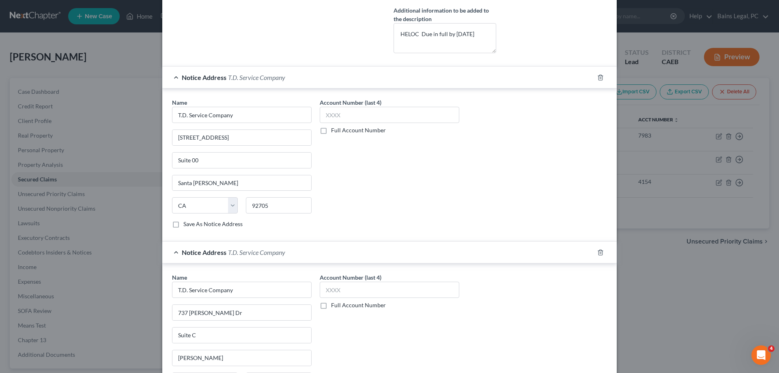
scroll to position [389, 0]
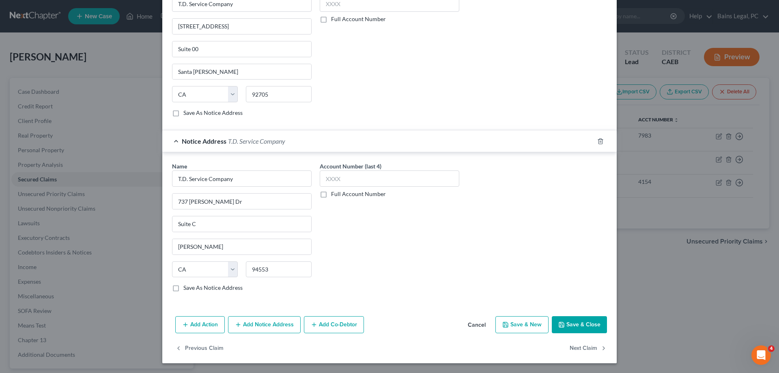
drag, startPoint x: 587, startPoint y: 326, endPoint x: 598, endPoint y: 322, distance: 11.7
click at [588, 326] on button "Save & Close" at bounding box center [579, 324] width 55 height 17
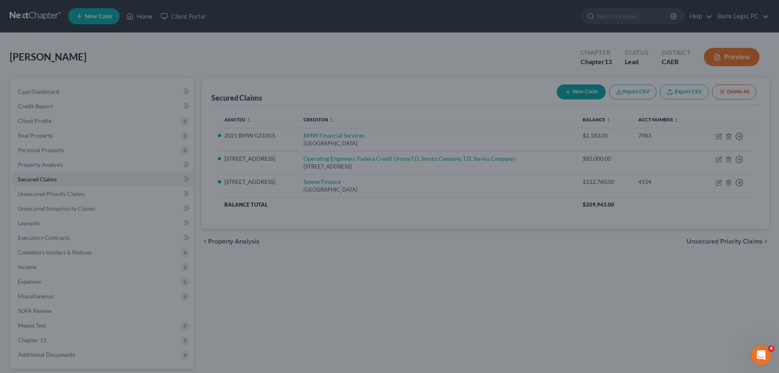
select select "1"
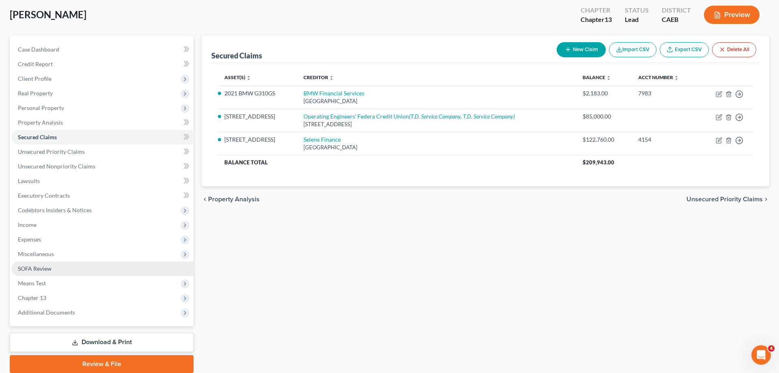
scroll to position [72, 0]
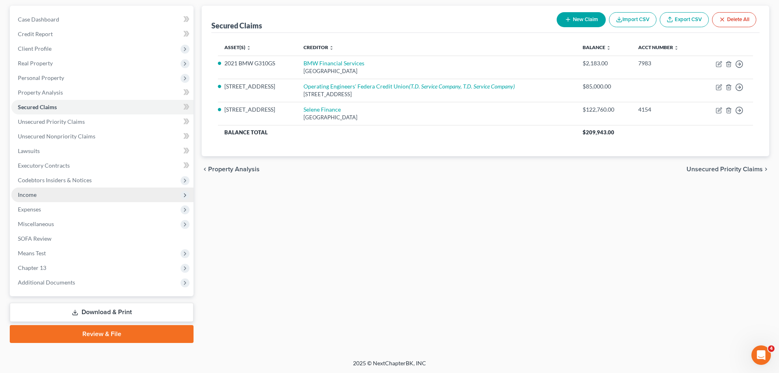
click at [35, 193] on span "Income" at bounding box center [27, 194] width 19 height 7
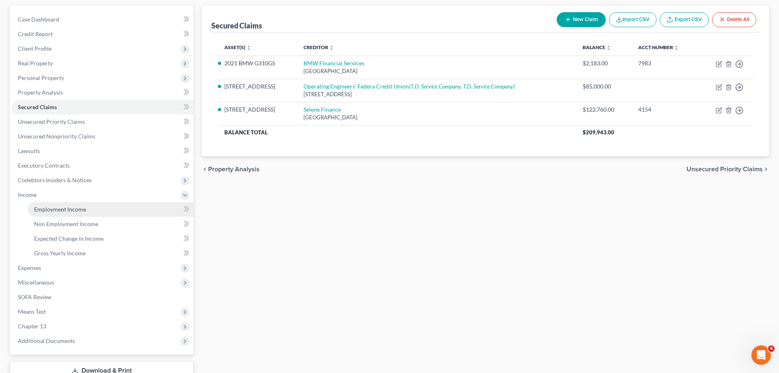
click at [57, 208] on span "Employment Income" at bounding box center [60, 209] width 52 height 7
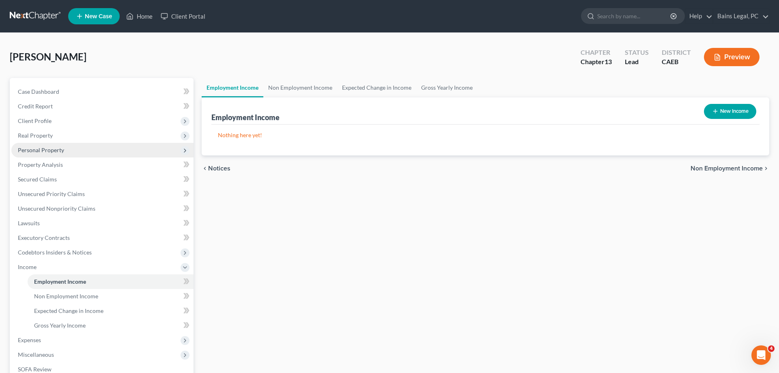
click at [71, 147] on span "Personal Property" at bounding box center [102, 150] width 182 height 15
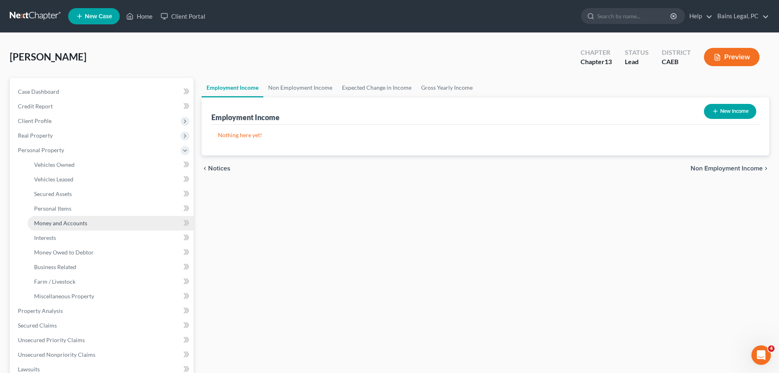
click at [84, 228] on link "Money and Accounts" at bounding box center [111, 223] width 166 height 15
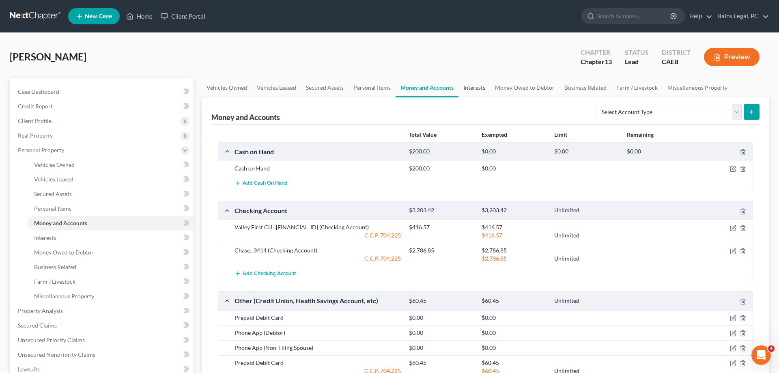
click at [483, 91] on link "Interests" at bounding box center [474, 87] width 32 height 19
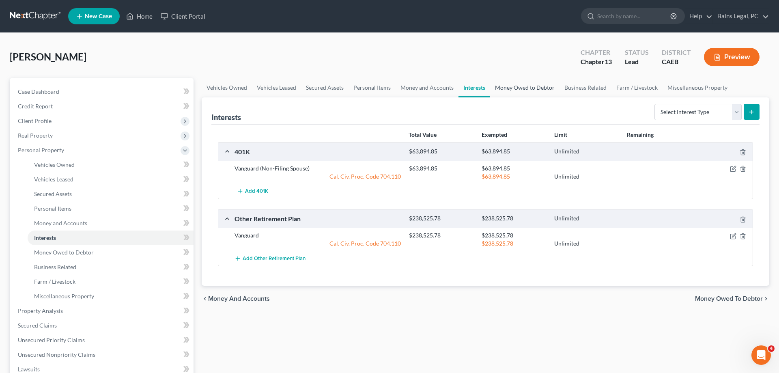
click at [509, 85] on link "Money Owed to Debtor" at bounding box center [524, 87] width 69 height 19
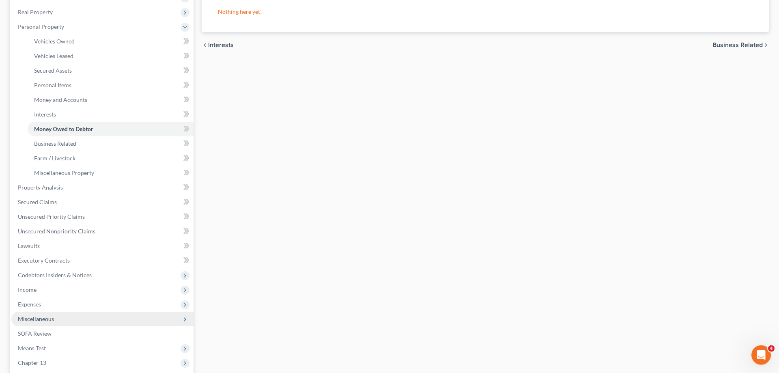
scroll to position [124, 0]
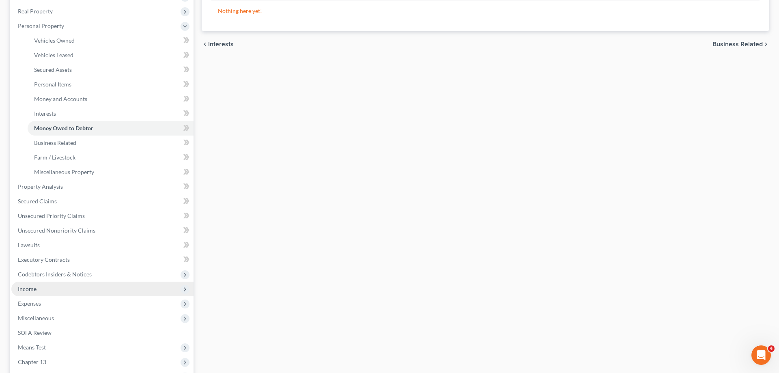
click at [56, 290] on span "Income" at bounding box center [102, 288] width 182 height 15
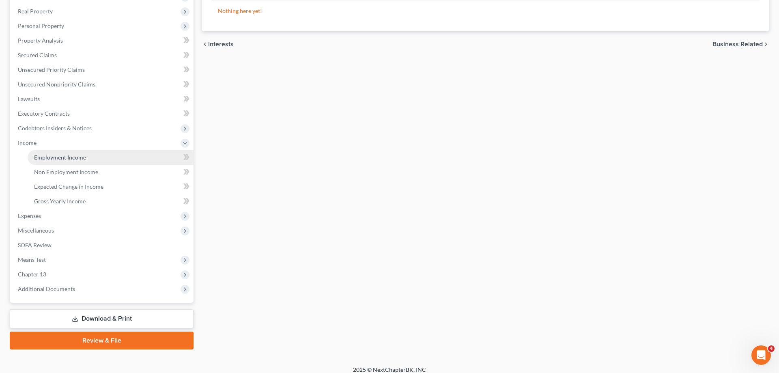
click at [103, 159] on link "Employment Income" at bounding box center [111, 157] width 166 height 15
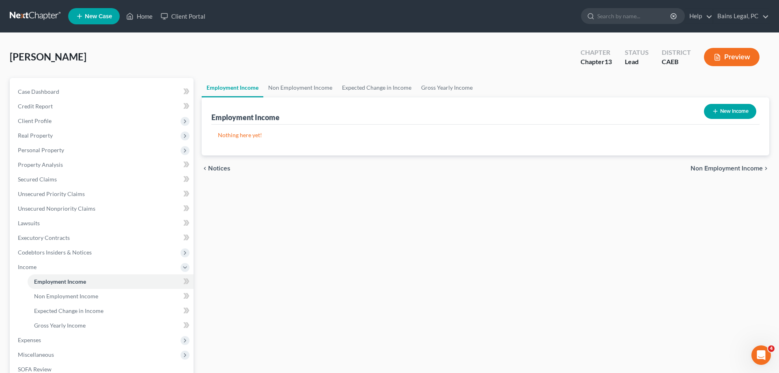
click at [736, 114] on button "New Income" at bounding box center [730, 111] width 52 height 15
select select "0"
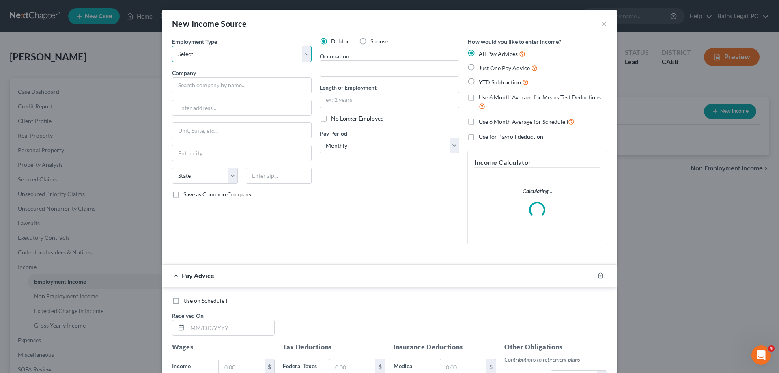
click at [172, 46] on select "Select Full or Part Time Employment Self Employment" at bounding box center [242, 54] width 140 height 16
select select "0"
click option "Full or Part Time Employment" at bounding box center [0, 0] width 0 height 0
click at [380, 41] on span "Spouse" at bounding box center [379, 41] width 18 height 7
click at [379, 41] on input "Spouse" at bounding box center [376, 39] width 5 height 5
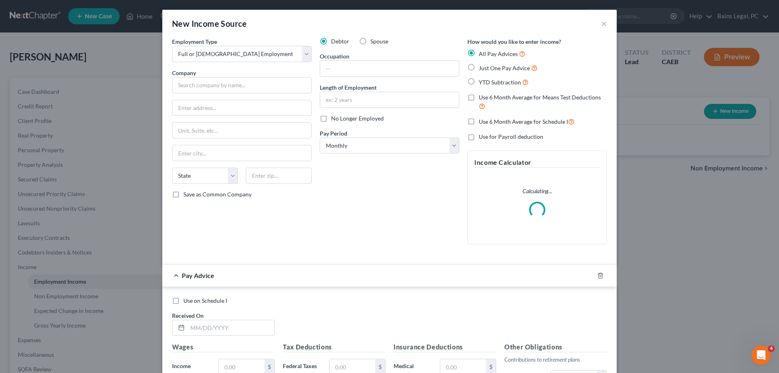
radio input "true"
click at [275, 92] on input "text" at bounding box center [242, 85] width 140 height 16
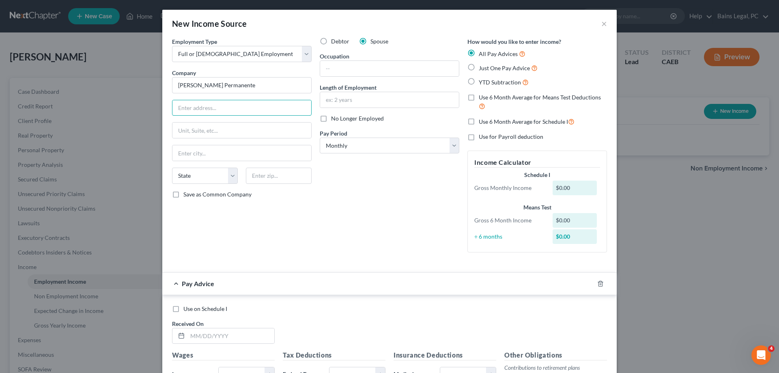
type input "Kaiser Permanente"
type input "4001 Dale Rd"
type input "95356"
type input "Modesto"
select select "4"
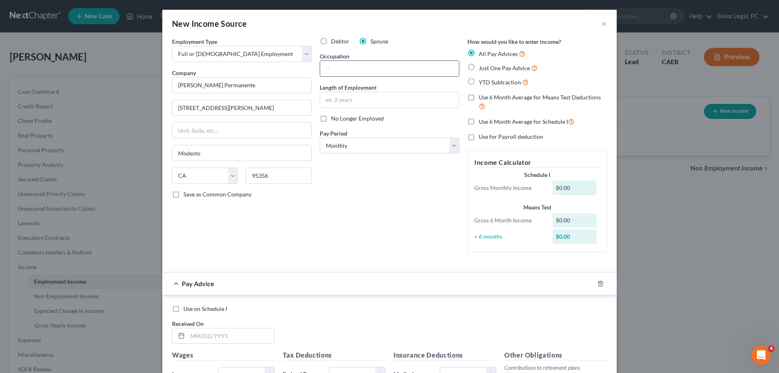
click at [375, 65] on input "text" at bounding box center [389, 68] width 139 height 15
type input "Medical Assistant"
type input "21 years"
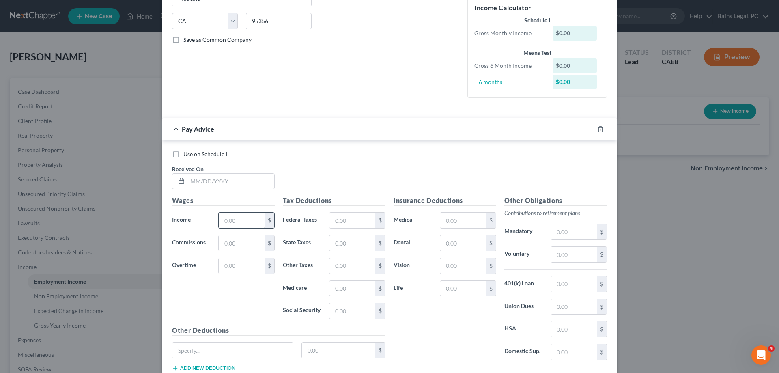
scroll to position [165, 0]
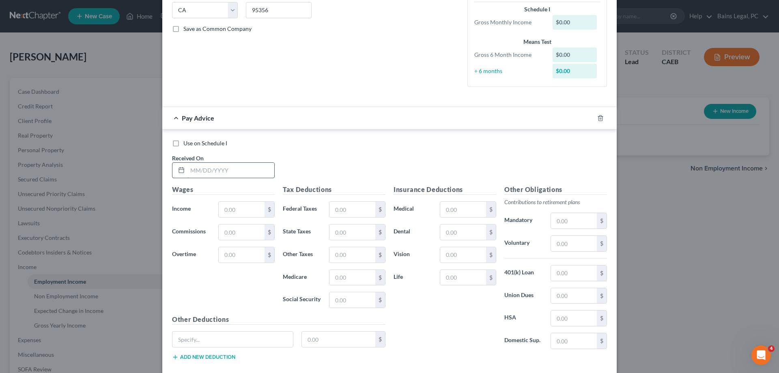
click at [251, 176] on input "text" at bounding box center [230, 170] width 87 height 15
type input "5/23/25"
drag, startPoint x: 252, startPoint y: 210, endPoint x: 246, endPoint y: 211, distance: 6.2
click at [246, 211] on input "751.18" at bounding box center [242, 209] width 46 height 15
type input "3,178.23"
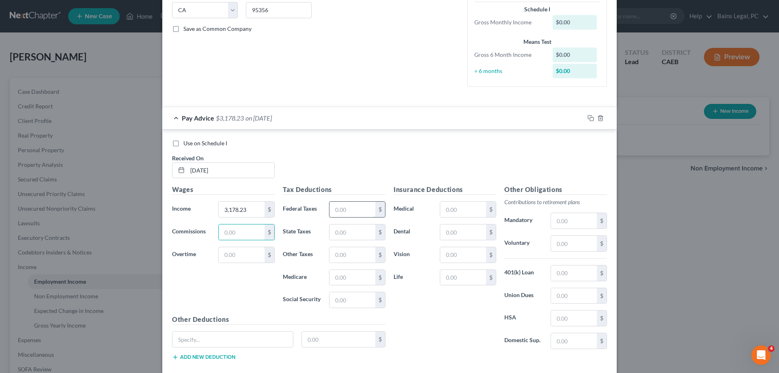
click at [371, 213] on input "text" at bounding box center [352, 209] width 46 height 15
type input "751.18"
click at [585, 243] on input "text" at bounding box center [574, 243] width 46 height 15
type input "158.91"
click at [575, 279] on input "text" at bounding box center [574, 272] width 46 height 15
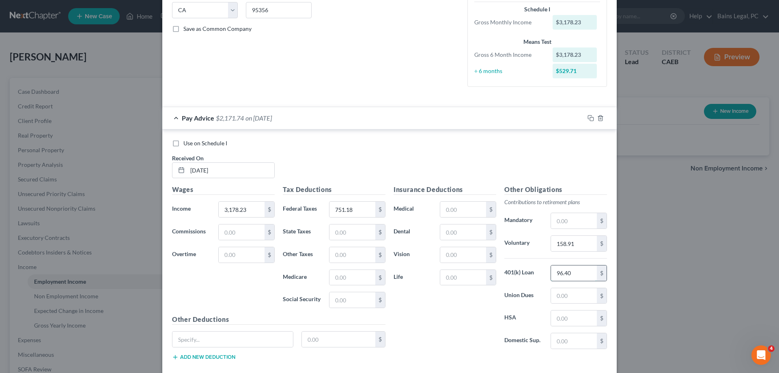
type input "96.40"
type input "61.98"
click at [479, 276] on input "text" at bounding box center [463, 277] width 46 height 15
type input "5.23"
click at [590, 121] on rect "button" at bounding box center [592, 119] width 4 height 4
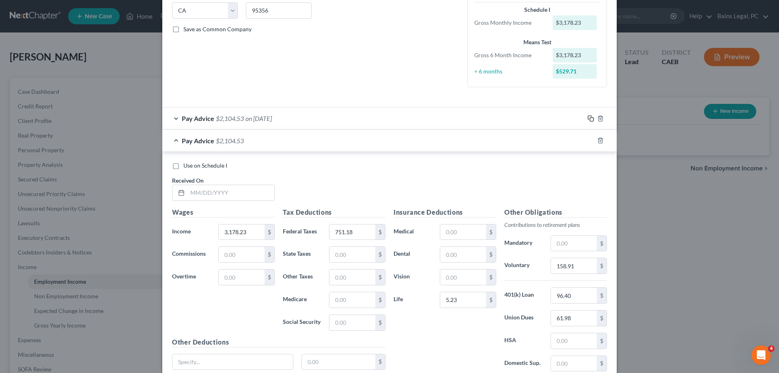
scroll to position [168, 0]
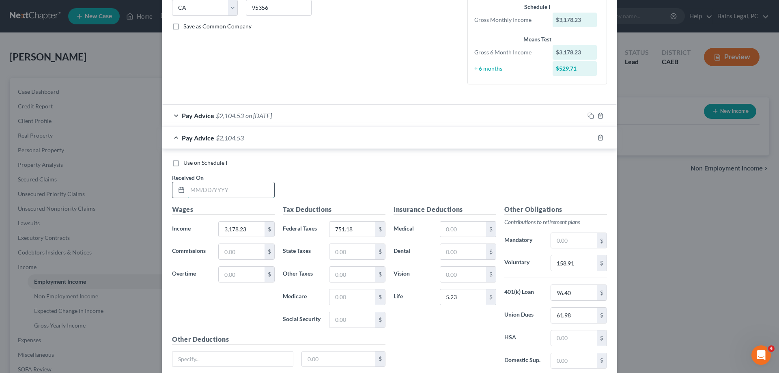
click at [263, 191] on input "text" at bounding box center [230, 189] width 87 height 15
type input "5/9/25"
type input "3,128.78"
click at [354, 227] on input "751.18" at bounding box center [352, 228] width 46 height 15
type input "731.65"
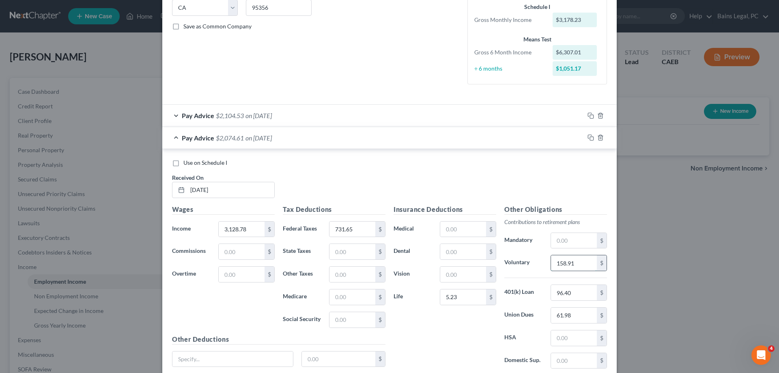
click at [584, 262] on input "158.91" at bounding box center [574, 262] width 46 height 15
type input "156.44"
type input "62.03"
click at [589, 138] on icon "button" at bounding box center [590, 137] width 4 height 4
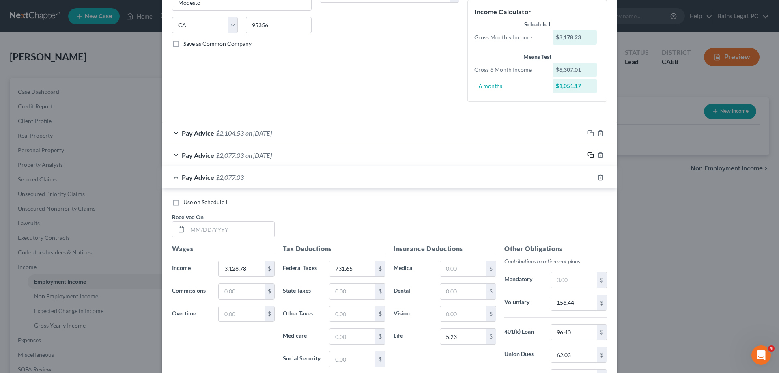
scroll to position [254, 0]
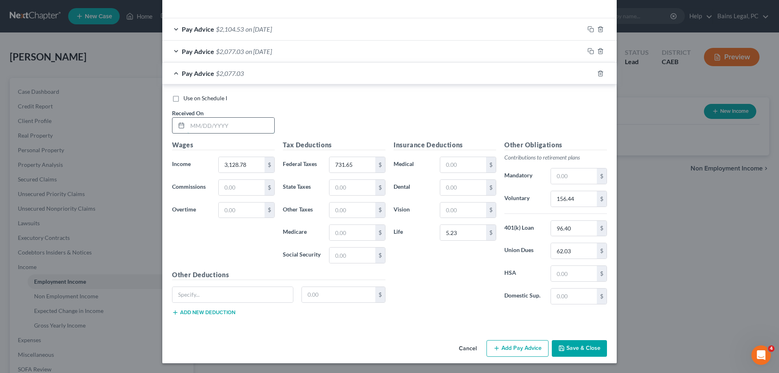
click at [240, 125] on input "text" at bounding box center [230, 125] width 87 height 15
type input "4/25/25"
type input "3,139.26"
click at [363, 161] on input "731.65" at bounding box center [352, 164] width 46 height 15
type input "735.78"
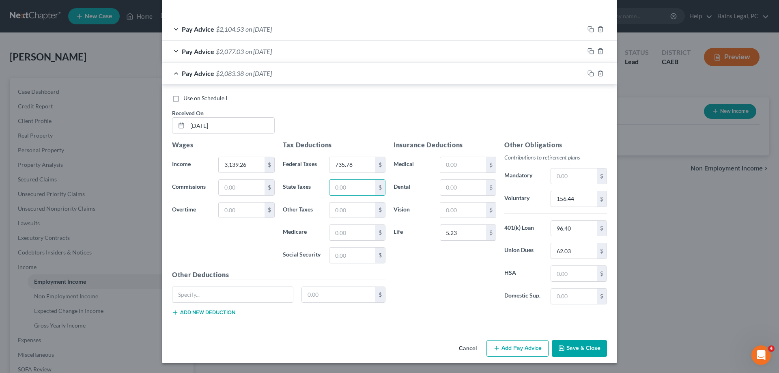
click at [595, 207] on div "Other Obligations Contributions to retirement plans Mandatory $ Voluntary 156.4…" at bounding box center [555, 225] width 111 height 171
click at [595, 204] on input "156.44" at bounding box center [574, 198] width 46 height 15
type input "4"
type input "156.96"
click at [591, 74] on icon "button" at bounding box center [590, 73] width 6 height 6
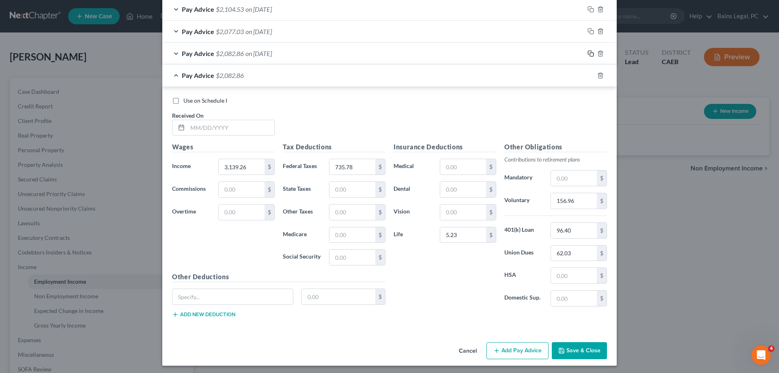
scroll to position [277, 0]
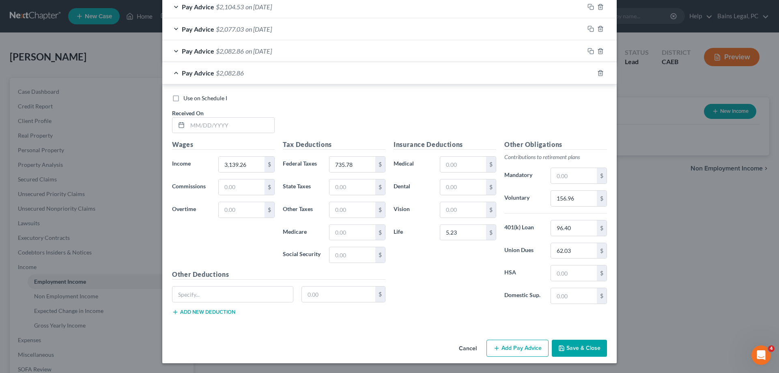
click at [242, 109] on div "Received On *" at bounding box center [223, 121] width 111 height 25
click at [244, 123] on input "text" at bounding box center [230, 125] width 87 height 15
type input "4/11/25"
type input "3,139.07"
click at [370, 167] on input "735.78" at bounding box center [352, 164] width 46 height 15
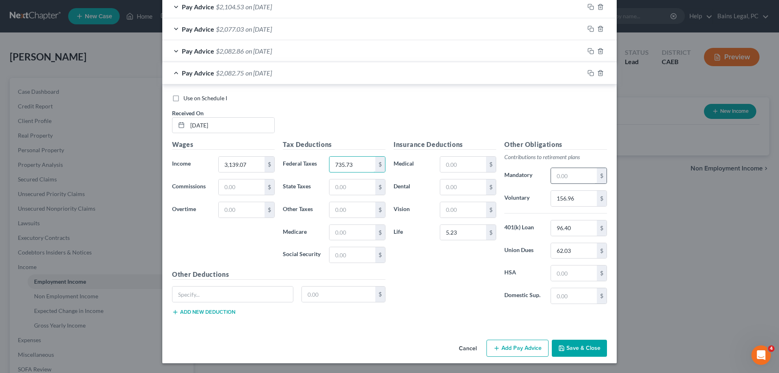
type input "735.73"
click at [582, 200] on input "156.96" at bounding box center [574, 198] width 46 height 15
type input "156.95"
click at [591, 73] on icon "button" at bounding box center [590, 73] width 6 height 6
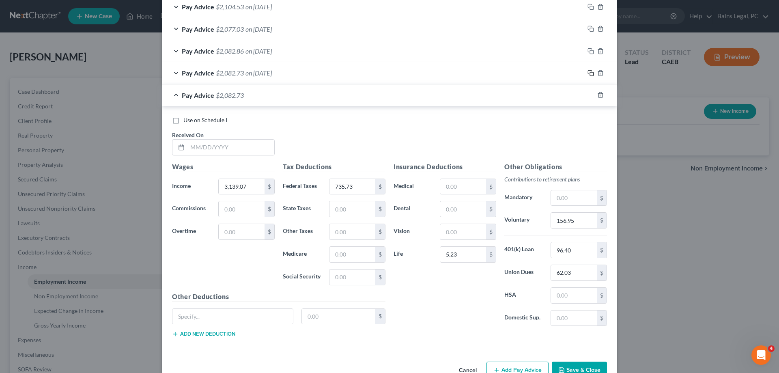
scroll to position [298, 0]
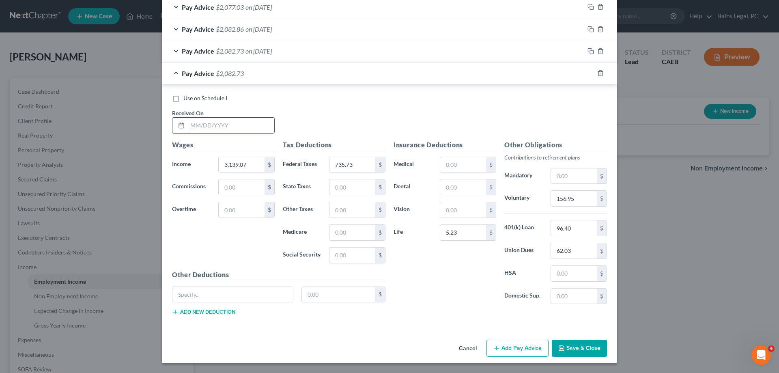
click at [233, 126] on input "text" at bounding box center [230, 125] width 87 height 15
type input "6/6/25"
type input "3,129.95"
click at [360, 166] on input "735.73" at bounding box center [352, 164] width 46 height 15
type input "732.11"
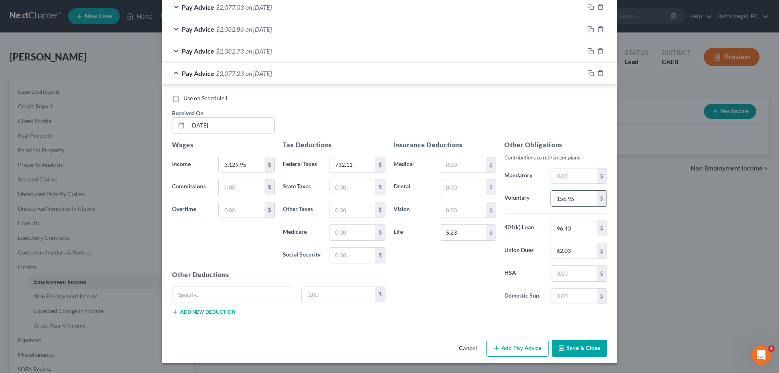
click at [576, 197] on input "156.95" at bounding box center [574, 198] width 46 height 15
type input "156.50"
click at [595, 251] on input "62.03" at bounding box center [574, 250] width 46 height 15
click at [590, 72] on icon "button" at bounding box center [590, 73] width 6 height 6
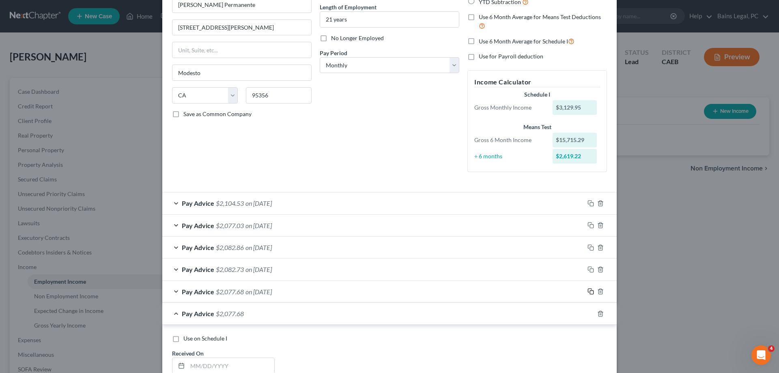
scroll to position [287, 0]
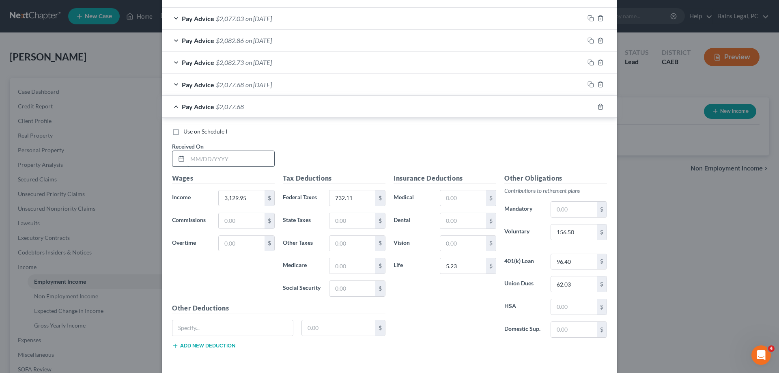
click at [209, 159] on input "text" at bounding box center [230, 158] width 87 height 15
type input "6/20/25"
drag, startPoint x: 260, startPoint y: 192, endPoint x: 254, endPoint y: 195, distance: 7.4
click at [255, 194] on input "3,082.88" at bounding box center [242, 197] width 46 height 15
click at [254, 195] on input "3,082.88" at bounding box center [242, 197] width 46 height 15
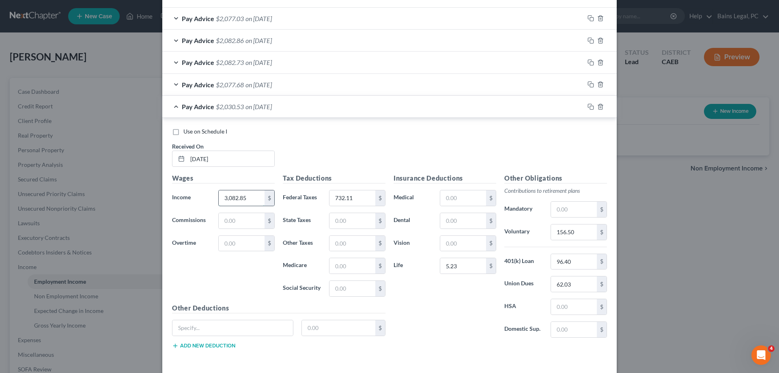
type input "3,082.85"
click at [369, 196] on input "732.11" at bounding box center [352, 197] width 46 height 15
type input "713.54"
click at [593, 233] on input "156.50" at bounding box center [574, 231] width 46 height 15
type input "154.14"
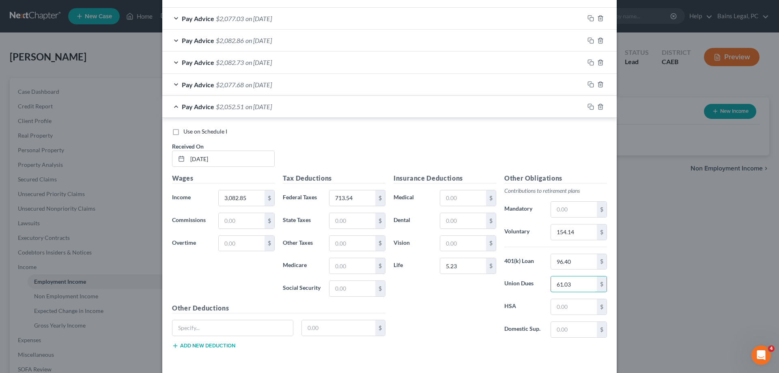
type input "61.03"
click at [590, 107] on icon "button" at bounding box center [590, 106] width 6 height 6
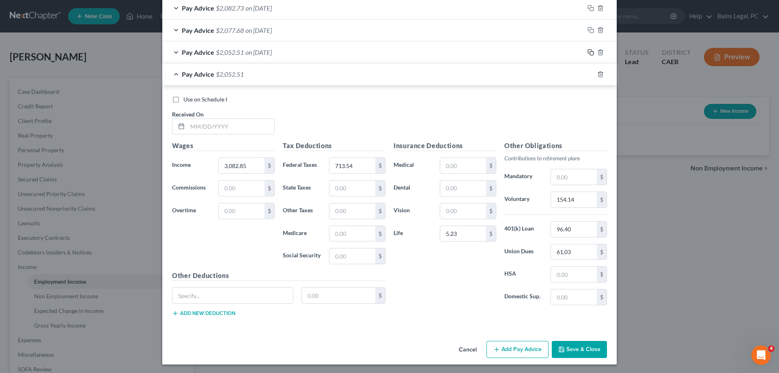
scroll to position [343, 0]
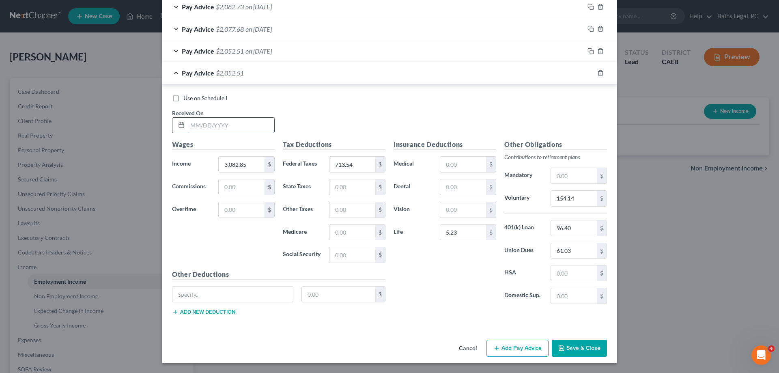
click at [258, 120] on input "text" at bounding box center [230, 125] width 87 height 15
type input "3/14/25"
type input "4,927.81"
click at [354, 162] on input "713.54" at bounding box center [352, 164] width 46 height 15
type input "1,444.30"
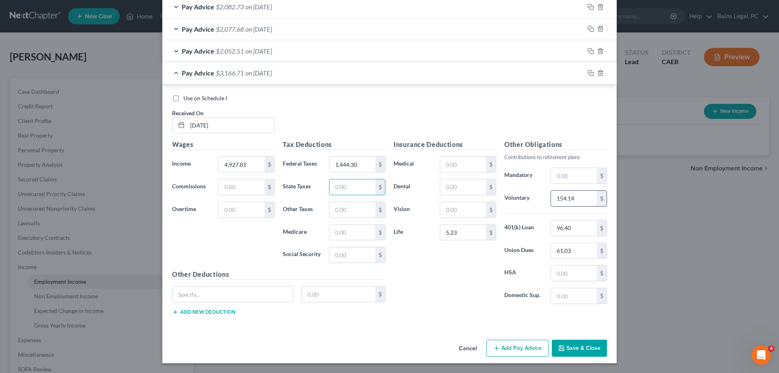
click at [577, 203] on input "154.14" at bounding box center [574, 198] width 46 height 15
type input "246.39"
type input "62.03"
click at [590, 73] on icon "button" at bounding box center [590, 73] width 6 height 6
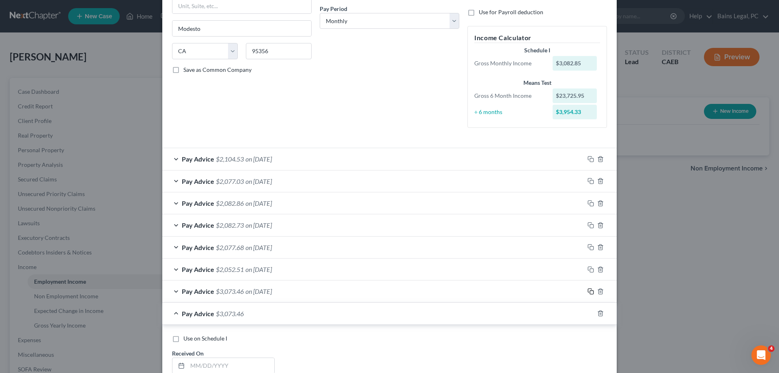
scroll to position [290, 0]
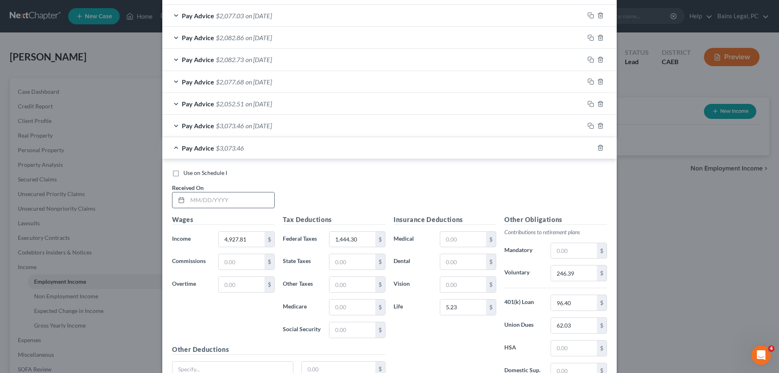
click at [249, 202] on input "text" at bounding box center [230, 199] width 87 height 15
type input "3/28/25"
type input "2,784.91"
click at [370, 236] on input "1,444.30" at bounding box center [352, 239] width 46 height 15
type input "599.98"
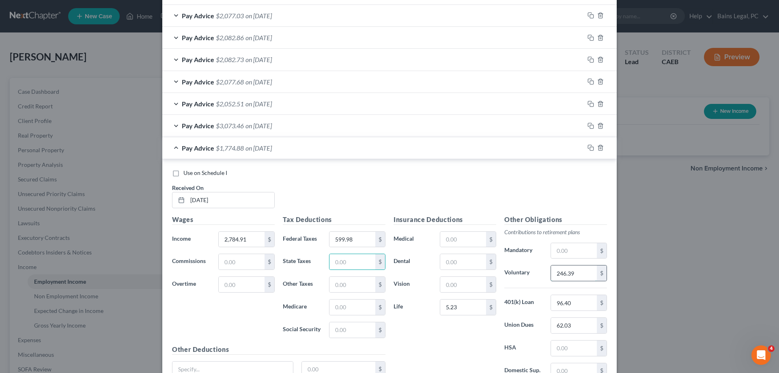
click at [575, 273] on input "246.39" at bounding box center [574, 272] width 46 height 15
type input "139.25"
type input "54.66"
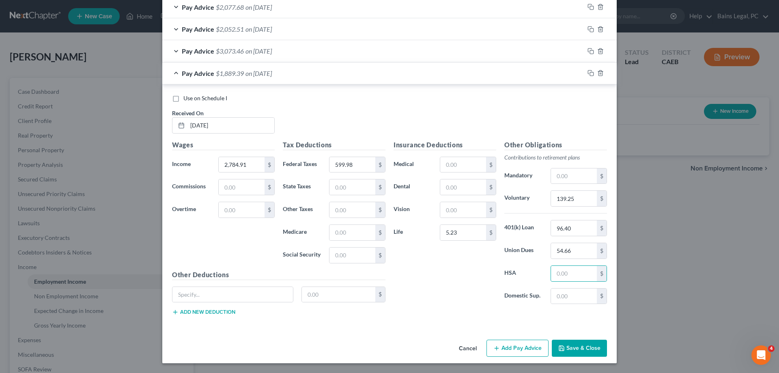
click at [592, 351] on button "Save & Close" at bounding box center [579, 347] width 55 height 17
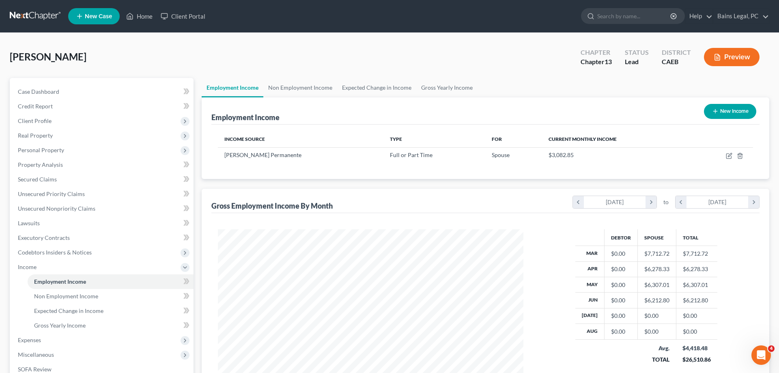
scroll to position [152, 322]
click at [295, 90] on link "Non Employment Income" at bounding box center [300, 87] width 74 height 19
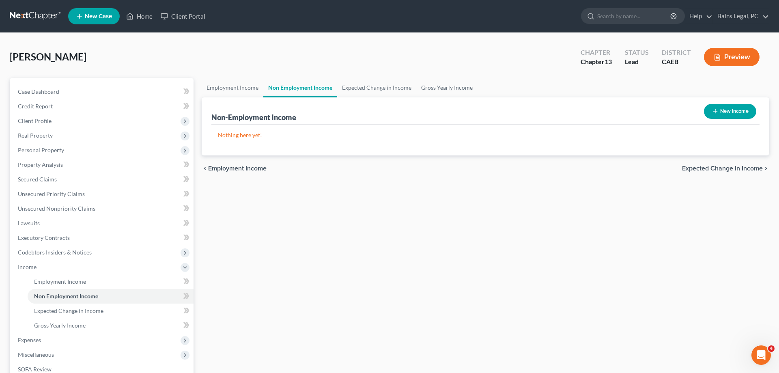
click at [730, 115] on button "New Income" at bounding box center [730, 111] width 52 height 15
select select "0"
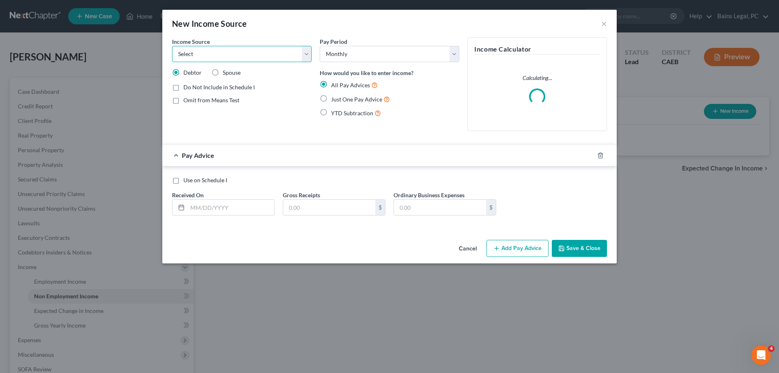
click at [172, 46] on select "Select Unemployment Disability (from employer) Pension Retirement Social Securi…" at bounding box center [242, 54] width 140 height 16
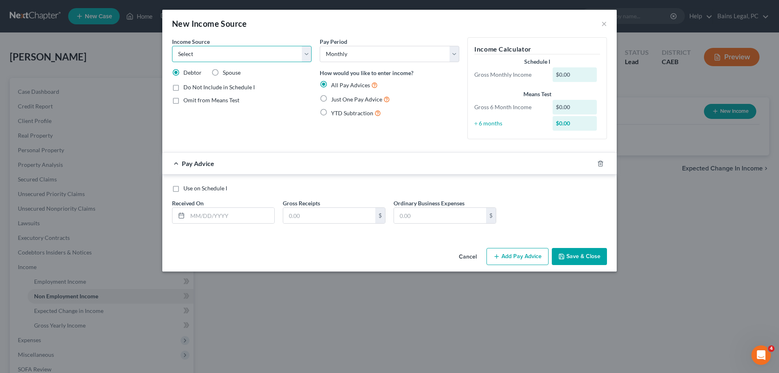
select select "5"
click option "Other Government Assistance" at bounding box center [0, 0] width 0 height 0
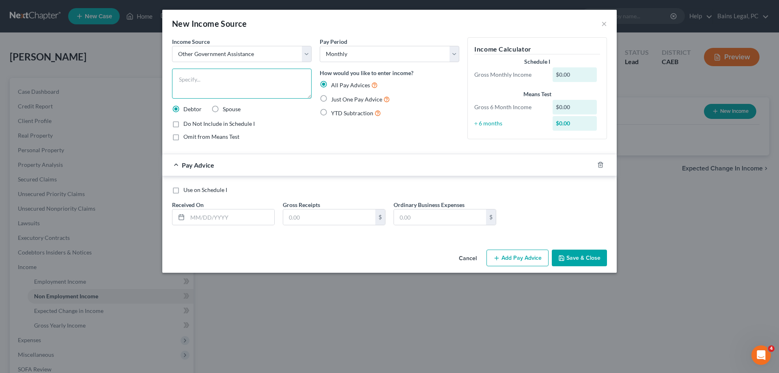
click at [258, 93] on textarea at bounding box center [242, 84] width 140 height 30
click at [196, 83] on textarea "EDD DIsability" at bounding box center [242, 84] width 140 height 30
click at [286, 77] on textarea "EDD Disability" at bounding box center [242, 84] width 140 height 30
type textarea "EDD Disability"
click at [232, 215] on input "text" at bounding box center [230, 216] width 87 height 15
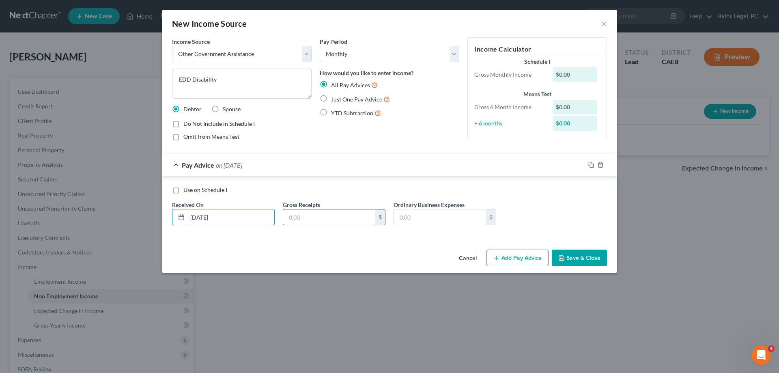
type input "4/17/25"
type input "601.29"
click at [592, 162] on icon "button" at bounding box center [590, 164] width 6 height 6
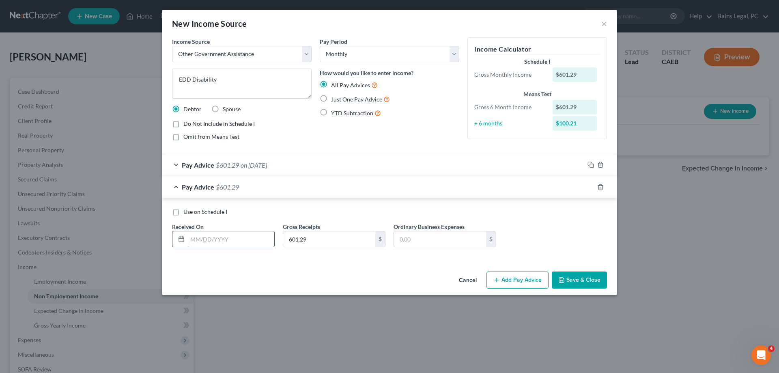
click at [239, 235] on input "text" at bounding box center [230, 238] width 87 height 15
type input "5/1/25"
click at [326, 238] on input "28,060" at bounding box center [329, 238] width 92 height 15
type input "2,806"
click at [590, 187] on icon "button" at bounding box center [590, 187] width 6 height 6
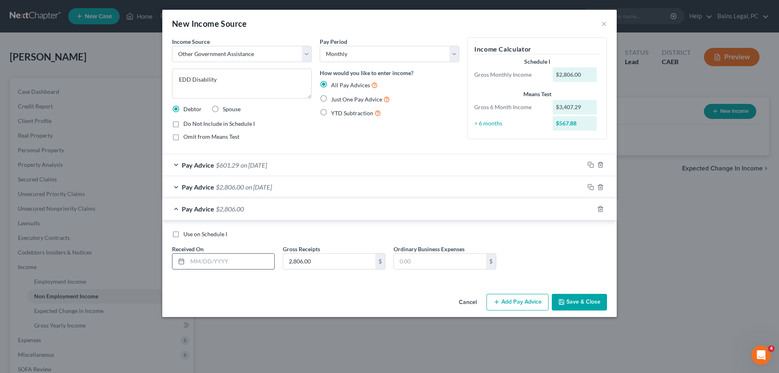
click at [259, 264] on input "text" at bounding box center [230, 260] width 87 height 15
type input "5/8/25"
type input "1,202.57"
click at [590, 210] on rect "button" at bounding box center [592, 210] width 4 height 4
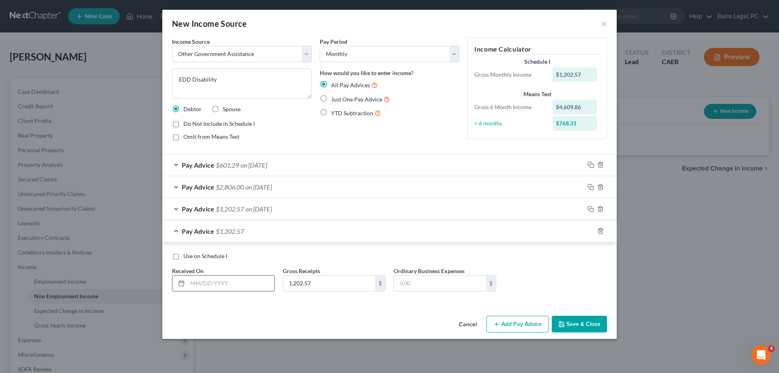
click at [247, 286] on input "text" at bounding box center [230, 282] width 87 height 15
type input "5/20/25"
type input "2,605.57"
click at [592, 231] on icon "button" at bounding box center [590, 231] width 6 height 6
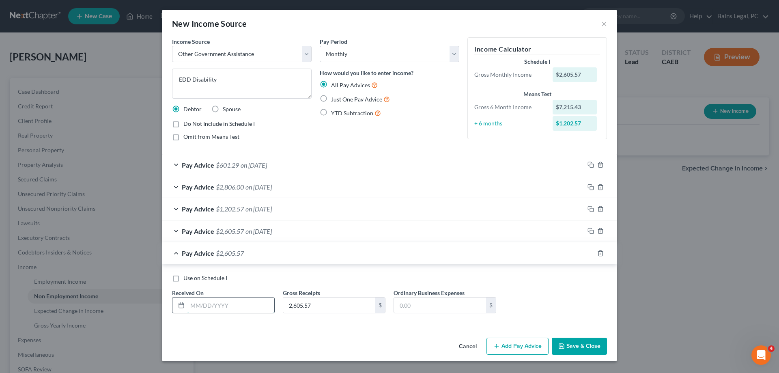
click at [221, 306] on input "text" at bounding box center [230, 304] width 87 height 15
type input "6/22/25"
type input "2,806"
click at [590, 252] on rect "button" at bounding box center [592, 254] width 4 height 4
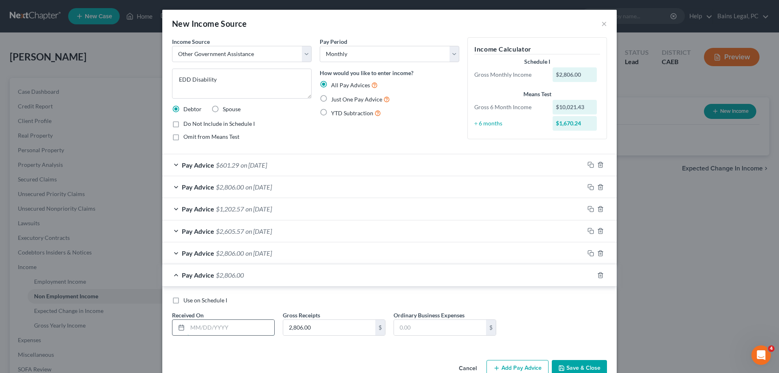
click at [221, 329] on input "text" at bounding box center [230, 327] width 87 height 15
type input "6/8/25"
type input "801.71"
click at [592, 278] on icon "button" at bounding box center [590, 275] width 6 height 6
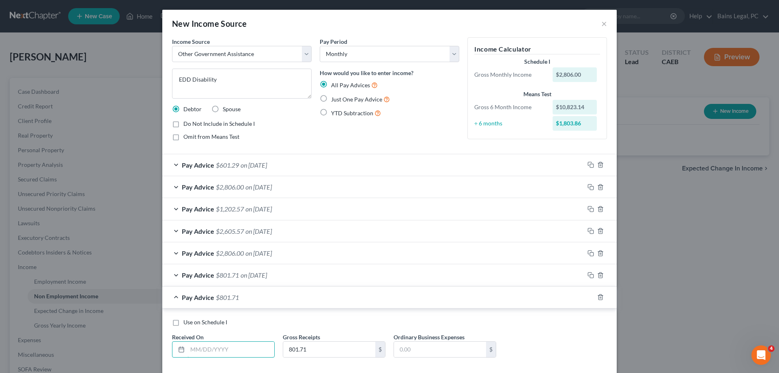
drag, startPoint x: 246, startPoint y: 348, endPoint x: 257, endPoint y: 337, distance: 15.5
click at [246, 348] on input "text" at bounding box center [230, 348] width 87 height 15
type input "6/3/25"
type input "2,806"
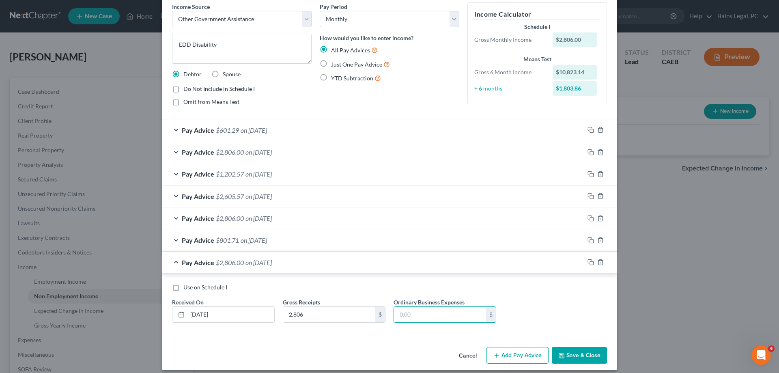
scroll to position [42, 0]
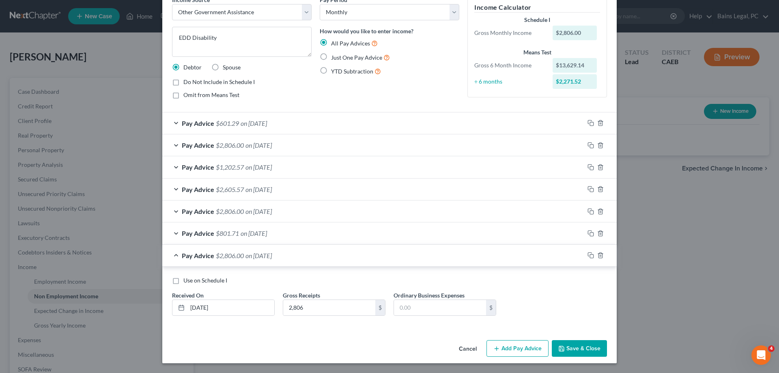
drag, startPoint x: 582, startPoint y: 352, endPoint x: 766, endPoint y: 228, distance: 221.6
click at [583, 352] on button "Save & Close" at bounding box center [579, 348] width 55 height 17
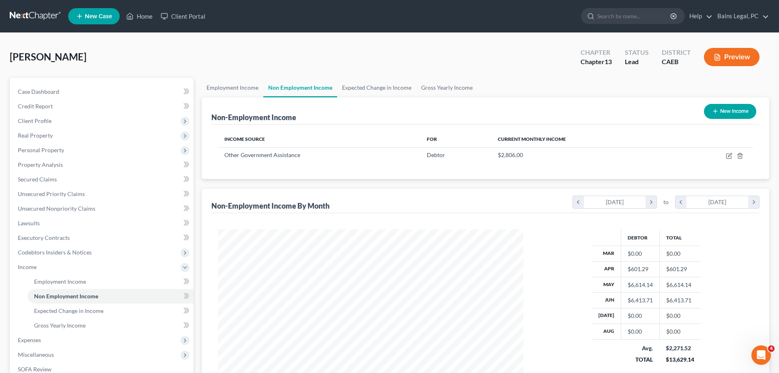
scroll to position [152, 322]
click at [230, 85] on link "Employment Income" at bounding box center [233, 87] width 62 height 19
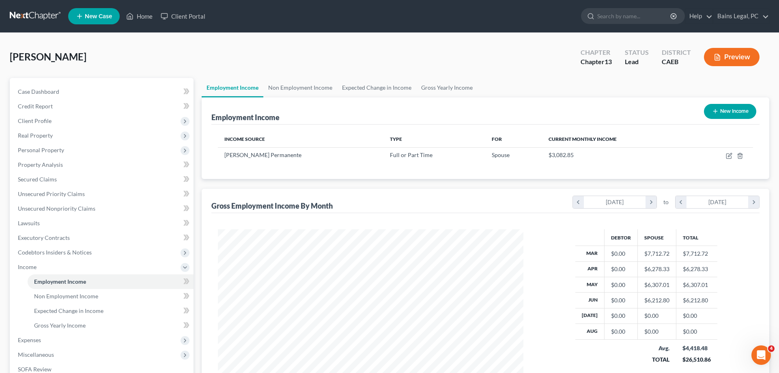
scroll to position [152, 322]
click at [727, 111] on button "New Income" at bounding box center [730, 111] width 52 height 15
select select "0"
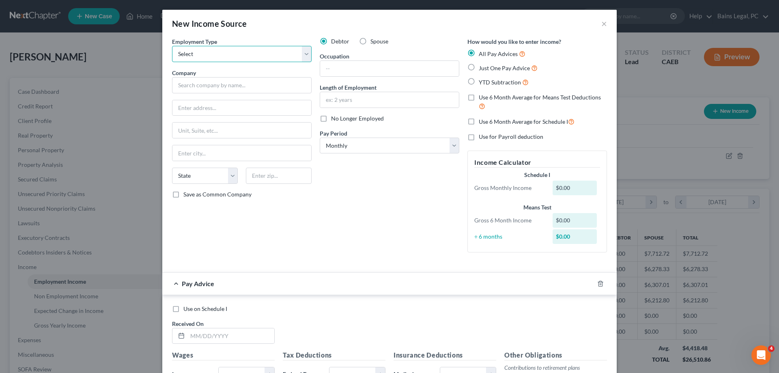
click at [172, 46] on select "Select Full or Part Time Employment Self Employment" at bounding box center [242, 54] width 140 height 16
select select "0"
click option "Full or Part Time Employment" at bounding box center [0, 0] width 0 height 0
click at [248, 88] on input "text" at bounding box center [242, 85] width 140 height 16
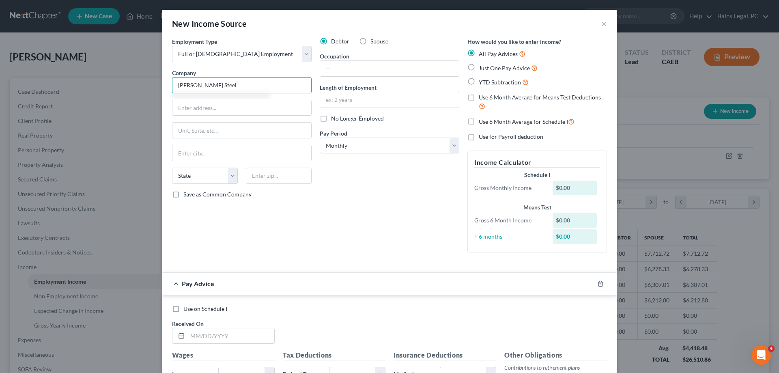
type input "Camblin Steel"
type input "548 Gibson Dr"
type input "95678"
type input "Roseville"
select select "4"
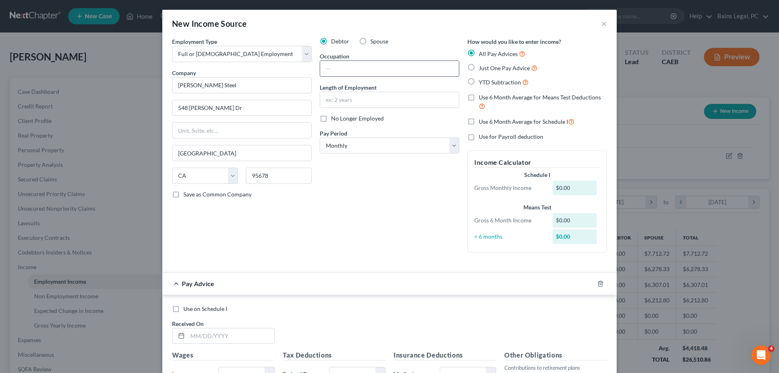
click at [381, 67] on input "text" at bounding box center [389, 68] width 139 height 15
type input "Iron Worker"
type input "4 years"
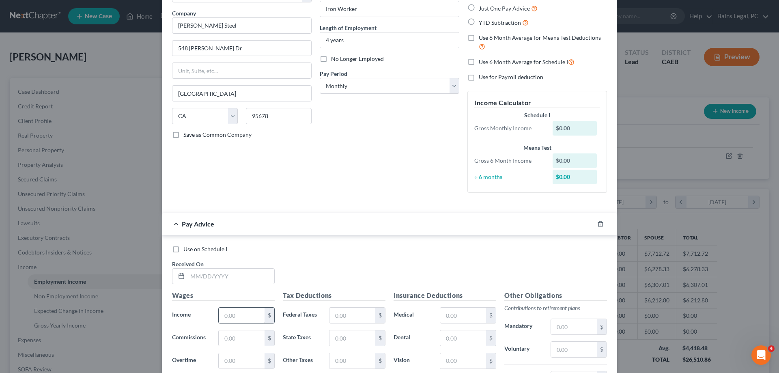
scroll to position [124, 0]
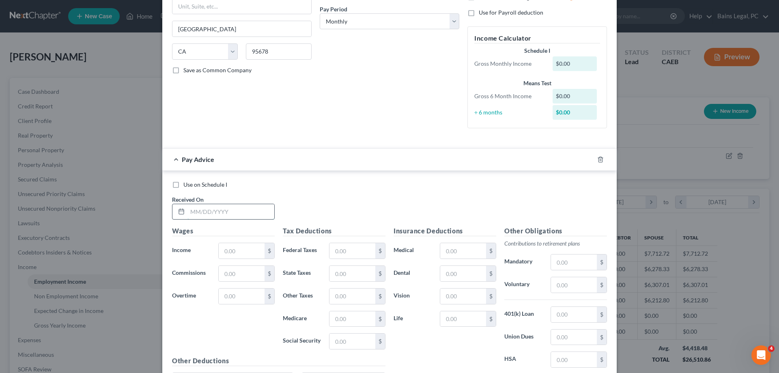
click at [270, 215] on input "text" at bounding box center [230, 211] width 87 height 15
type input "3/7/25"
type input "2,157.87"
click at [375, 253] on div "$" at bounding box center [380, 250] width 10 height 15
click at [372, 247] on input "text" at bounding box center [352, 250] width 46 height 15
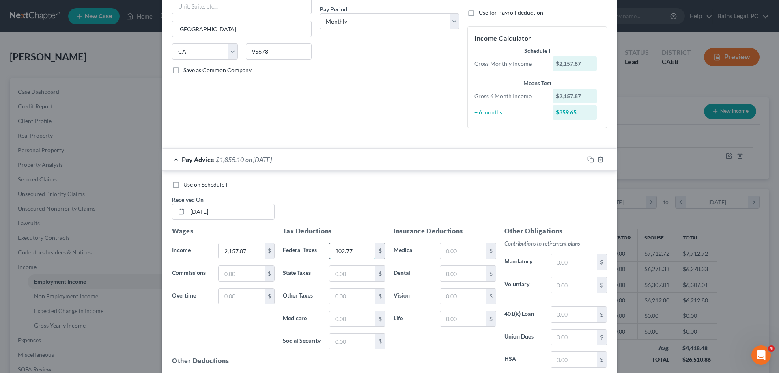
type input "302.77"
type input "152.59"
type input "26.46"
type input "34.88"
type input "149.14"
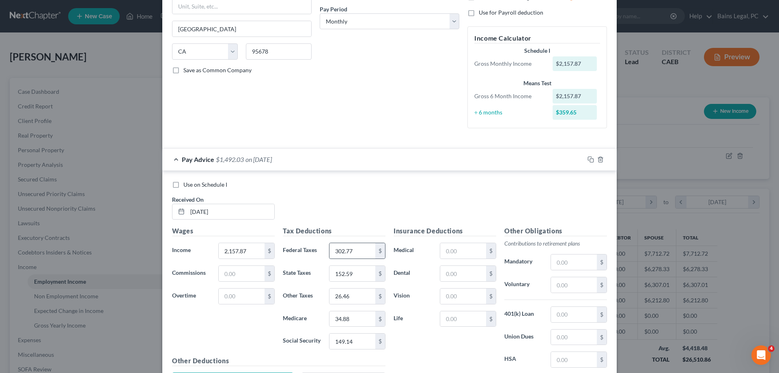
scroll to position [210, 0]
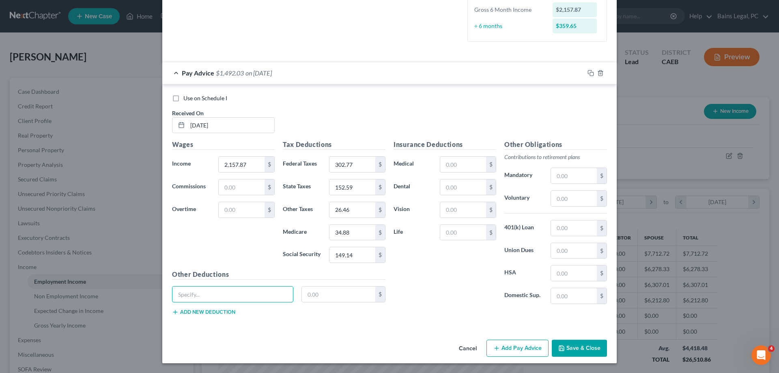
type input "I"
type input "Union Vacation"
type input "247.65"
drag, startPoint x: 340, startPoint y: 297, endPoint x: 261, endPoint y: 295, distance: 78.7
click at [302, 296] on input "247.65" at bounding box center [339, 293] width 74 height 15
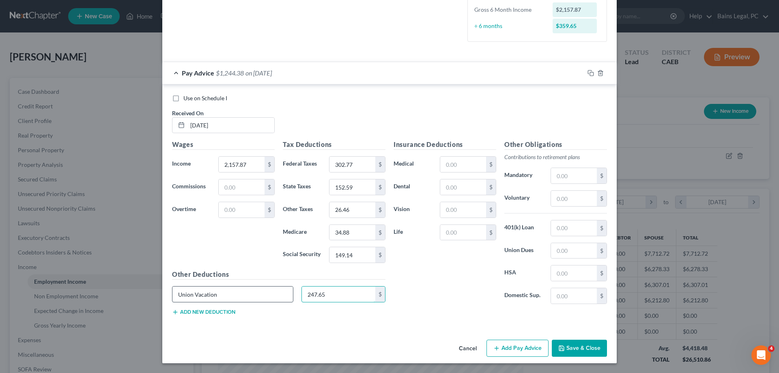
drag, startPoint x: 339, startPoint y: 290, endPoint x: 244, endPoint y: 299, distance: 95.4
click at [302, 295] on input "247.65" at bounding box center [339, 293] width 74 height 15
drag, startPoint x: 211, startPoint y: 301, endPoint x: 158, endPoint y: 298, distance: 53.6
click at [172, 299] on input "Union Vacation" at bounding box center [232, 293] width 120 height 15
click at [252, 166] on input "2,157.87" at bounding box center [242, 164] width 46 height 15
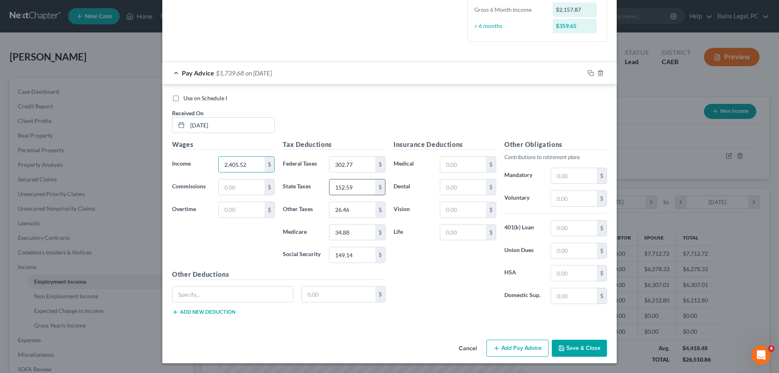
click at [360, 185] on input "152.59" at bounding box center [352, 186] width 46 height 15
click at [259, 166] on input "2,405.52" at bounding box center [242, 164] width 46 height 15
drag, startPoint x: 258, startPoint y: 167, endPoint x: 245, endPoint y: 163, distance: 13.7
click at [256, 166] on input "2,405.52" at bounding box center [242, 164] width 46 height 15
drag, startPoint x: 247, startPoint y: 162, endPoint x: 192, endPoint y: 163, distance: 55.2
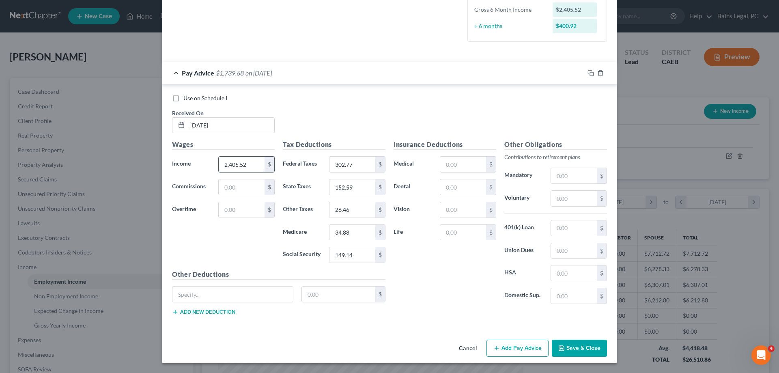
click at [219, 163] on input "2,405.52" at bounding box center [242, 164] width 46 height 15
type input "2,157.87"
click at [566, 129] on div "Use on Schedule I Received On * 3/7/25" at bounding box center [389, 117] width 443 height 46
click at [590, 74] on icon "button" at bounding box center [590, 73] width 6 height 6
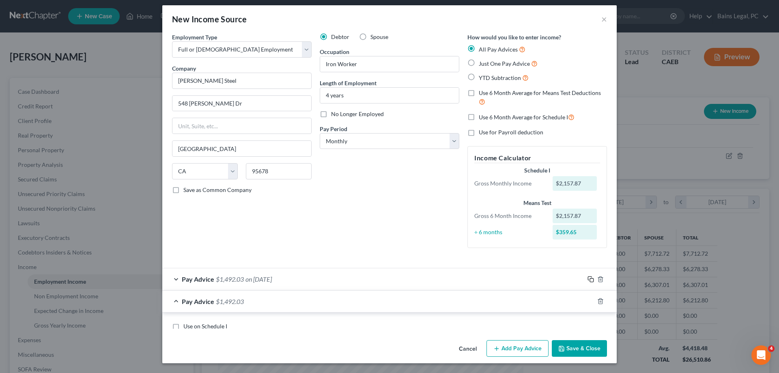
scroll to position [0, 0]
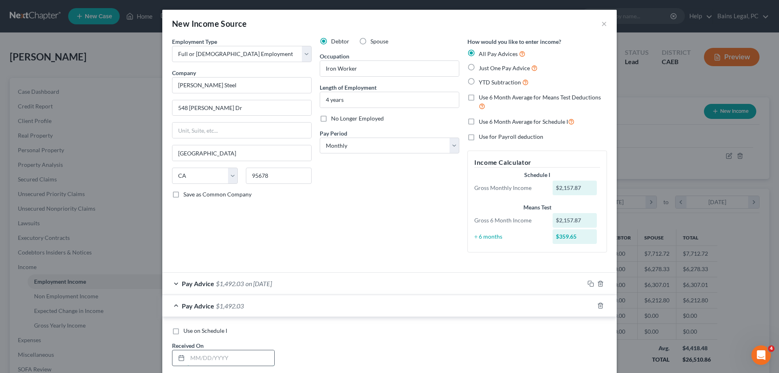
click at [205, 361] on input "text" at bounding box center [230, 357] width 87 height 15
click at [215, 354] on input "3" at bounding box center [230, 357] width 87 height 15
type input "3/14/25"
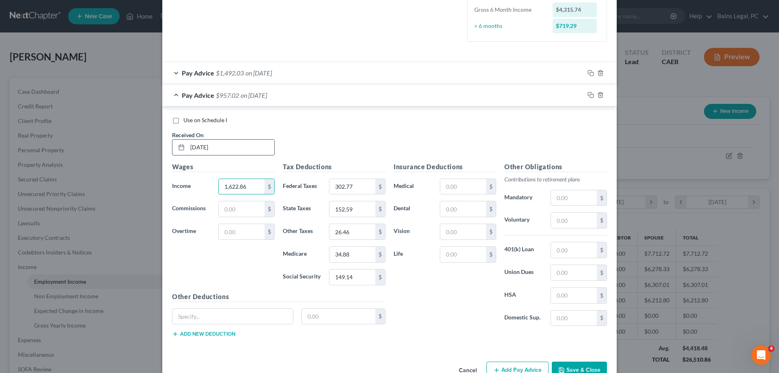
type input "1,622.86"
click at [361, 180] on input "302.77" at bounding box center [352, 186] width 46 height 15
type input "172.50"
type input "92.01"
type input "19.95"
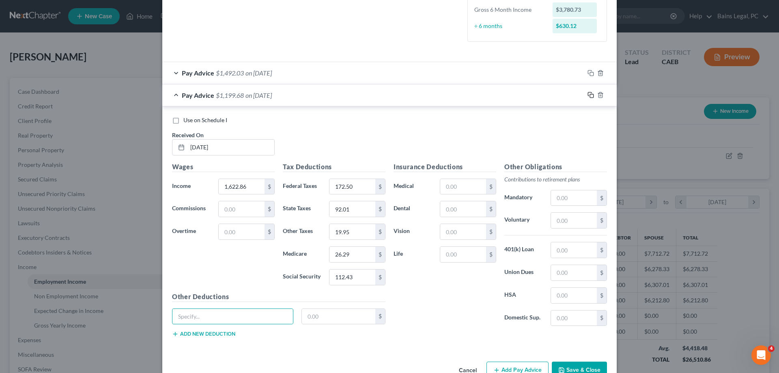
click at [591, 94] on rect "button" at bounding box center [592, 96] width 4 height 4
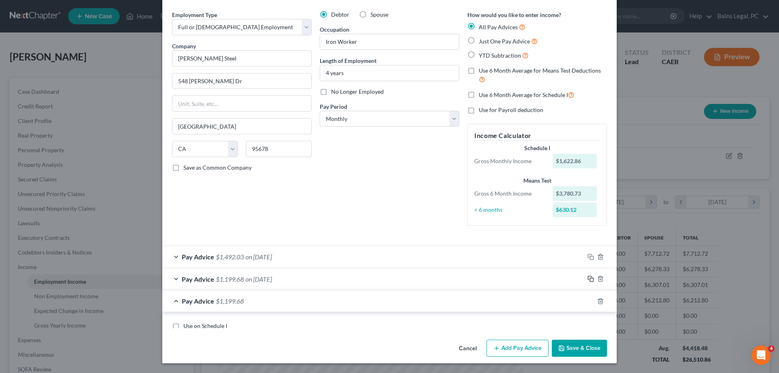
scroll to position [18, 0]
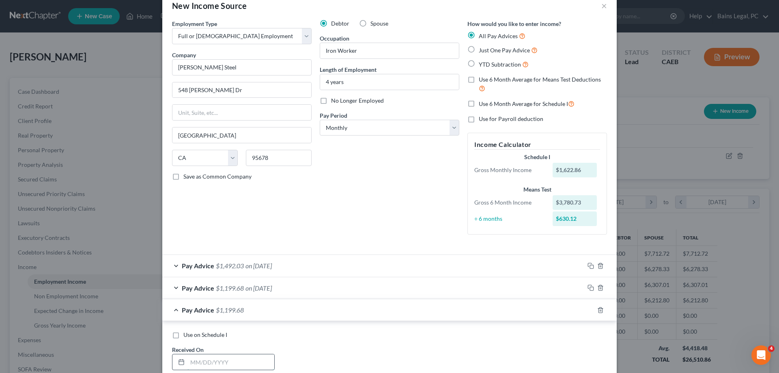
click at [252, 356] on input "text" at bounding box center [230, 361] width 87 height 15
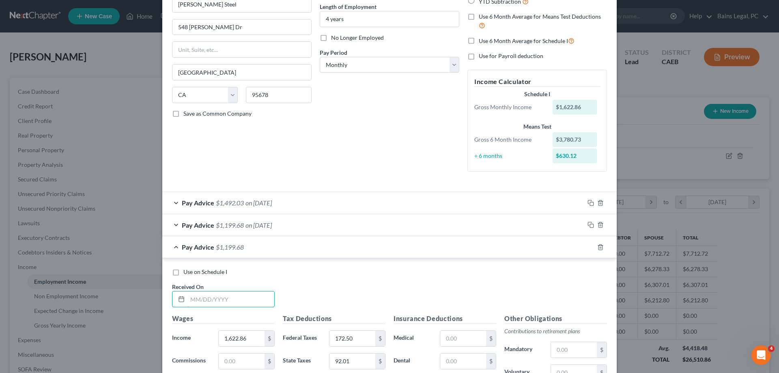
scroll to position [101, 0]
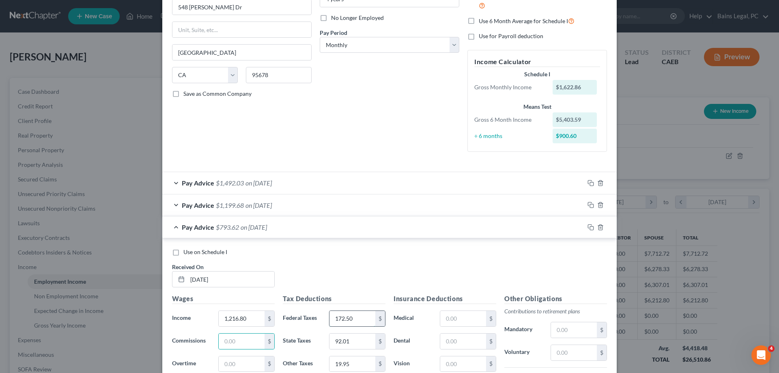
click at [358, 319] on input "172.50" at bounding box center [352, 318] width 46 height 15
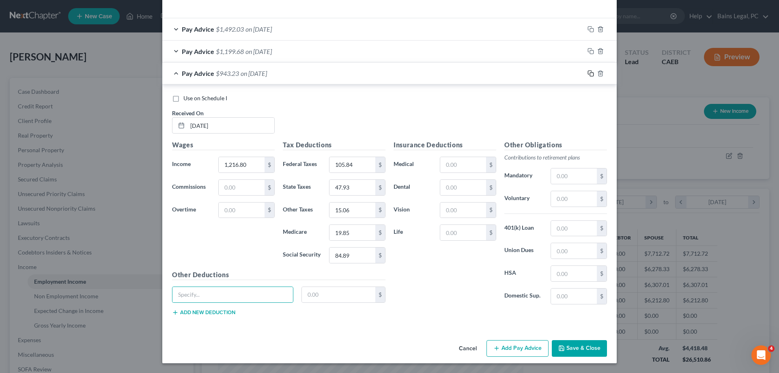
click at [592, 73] on icon "button" at bounding box center [590, 73] width 6 height 6
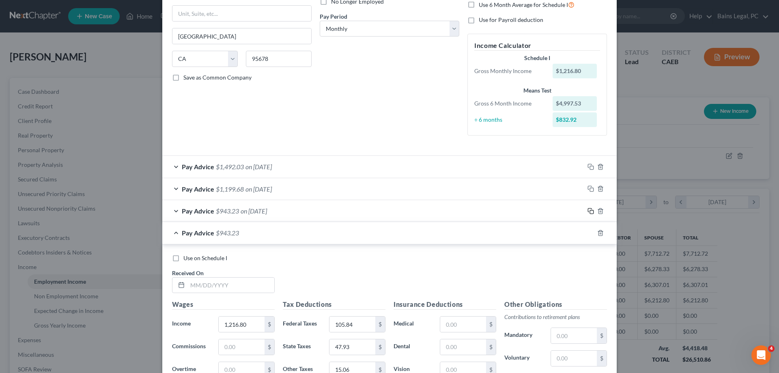
scroll to position [200, 0]
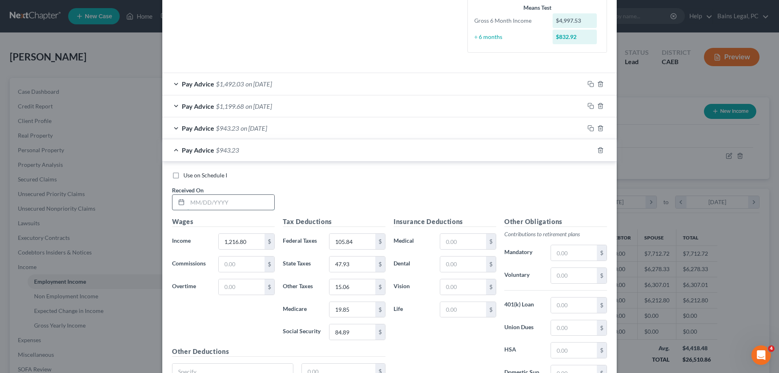
click at [236, 198] on input "text" at bounding box center [230, 202] width 87 height 15
click at [358, 243] on input "105.84" at bounding box center [352, 241] width 46 height 15
click at [591, 150] on icon "button" at bounding box center [590, 150] width 6 height 6
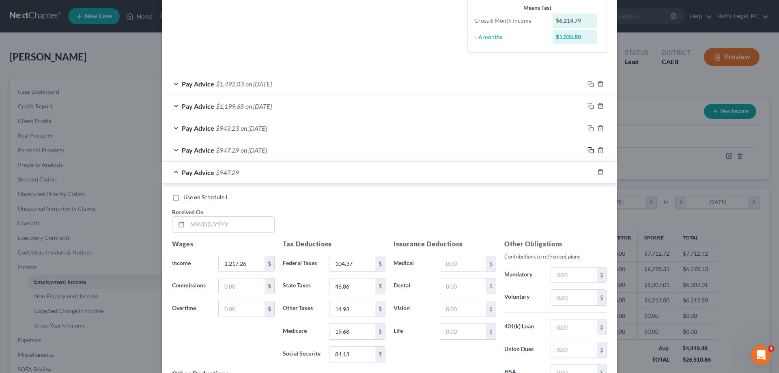
scroll to position [298, 0]
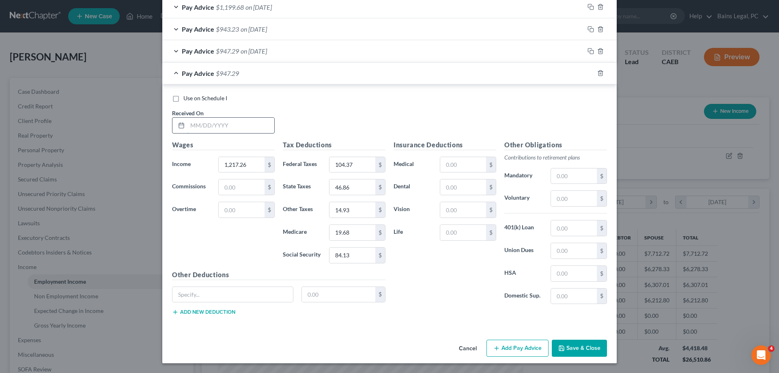
click at [237, 123] on input "text" at bounding box center [230, 125] width 87 height 15
click at [363, 165] on input "104.37" at bounding box center [352, 164] width 46 height 15
click at [592, 71] on icon "button" at bounding box center [590, 73] width 6 height 6
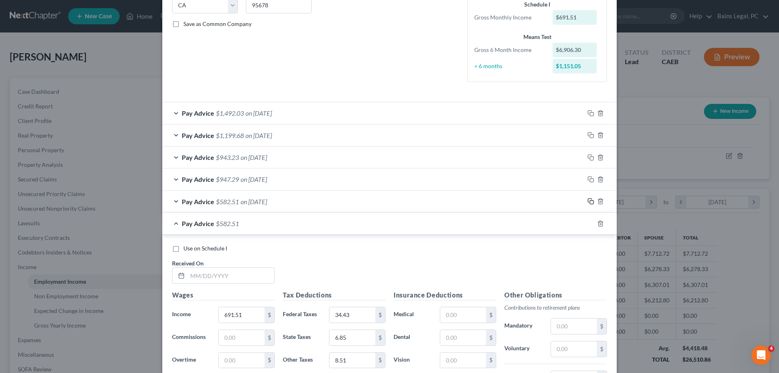
scroll to position [204, 0]
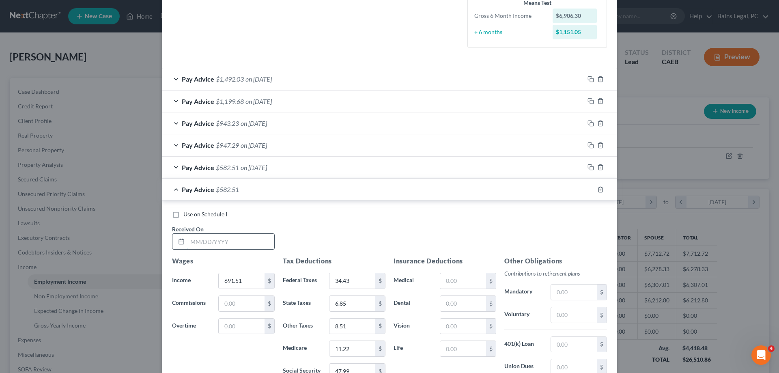
click at [220, 242] on input "text" at bounding box center [230, 241] width 87 height 15
click at [355, 277] on input "34.43" at bounding box center [352, 280] width 46 height 15
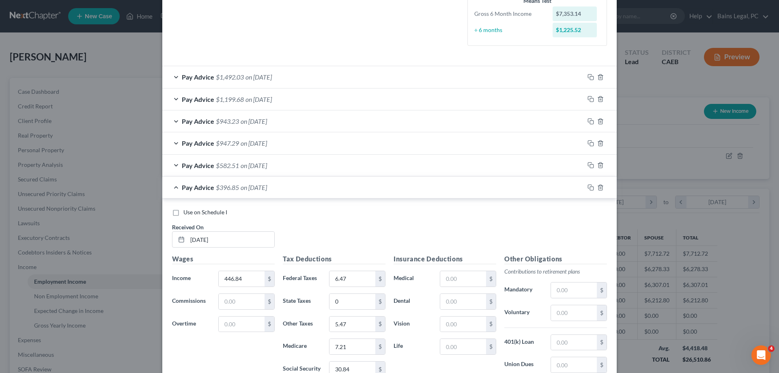
scroll to position [320, 0]
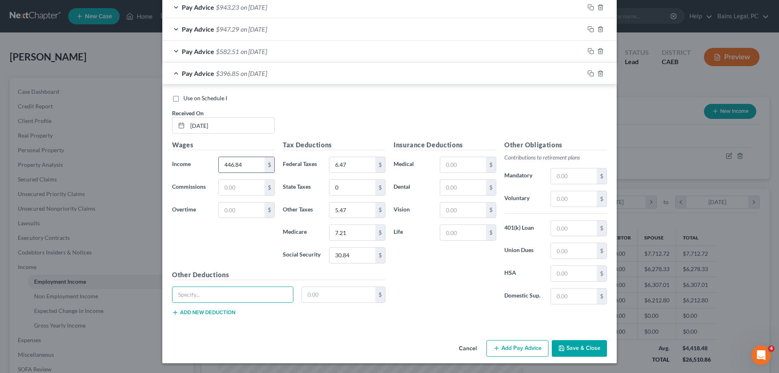
click at [249, 163] on input "446.84" at bounding box center [242, 164] width 46 height 15
click at [362, 197] on div "Tax Deductions Federal Taxes 6.47 $ State Taxes 0 $ Other Taxes 5.47 $ Medicare…" at bounding box center [334, 205] width 111 height 130
click at [364, 217] on input "5.47" at bounding box center [352, 209] width 46 height 15
click at [589, 348] on button "Save & Close" at bounding box center [579, 348] width 55 height 17
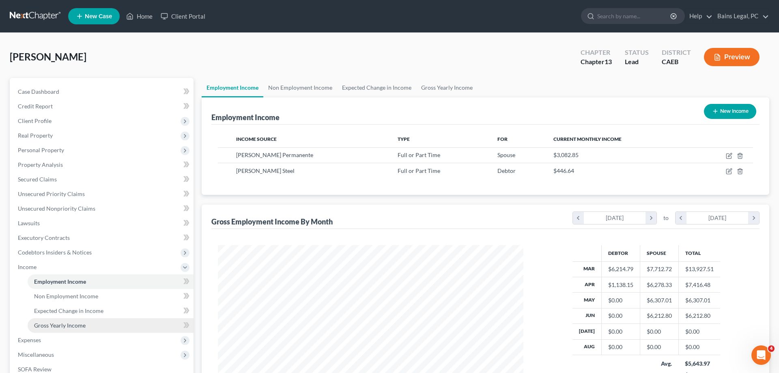
click at [66, 329] on link "Gross Yearly Income" at bounding box center [111, 325] width 166 height 15
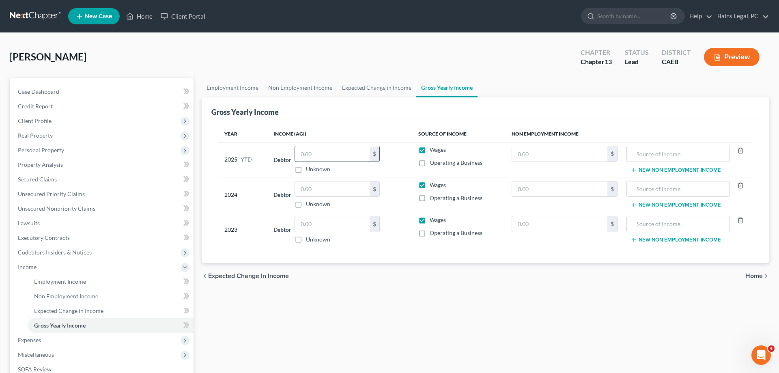
click at [330, 152] on input "text" at bounding box center [332, 153] width 75 height 15
click at [586, 181] on input "text" at bounding box center [559, 188] width 95 height 15
click at [570, 146] on div "$" at bounding box center [564, 154] width 106 height 16
click at [570, 147] on input "text" at bounding box center [559, 153] width 95 height 15
drag, startPoint x: 656, startPoint y: 204, endPoint x: 602, endPoint y: 206, distance: 54.0
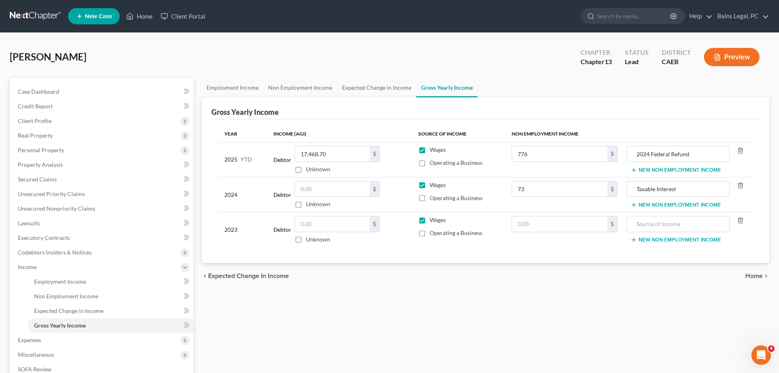
click at [656, 204] on button "New Non Employment Income" at bounding box center [675, 205] width 90 height 6
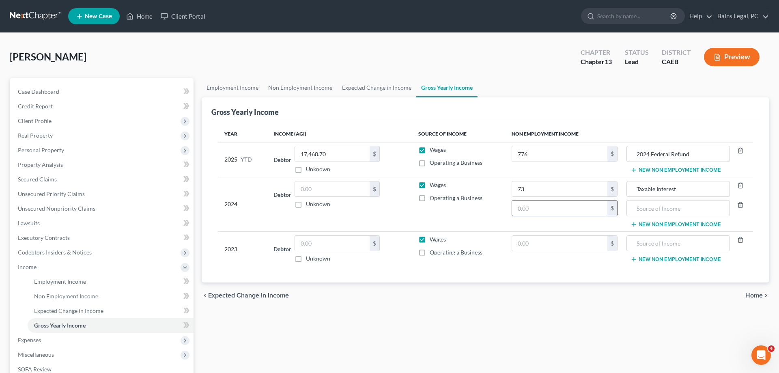
click at [576, 201] on input "text" at bounding box center [559, 207] width 95 height 15
click at [656, 169] on button "New Non Employment Income" at bounding box center [675, 170] width 90 height 6
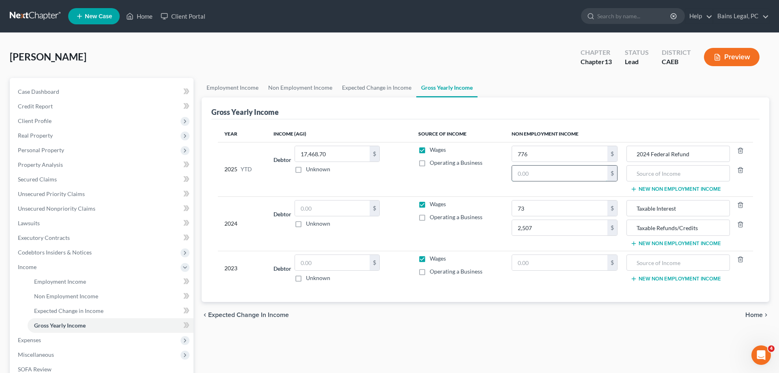
click at [558, 177] on input "text" at bounding box center [559, 172] width 95 height 15
click at [651, 174] on input "text" at bounding box center [678, 172] width 94 height 15
click at [339, 204] on input "text" at bounding box center [332, 207] width 75 height 15
drag, startPoint x: 342, startPoint y: 208, endPoint x: 365, endPoint y: 211, distance: 23.3
click at [365, 211] on input "102,264.85" at bounding box center [332, 207] width 75 height 15
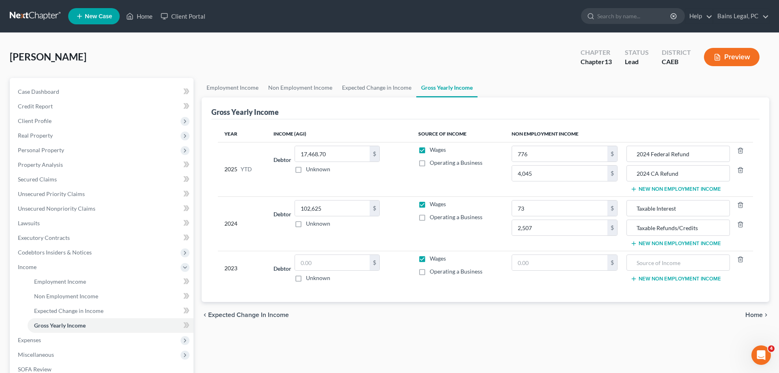
click at [352, 253] on td "Debtor $ Unknown Balance Undetermined $ Unknown" at bounding box center [339, 268] width 144 height 35
click at [346, 264] on input "text" at bounding box center [332, 262] width 75 height 15
click at [558, 266] on input "text" at bounding box center [559, 262] width 95 height 15
drag, startPoint x: 680, startPoint y: 210, endPoint x: 642, endPoint y: 213, distance: 37.8
click at [631, 213] on input "Taxable Interest" at bounding box center [678, 207] width 94 height 15
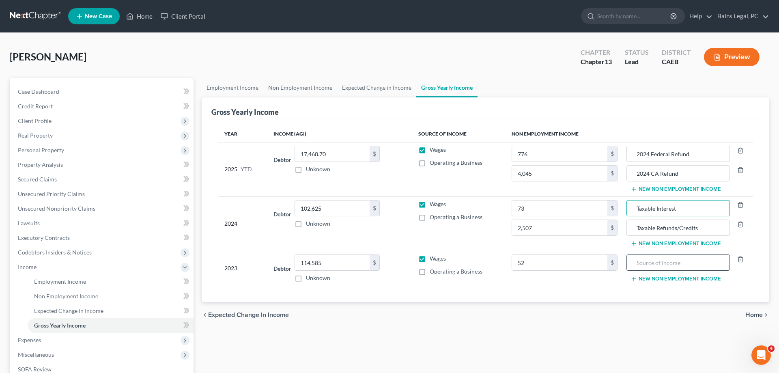
click at [694, 263] on input "text" at bounding box center [678, 262] width 94 height 15
paste input "Taxable Interest"
click at [701, 246] on button "New Non Employment Income" at bounding box center [675, 243] width 90 height 6
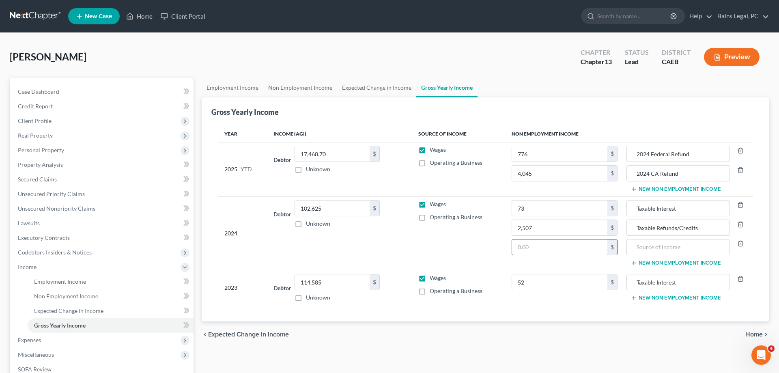
click at [543, 249] on input "text" at bounding box center [559, 246] width 95 height 15
click at [677, 245] on input "text" at bounding box center [678, 246] width 94 height 15
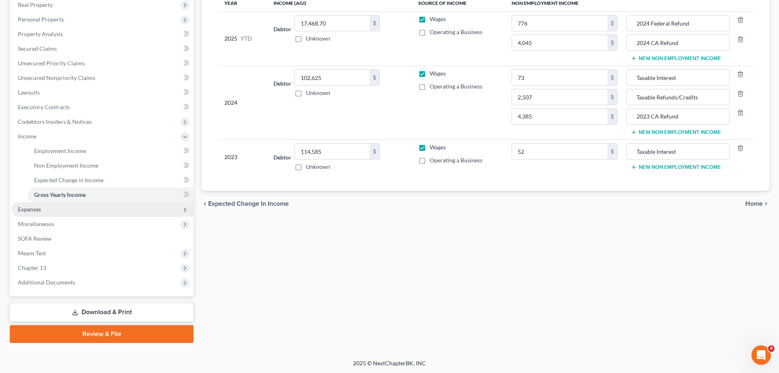
click at [34, 208] on span "Expenses" at bounding box center [29, 209] width 23 height 7
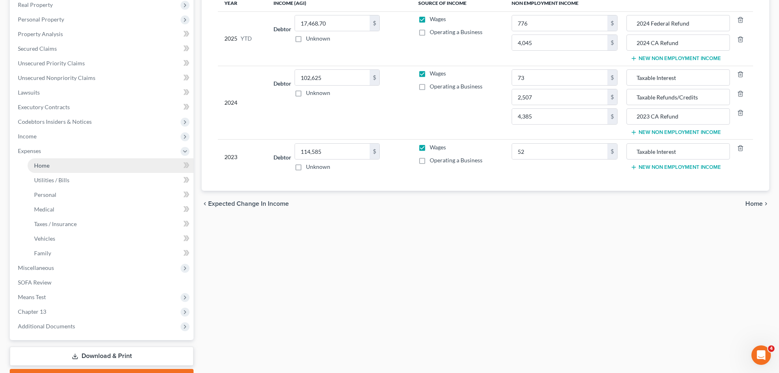
click at [49, 167] on link "Home" at bounding box center [111, 165] width 166 height 15
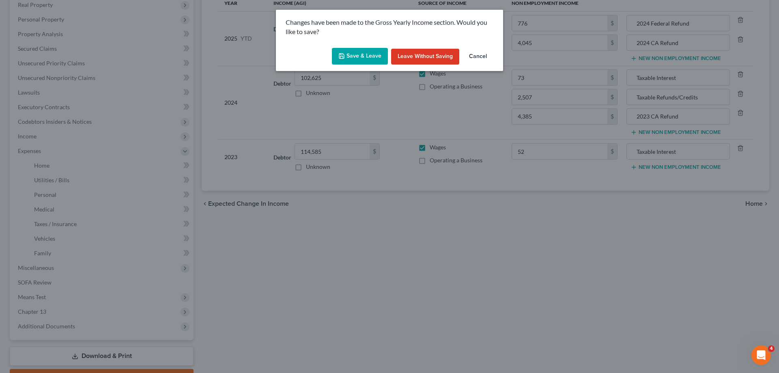
click at [363, 58] on button "Save & Leave" at bounding box center [360, 56] width 56 height 17
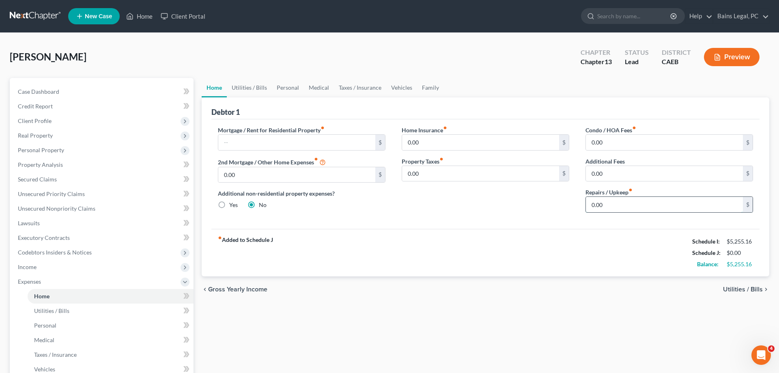
click at [631, 202] on input "0.00" at bounding box center [664, 204] width 157 height 15
click at [250, 87] on link "Utilities / Bills" at bounding box center [249, 87] width 45 height 19
click at [610, 203] on input "0.00" at bounding box center [664, 204] width 157 height 15
type input "60"
click at [251, 85] on link "Utilities / Bills" at bounding box center [249, 87] width 45 height 19
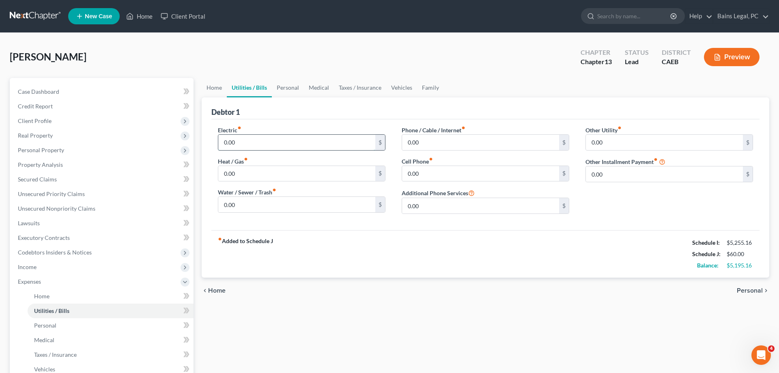
click at [251, 142] on input "0.00" at bounding box center [296, 142] width 157 height 15
type input "190"
type input "180"
type input "296"
type input "428"
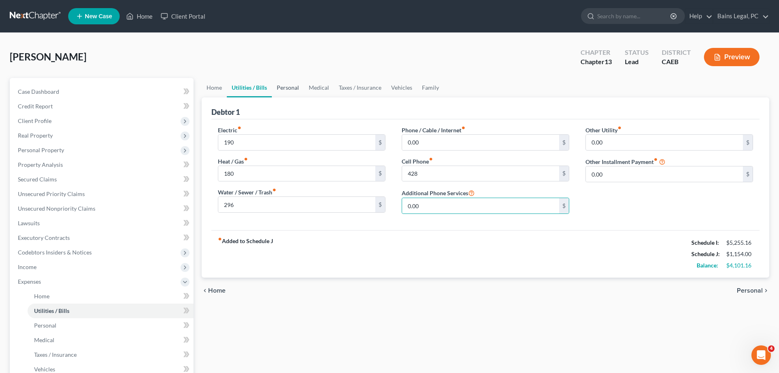
click at [282, 84] on link "Personal" at bounding box center [288, 87] width 32 height 19
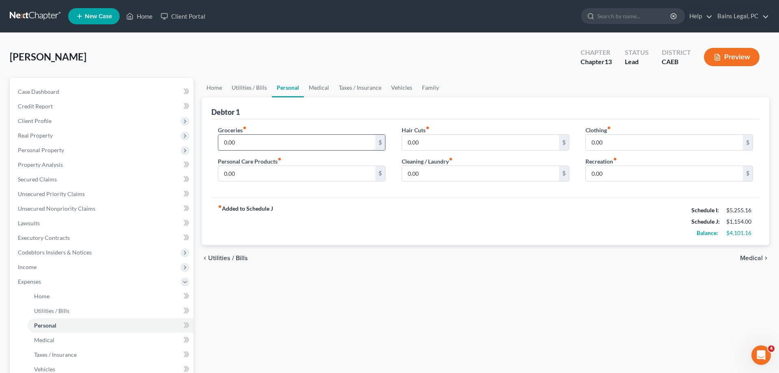
click at [254, 143] on input "0.00" at bounding box center [296, 142] width 157 height 15
type input "800"
type input "80"
type input "40"
drag, startPoint x: 311, startPoint y: 88, endPoint x: 320, endPoint y: 89, distance: 8.1
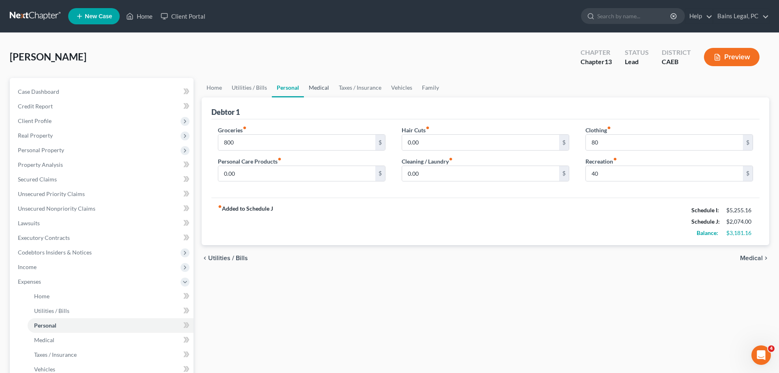
click at [311, 88] on link "Medical" at bounding box center [319, 87] width 30 height 19
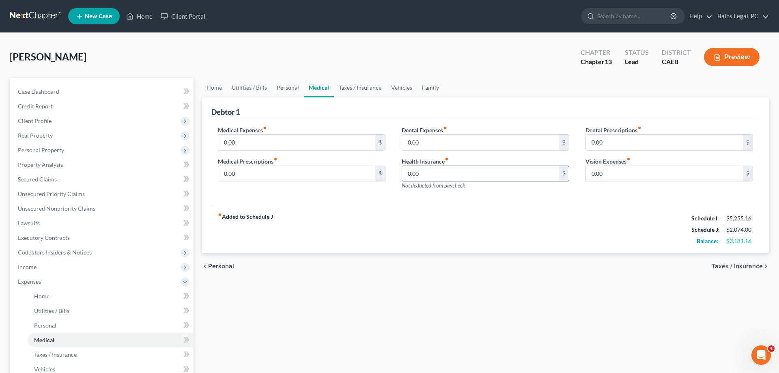
click at [449, 174] on input "0.00" at bounding box center [480, 173] width 157 height 15
type input "60"
click at [366, 89] on link "Taxes / Insurance" at bounding box center [360, 87] width 52 height 19
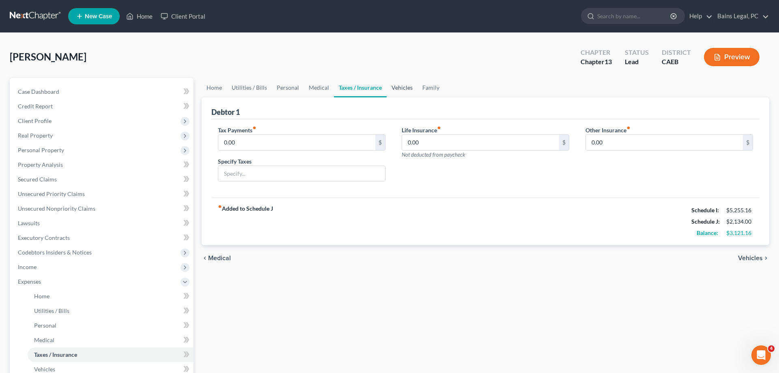
click at [398, 85] on link "Vehicles" at bounding box center [401, 87] width 31 height 19
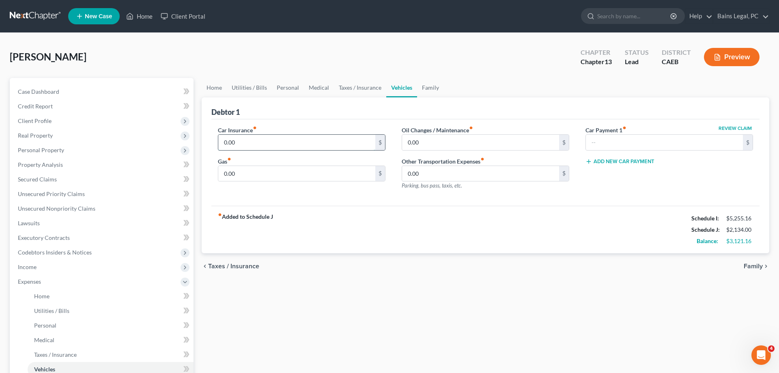
click at [307, 138] on input "0.00" at bounding box center [296, 142] width 157 height 15
type input "825"
type input "380"
type input "40"
click at [429, 87] on link "Family" at bounding box center [430, 87] width 27 height 19
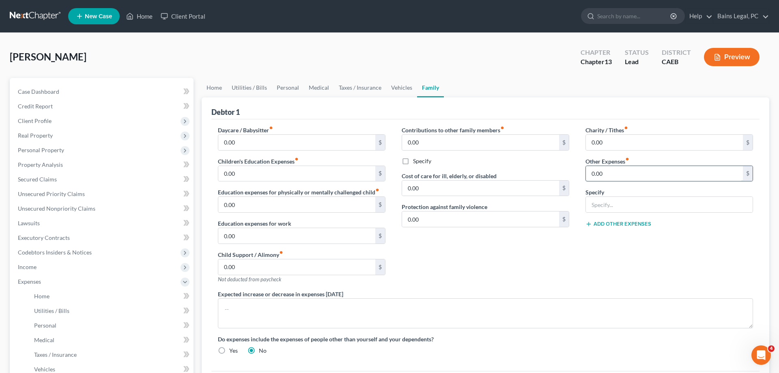
click at [621, 170] on input "0.00" at bounding box center [664, 173] width 157 height 15
type input "50"
type input "Auto Registration"
click at [613, 222] on button "Add Other Expenses" at bounding box center [618, 224] width 66 height 6
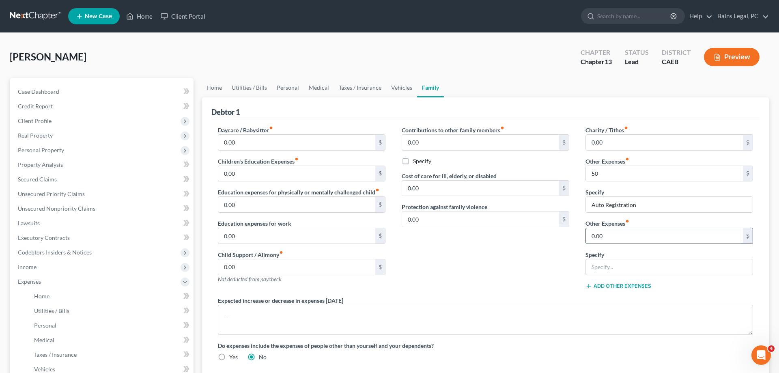
click at [617, 234] on input "0.00" at bounding box center [664, 235] width 157 height 15
type input "60"
type input "Pet Care"
click at [627, 285] on button "Add Other Expenses" at bounding box center [618, 286] width 66 height 6
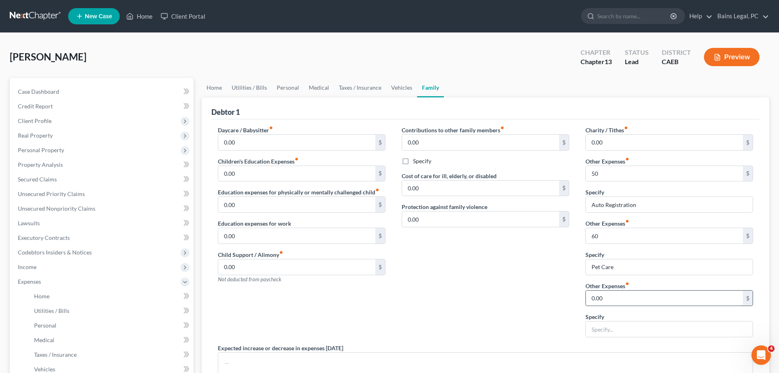
click at [622, 293] on input "0.00" at bounding box center [664, 297] width 157 height 15
type input "150"
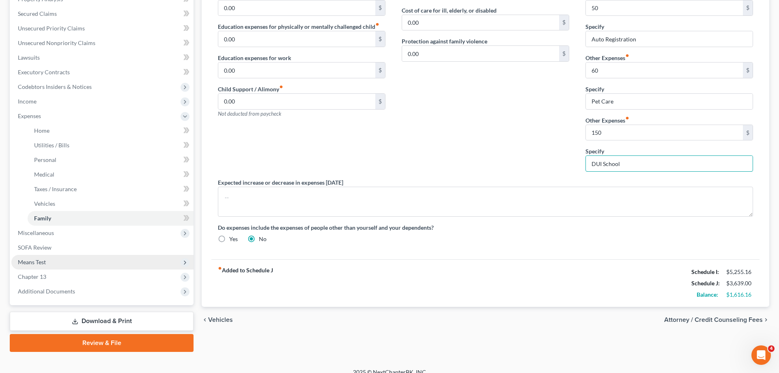
type input "DUI School"
click at [66, 262] on span "Means Test" at bounding box center [102, 262] width 182 height 15
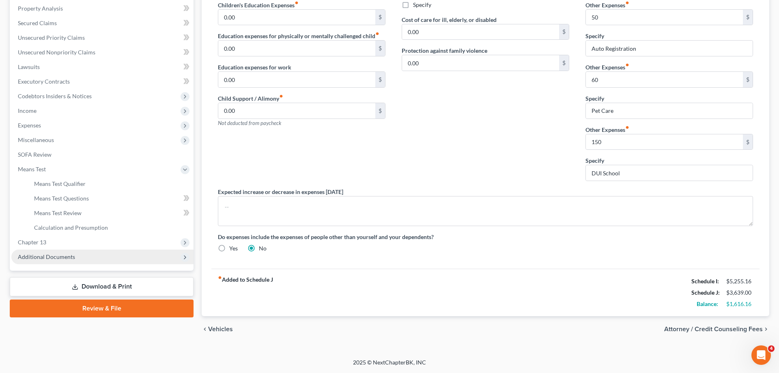
scroll to position [156, 0]
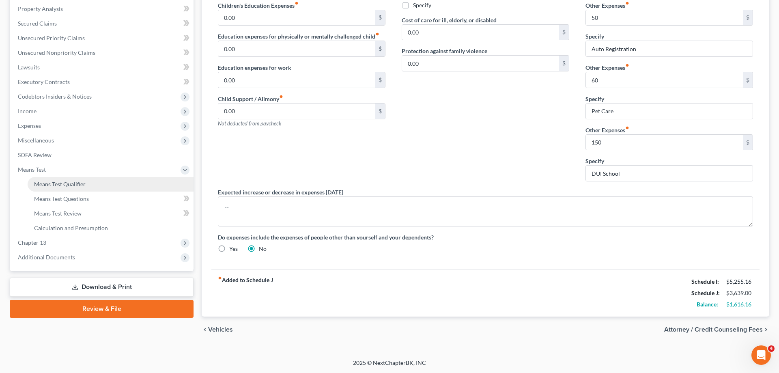
click at [84, 182] on span "Means Test Qualifier" at bounding box center [60, 183] width 52 height 7
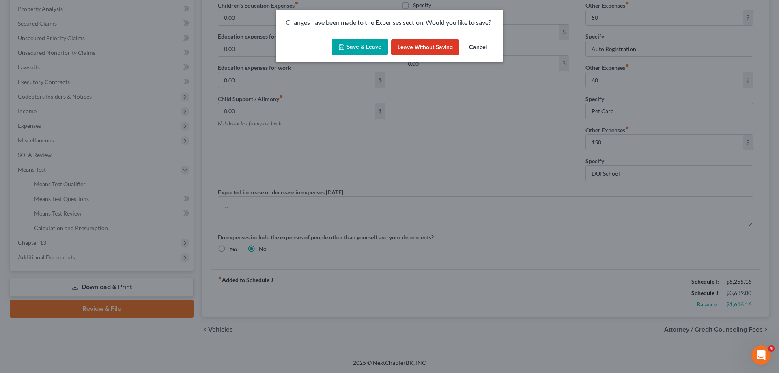
click at [358, 45] on button "Save & Leave" at bounding box center [360, 47] width 56 height 17
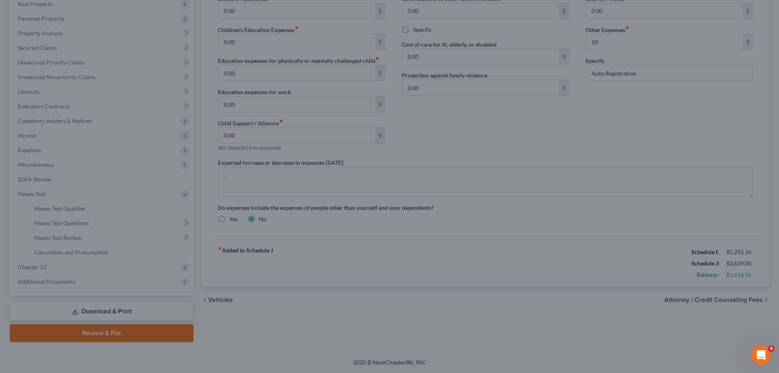
type input "50.00"
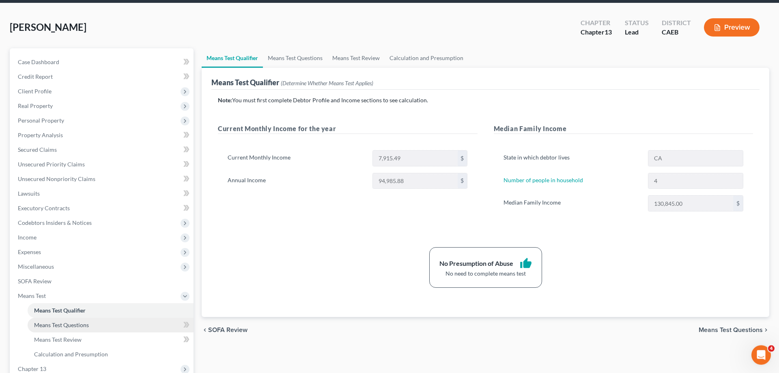
scroll to position [83, 0]
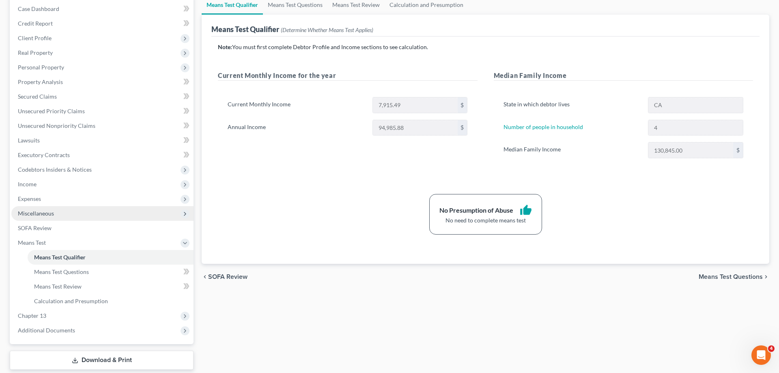
click at [58, 215] on span "Miscellaneous" at bounding box center [102, 213] width 182 height 15
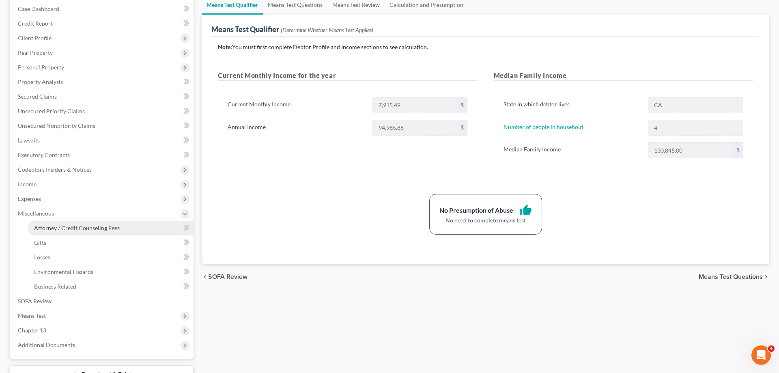
click at [109, 227] on span "Attorney / Credit Counseling Fees" at bounding box center [77, 227] width 86 height 7
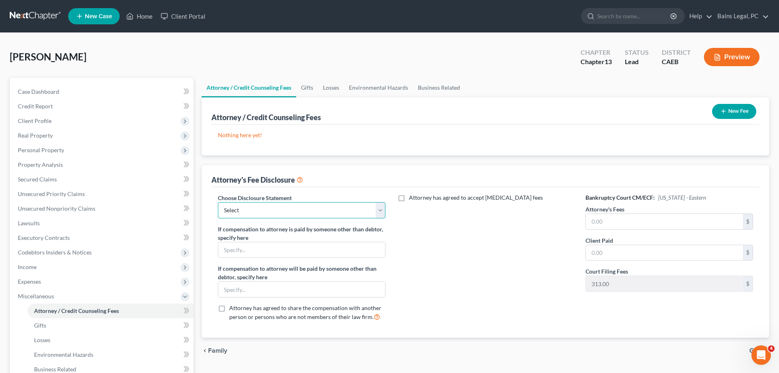
click at [218, 202] on select "Select Fee Disclosure: $2,000 pre; $400 post Fee Discolosure - $1,200 pre; $1,2…" at bounding box center [301, 210] width 167 height 16
select select "36"
click option "Fee Disclosure - All atty fees paid pre filing" at bounding box center [0, 0] width 0 height 0
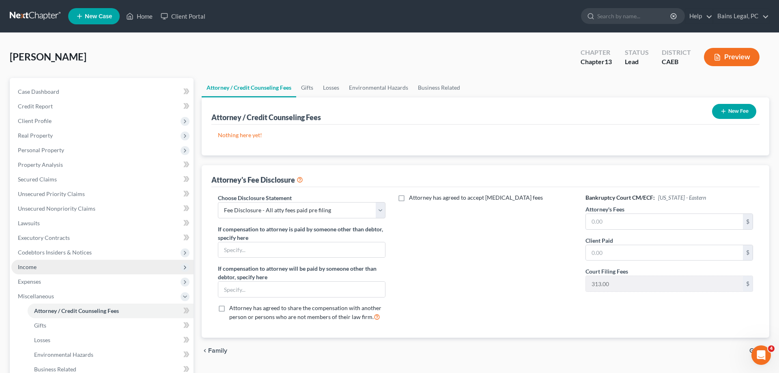
click at [95, 269] on span "Income" at bounding box center [102, 267] width 182 height 15
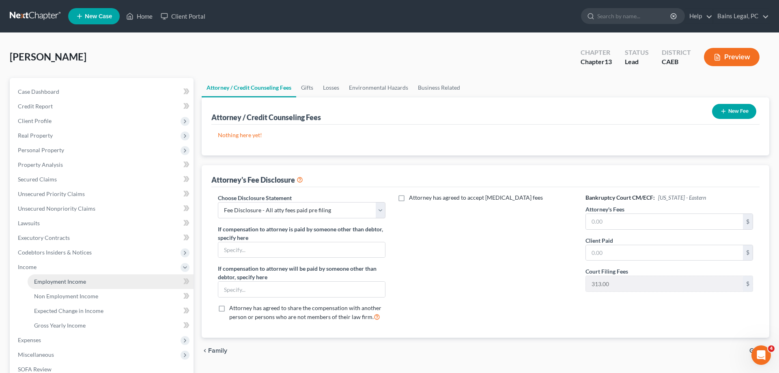
click at [89, 277] on link "Employment Income" at bounding box center [111, 281] width 166 height 15
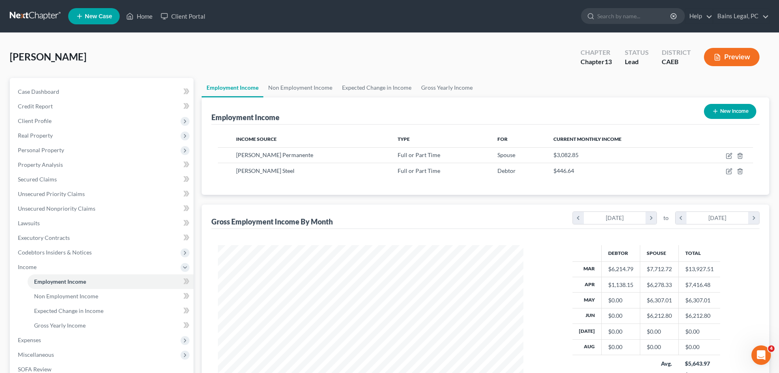
scroll to position [152, 322]
click at [737, 114] on button "New Income" at bounding box center [730, 111] width 52 height 15
select select "0"
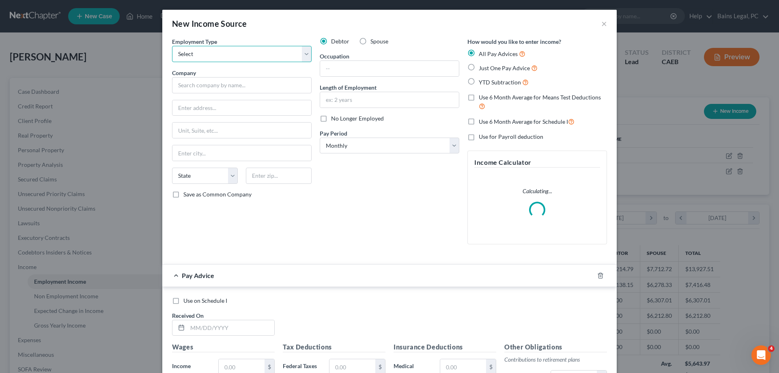
click at [172, 46] on select "Select Full or Part Time Employment Self Employment" at bounding box center [242, 54] width 140 height 16
select select "0"
click option "Full or Part Time Employment" at bounding box center [0, 0] width 0 height 0
click at [273, 80] on input "text" at bounding box center [242, 85] width 140 height 16
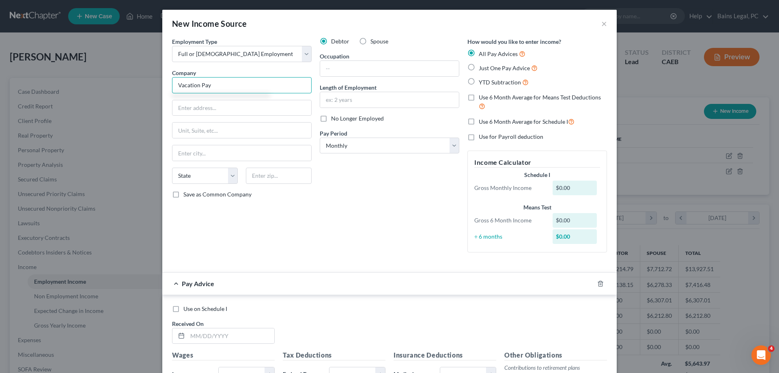
type input "Vacation Pay"
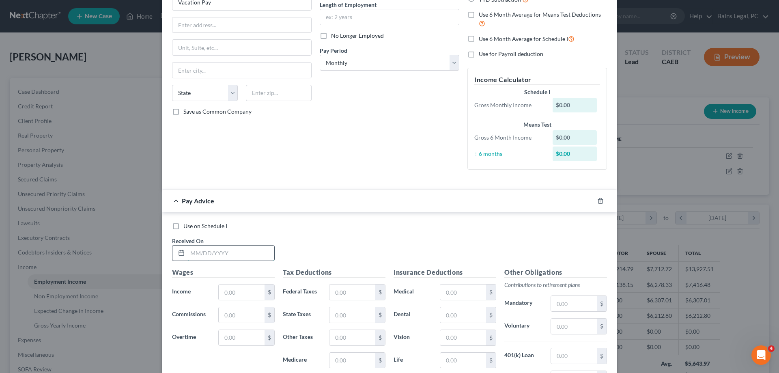
click at [255, 256] on input "text" at bounding box center [230, 252] width 87 height 15
drag, startPoint x: 219, startPoint y: 258, endPoint x: 192, endPoint y: 256, distance: 26.8
click at [192, 256] on input "4/" at bounding box center [230, 252] width 87 height 15
type input "4"
type input "5/1/25"
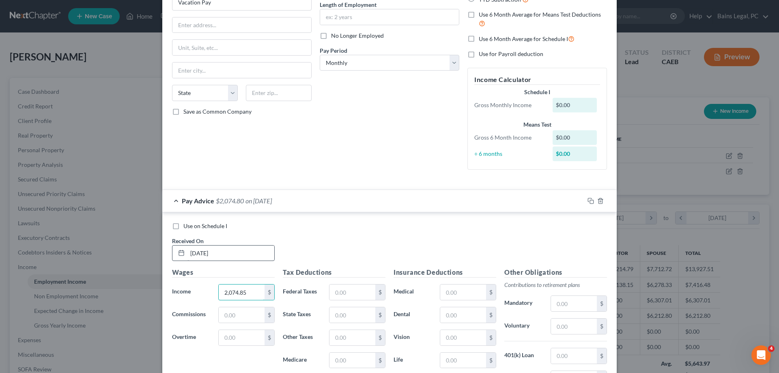
type input "2,074.85"
click at [364, 284] on div "Tax Deductions Federal Taxes $ State Taxes $ Other Taxes $ Medicare $ Social Se…" at bounding box center [334, 332] width 111 height 130
click at [366, 288] on input "text" at bounding box center [352, 291] width 46 height 15
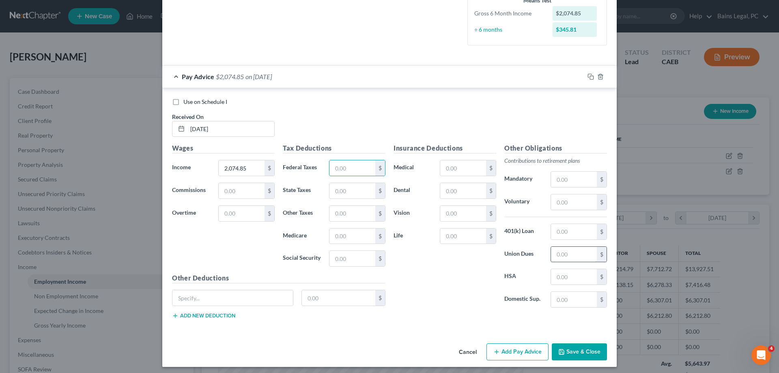
click at [565, 255] on input "text" at bounding box center [574, 254] width 46 height 15
type input "5"
type input "492.31"
click at [253, 293] on input "text" at bounding box center [232, 297] width 120 height 15
type input "Administrative Fees"
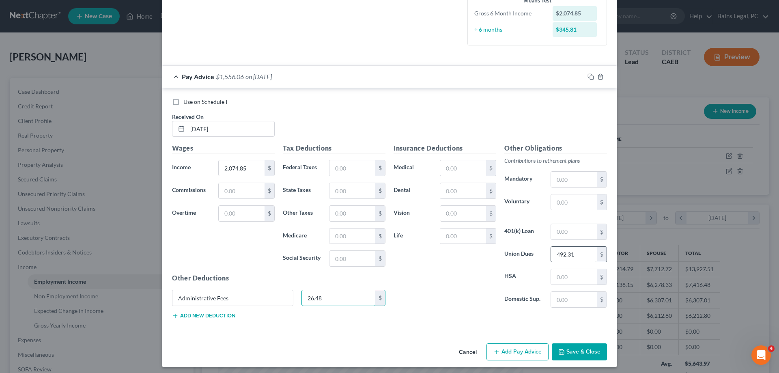
type input "26.48"
click at [573, 257] on input "492.31" at bounding box center [574, 254] width 46 height 15
type input "554.12"
click at [223, 314] on button "Add new deduction" at bounding box center [203, 315] width 63 height 6
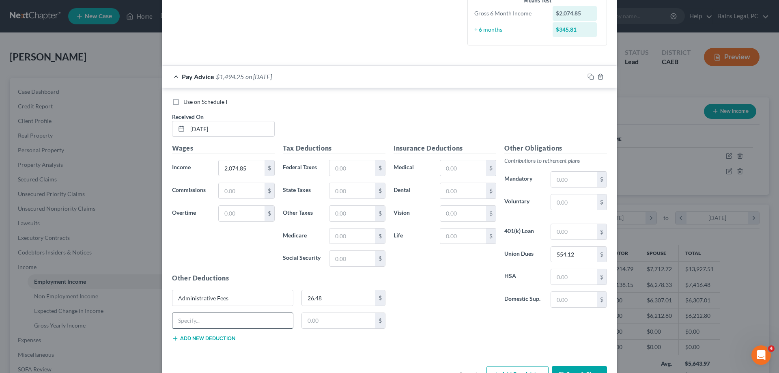
click at [232, 316] on input "text" at bounding box center [232, 320] width 120 height 15
type input "Impact"
type input "103.76"
click at [218, 340] on button "Add new deduction" at bounding box center [203, 338] width 63 height 6
click at [231, 348] on input "text" at bounding box center [232, 342] width 120 height 15
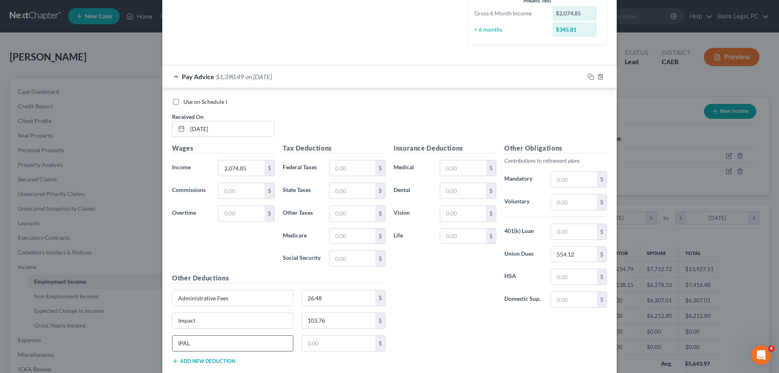
type input "IPAL"
type input "16.55"
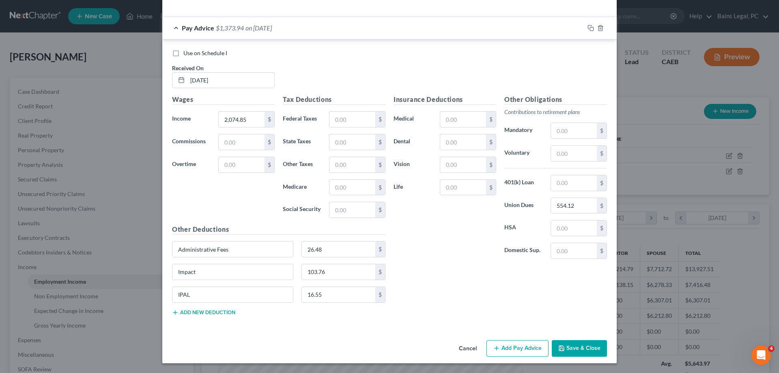
click at [576, 347] on button "Save & Close" at bounding box center [579, 348] width 55 height 17
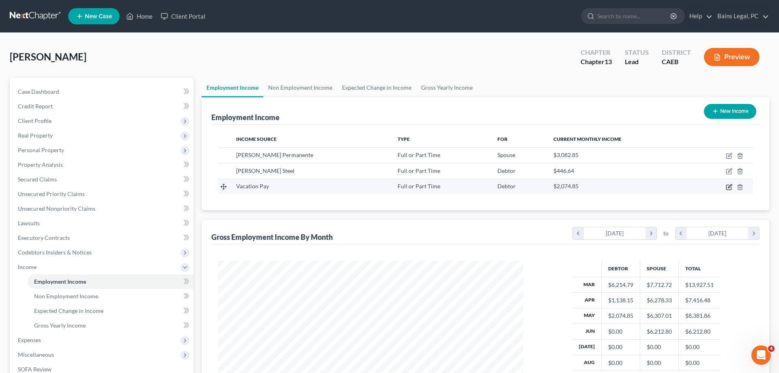
click at [732, 189] on icon "button" at bounding box center [729, 187] width 6 height 6
select select "0"
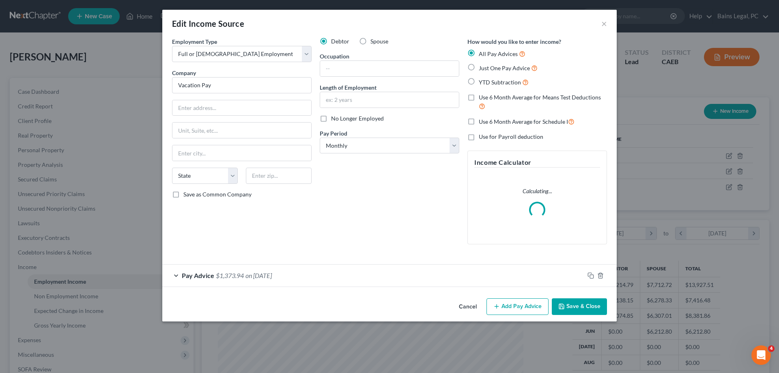
click at [318, 283] on div "Pay Advice $1,373.94 on 05/01/2025" at bounding box center [373, 274] width 422 height 21
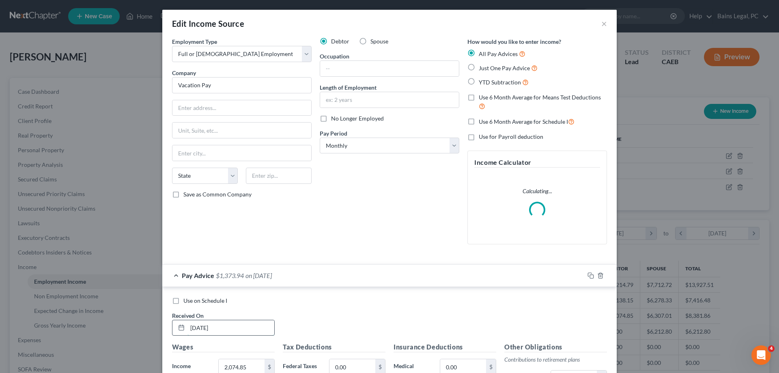
click at [234, 331] on input "05/01/2025" at bounding box center [230, 327] width 87 height 15
drag, startPoint x: 203, startPoint y: 322, endPoint x: 154, endPoint y: 319, distance: 49.2
click at [187, 320] on input "05/01/2025" at bounding box center [230, 327] width 87 height 15
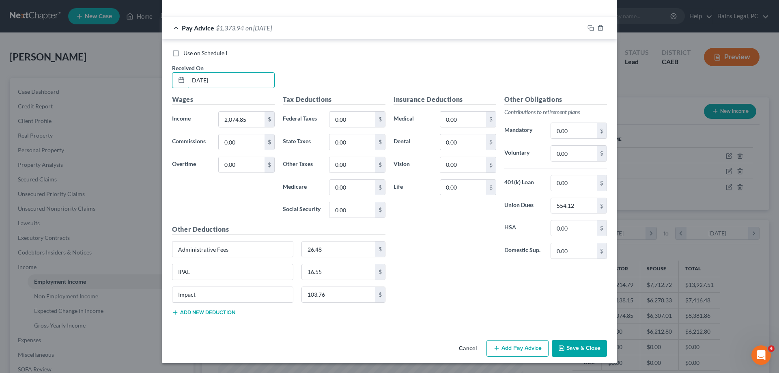
type input "04/30/25"
click at [580, 349] on button "Save & Close" at bounding box center [579, 348] width 55 height 17
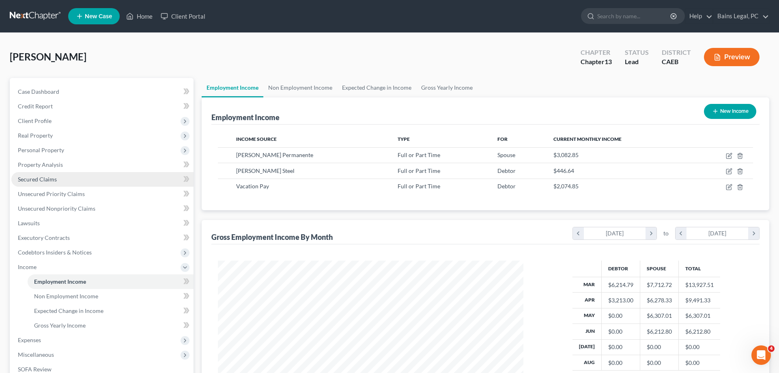
click at [52, 181] on span "Secured Claims" at bounding box center [37, 179] width 39 height 7
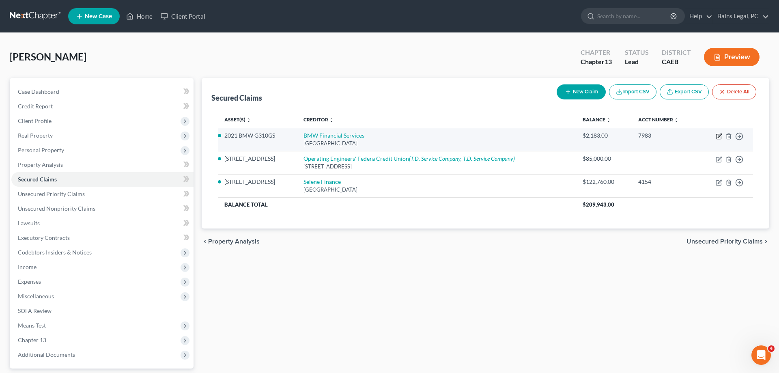
click at [720, 134] on icon "button" at bounding box center [719, 135] width 4 height 4
select select "3"
select select "0"
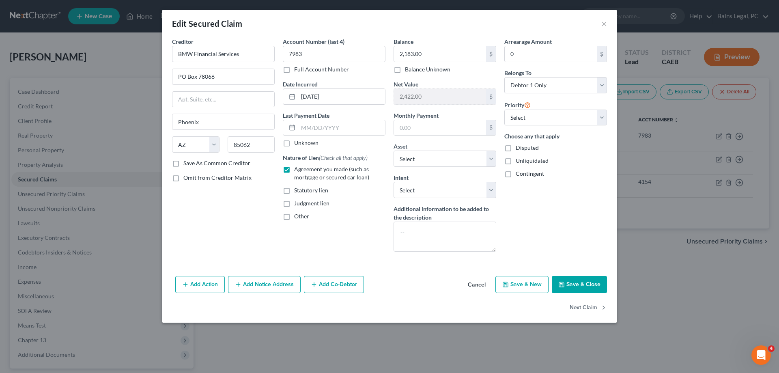
click at [563, 284] on polyline "button" at bounding box center [561, 285] width 3 height 2
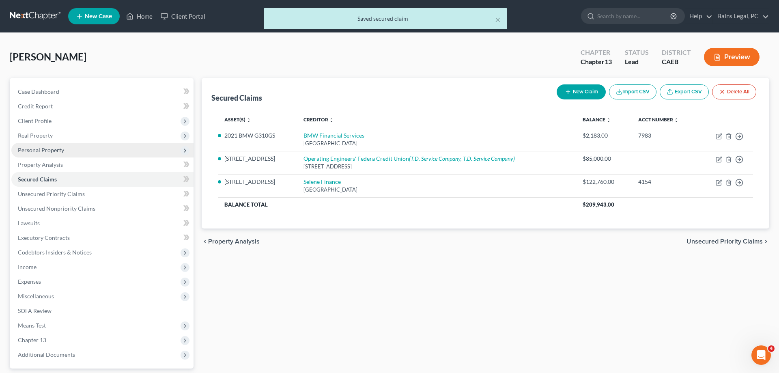
click at [71, 148] on span "Personal Property" at bounding box center [102, 150] width 182 height 15
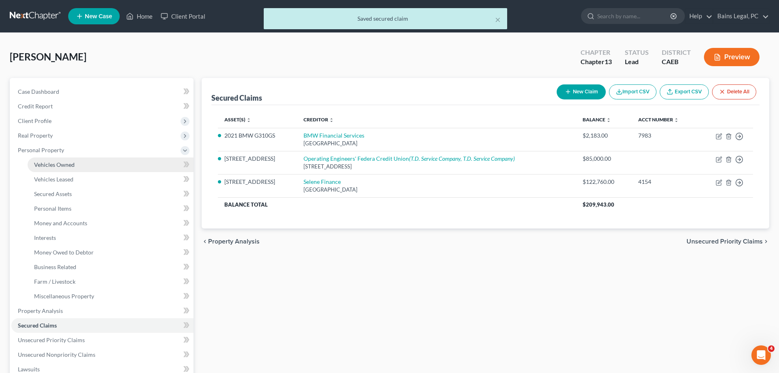
click at [77, 158] on link "Vehicles Owned" at bounding box center [111, 164] width 166 height 15
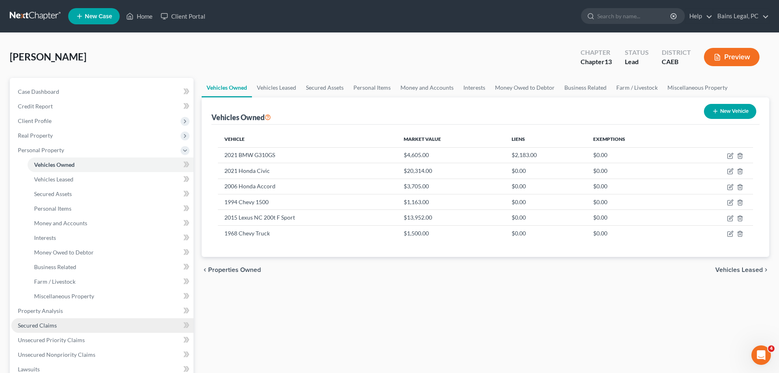
click at [52, 324] on span "Secured Claims" at bounding box center [37, 325] width 39 height 7
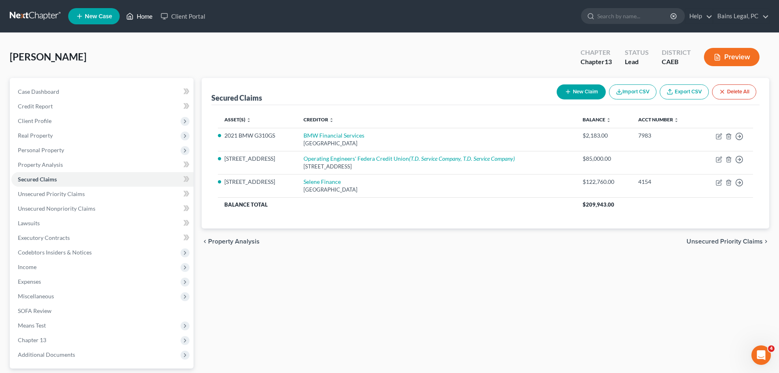
click at [140, 16] on link "Home" at bounding box center [139, 16] width 34 height 15
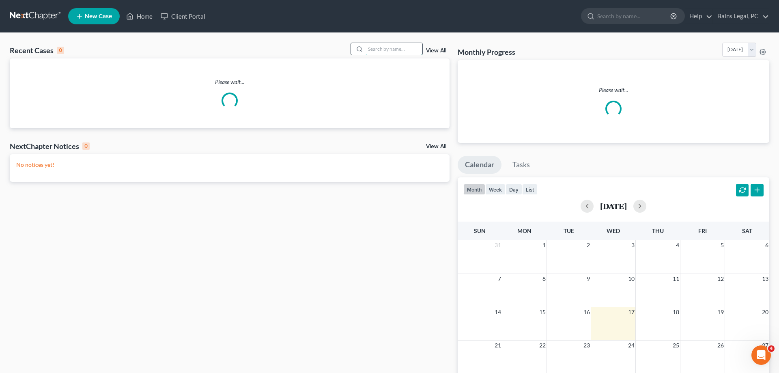
click at [408, 51] on input "search" at bounding box center [393, 49] width 57 height 12
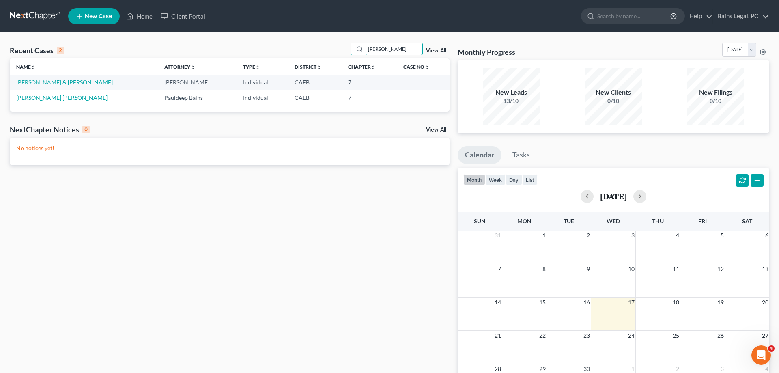
type input "marroquin"
click at [45, 82] on link "Marroquin, Ramon & Ortiz, Diana" at bounding box center [64, 82] width 97 height 7
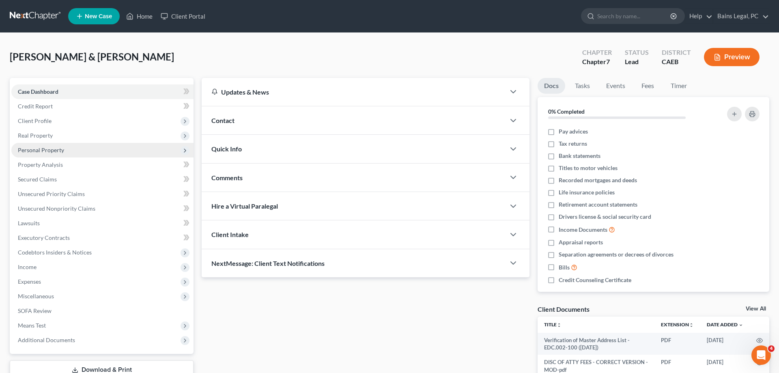
click at [75, 151] on span "Personal Property" at bounding box center [102, 150] width 182 height 15
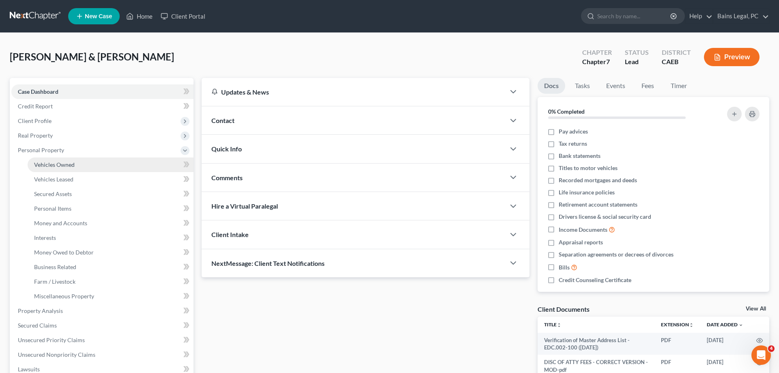
click at [78, 160] on link "Vehicles Owned" at bounding box center [111, 164] width 166 height 15
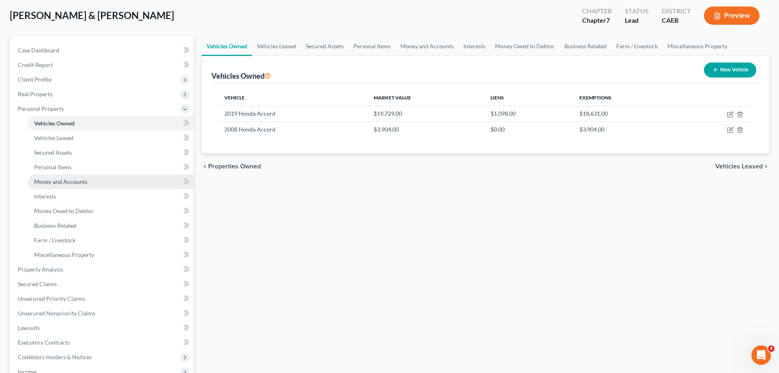
click at [99, 183] on link "Money and Accounts" at bounding box center [111, 181] width 166 height 15
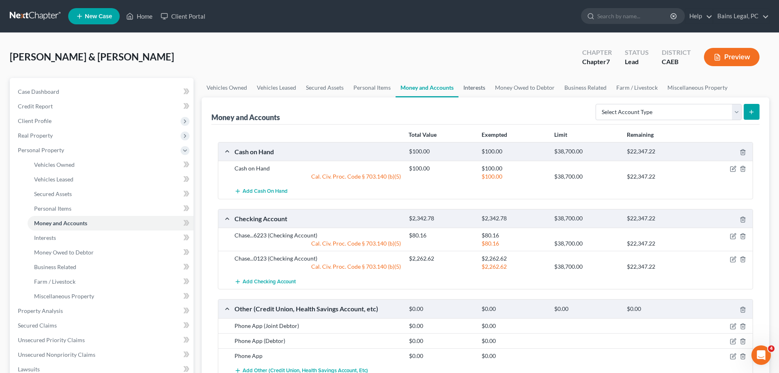
click at [478, 84] on link "Interests" at bounding box center [474, 87] width 32 height 19
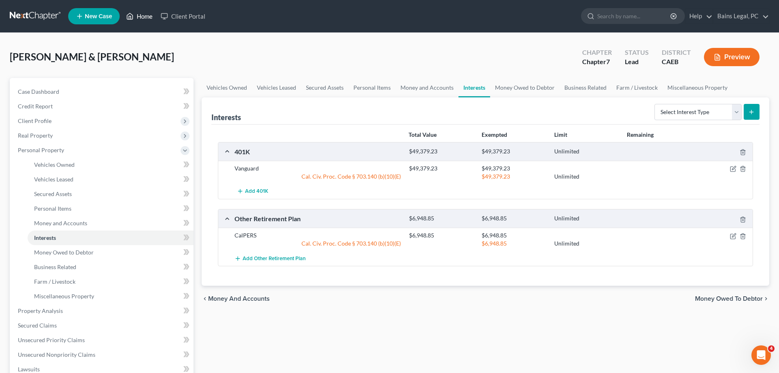
click at [133, 15] on icon at bounding box center [129, 16] width 7 height 10
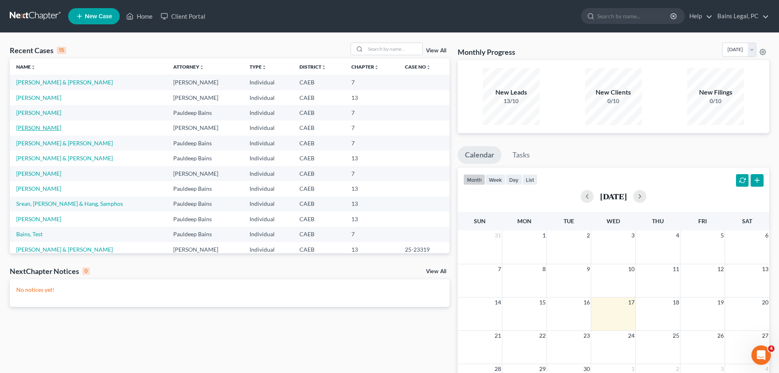
click at [49, 127] on link "Lopez-Garcia, Edgar" at bounding box center [38, 127] width 45 height 7
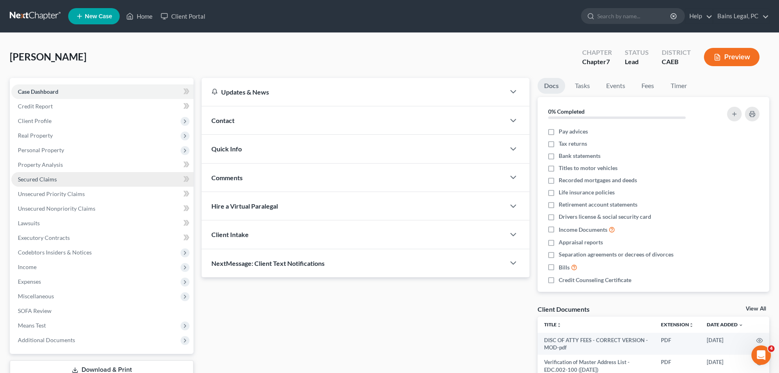
click at [53, 180] on span "Secured Claims" at bounding box center [37, 179] width 39 height 7
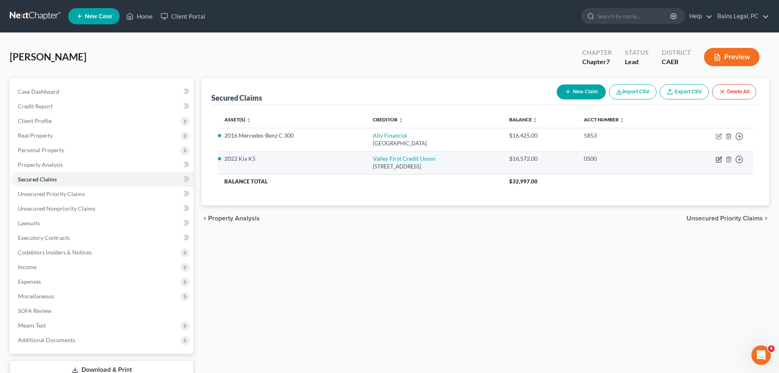
click at [717, 159] on icon "button" at bounding box center [718, 159] width 6 height 6
select select "4"
select select "2"
select select "0"
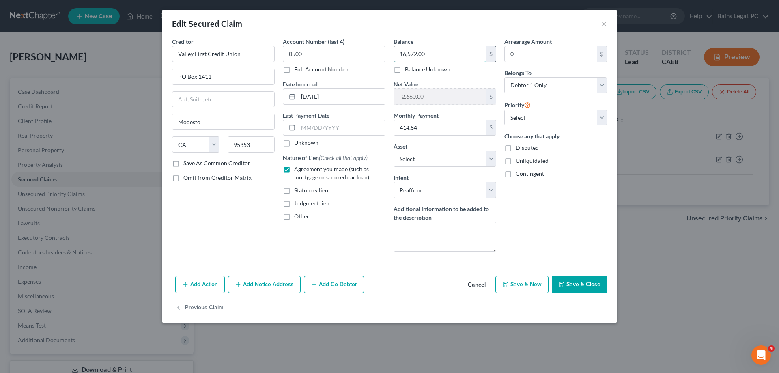
click at [451, 54] on input "16,572.00" at bounding box center [440, 53] width 92 height 15
type input "15,816.88"
click at [573, 286] on button "Save & Close" at bounding box center [579, 284] width 55 height 17
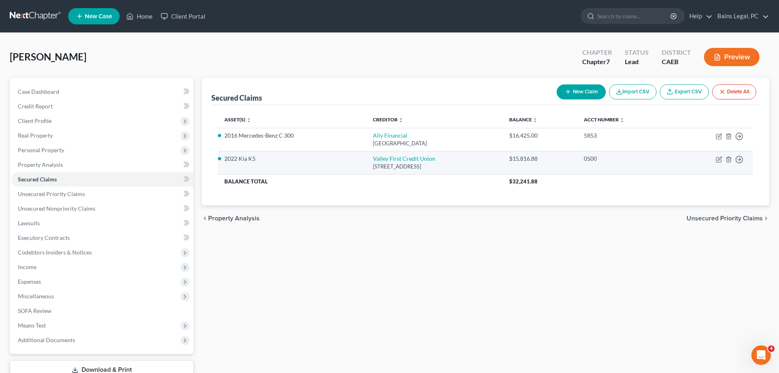
click at [715, 159] on td "Move to E Move to F Move to G Move to Notice Only" at bounding box center [713, 162] width 79 height 23
click at [718, 163] on td "Move to E Move to F Move to G Move to Notice Only" at bounding box center [713, 162] width 79 height 23
click at [718, 159] on icon "button" at bounding box center [719, 159] width 4 height 4
select select "4"
select select "2"
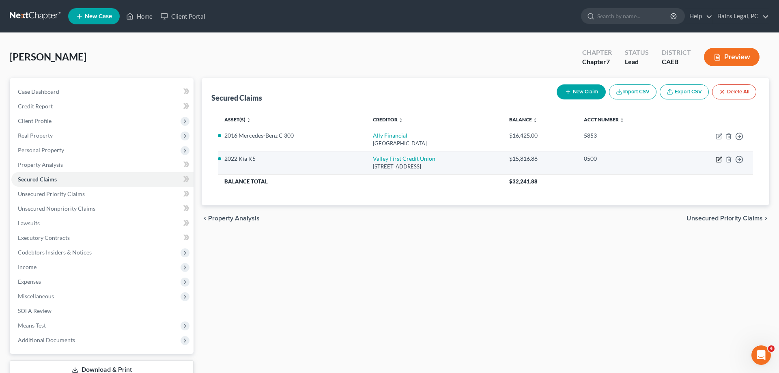
select select "0"
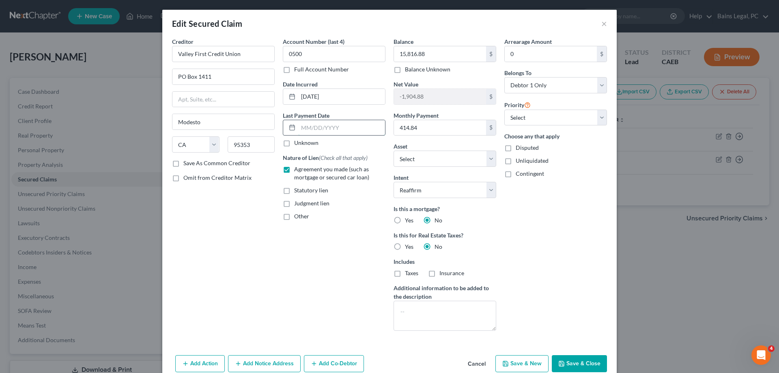
click at [306, 127] on input "text" at bounding box center [341, 127] width 87 height 15
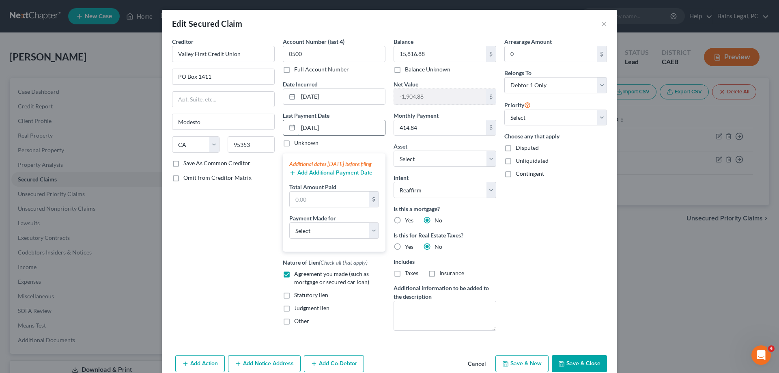
type input "8/28/25"
click at [306, 205] on input "text" at bounding box center [329, 198] width 79 height 15
type input "840"
click at [289, 222] on select "Select Car Credit Card Loan Repayment Mortgage Other Suppliers Or Vendors" at bounding box center [334, 230] width 90 height 16
select select "0"
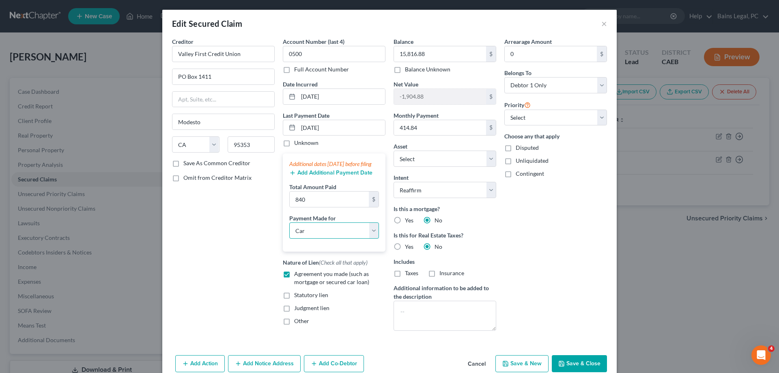
click option "Car" at bounding box center [0, 0] width 0 height 0
click at [575, 364] on button "Save & Close" at bounding box center [579, 363] width 55 height 17
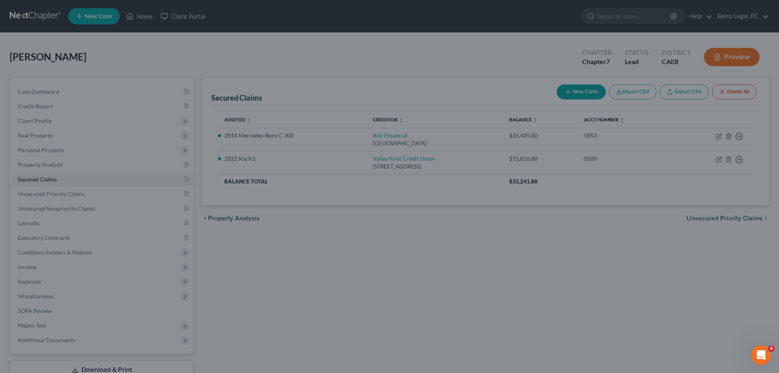
select select "13"
type input "840.00"
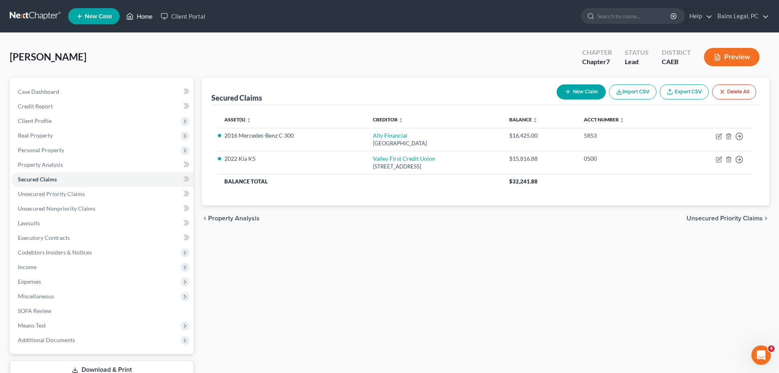
click at [137, 13] on link "Home" at bounding box center [139, 16] width 34 height 15
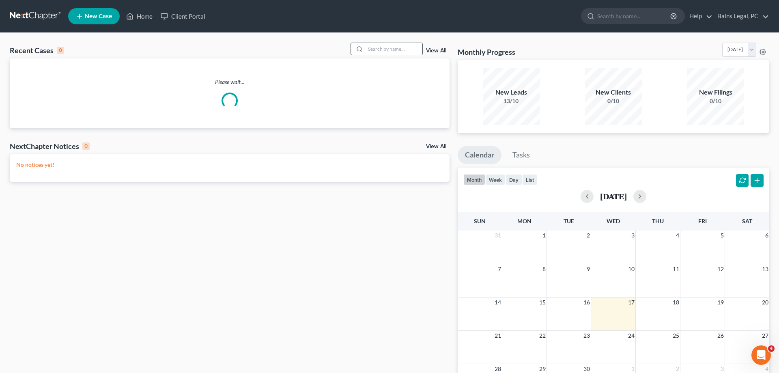
click at [358, 50] on div at bounding box center [358, 49] width 15 height 12
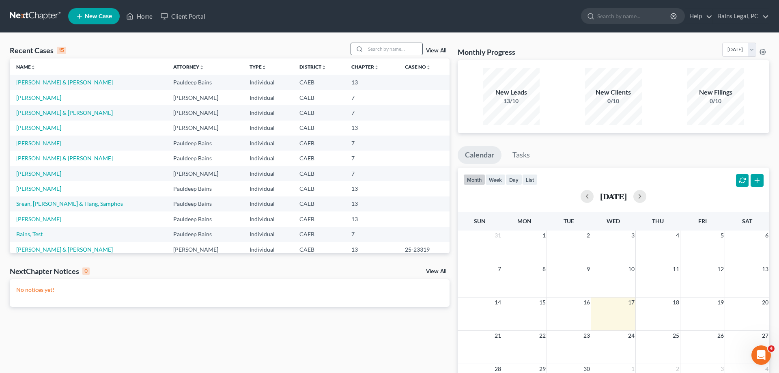
click at [356, 50] on div at bounding box center [358, 49] width 15 height 12
click at [358, 49] on div at bounding box center [358, 49] width 15 height 12
click at [365, 46] on input "search" at bounding box center [393, 49] width 57 height 12
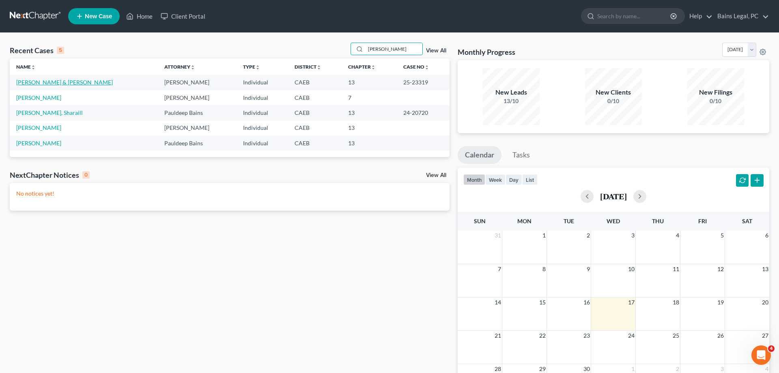
type input "JONES"
click at [34, 84] on link "Jones, Brian & Mickie" at bounding box center [64, 82] width 97 height 7
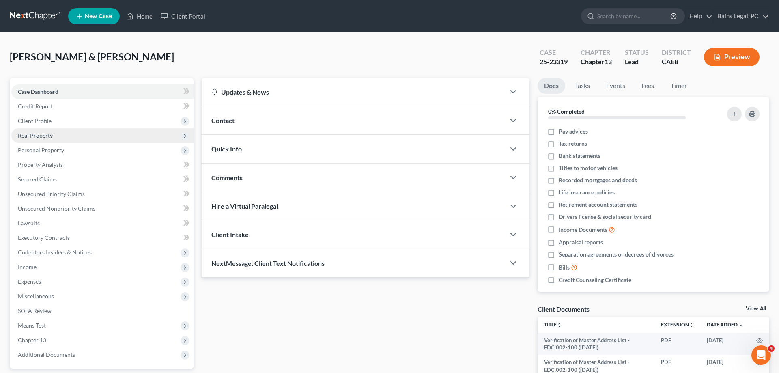
click at [53, 120] on span "Client Profile" at bounding box center [102, 121] width 182 height 15
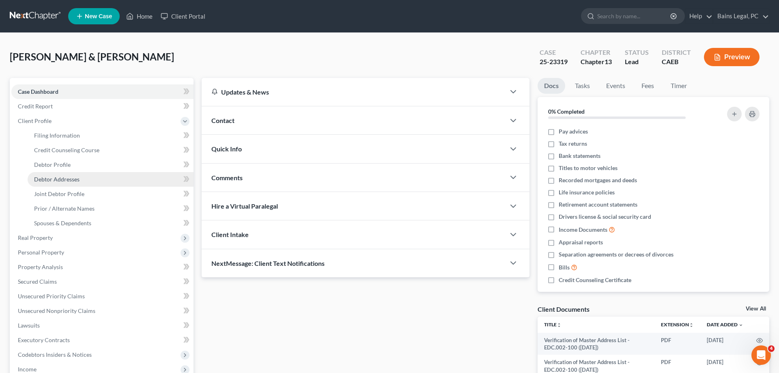
click at [70, 180] on span "Debtor Addresses" at bounding box center [56, 179] width 45 height 7
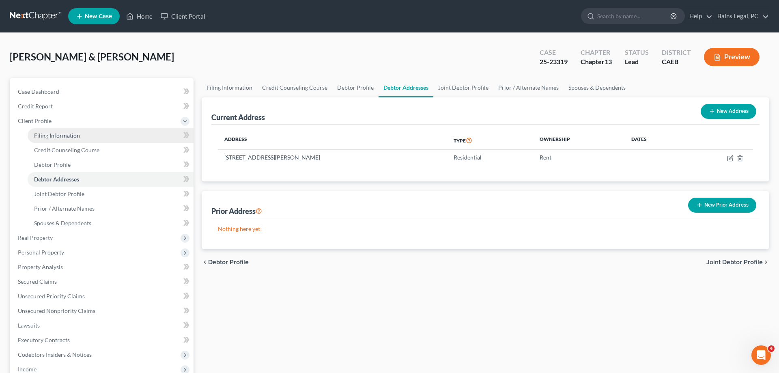
click at [79, 134] on link "Filing Information" at bounding box center [111, 135] width 166 height 15
select select "1"
select select "3"
select select "0"
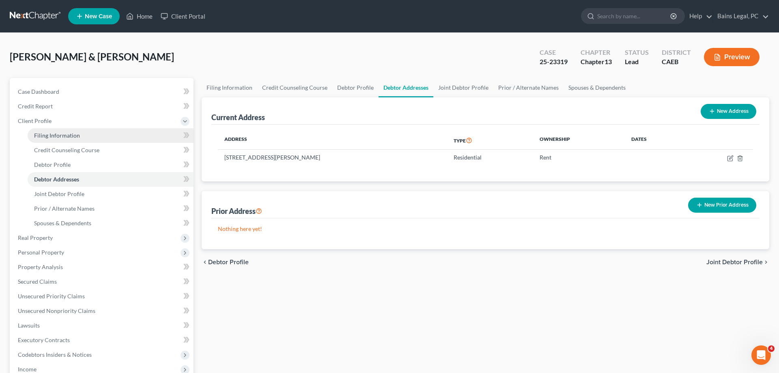
select select "4"
select select "0"
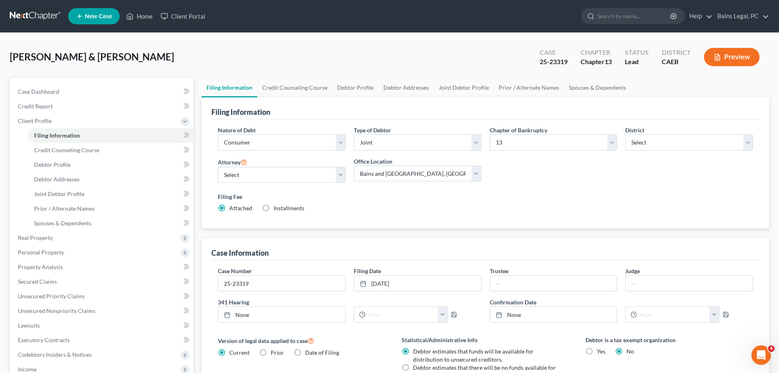
scroll to position [165, 0]
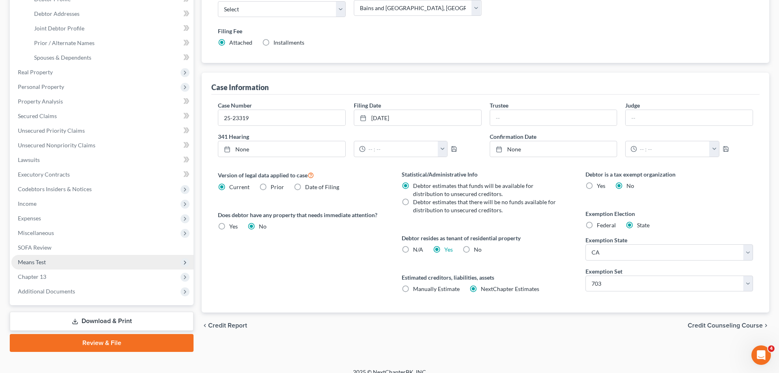
click at [64, 263] on span "Means Test" at bounding box center [102, 262] width 182 height 15
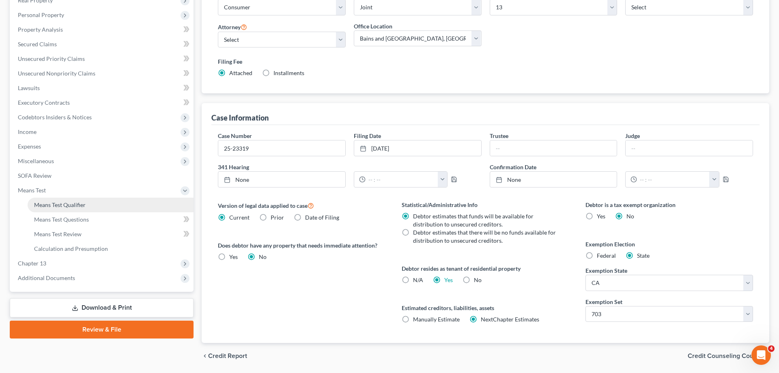
click at [90, 206] on link "Means Test Qualifier" at bounding box center [111, 204] width 166 height 15
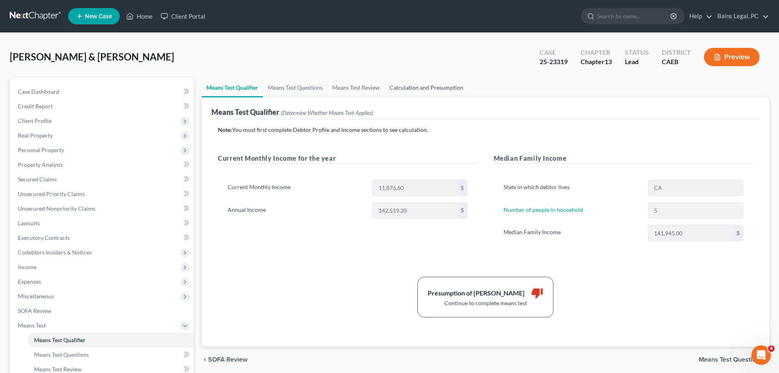
click at [440, 86] on link "Calculation and Presumption" at bounding box center [426, 87] width 84 height 19
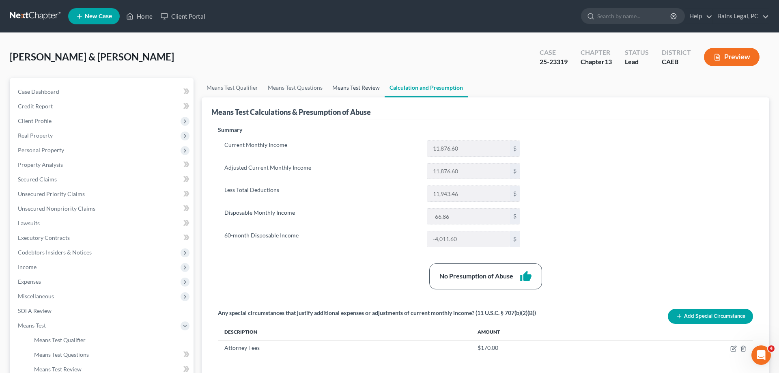
click at [361, 84] on link "Means Test Review" at bounding box center [355, 87] width 57 height 19
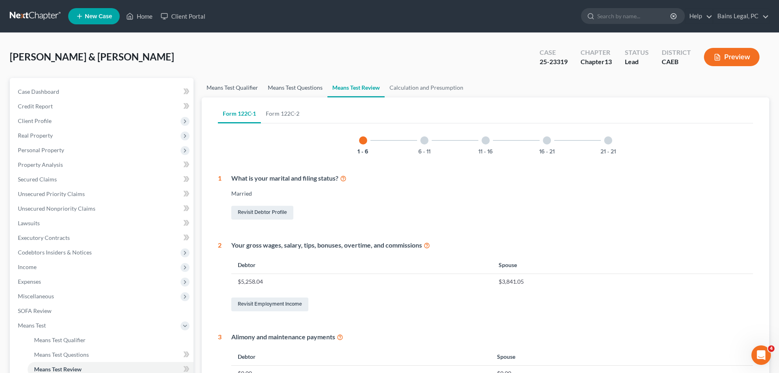
click at [285, 83] on link "Means Test Questions" at bounding box center [295, 87] width 64 height 19
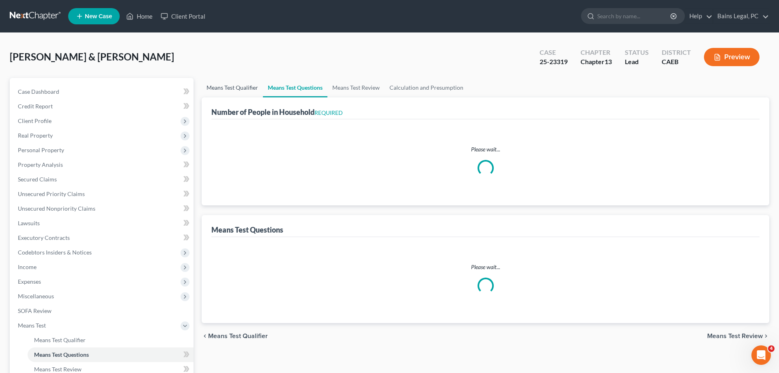
select select "1"
select select "60"
select select "1"
select select "60"
select select "1"
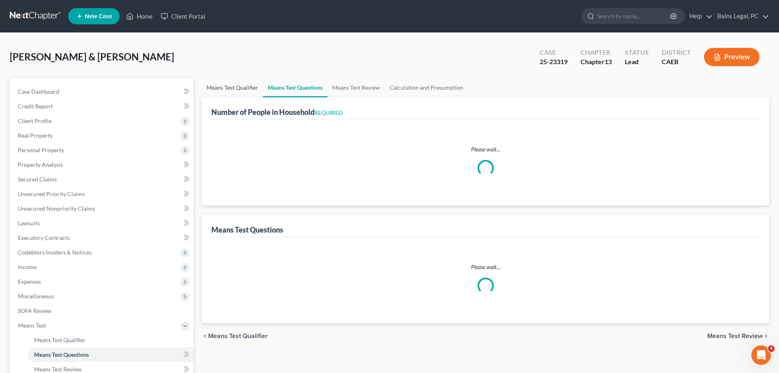
select select "60"
select select "4"
select select "1"
select select "3"
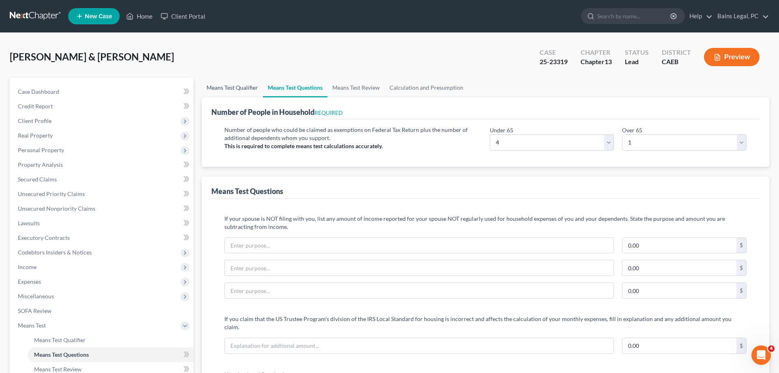
click at [237, 87] on link "Means Test Qualifier" at bounding box center [232, 87] width 61 height 19
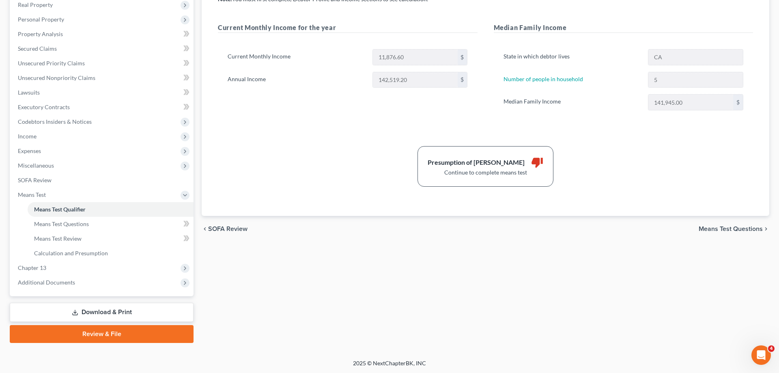
click at [100, 315] on link "Download & Print" at bounding box center [102, 312] width 184 height 19
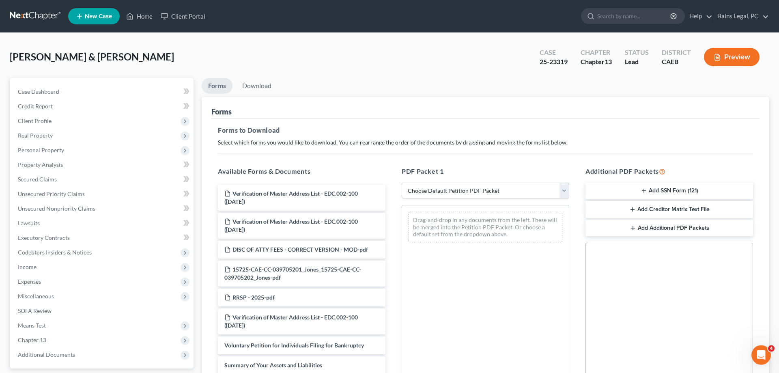
click at [494, 177] on div "PDF Packet 1 Choose Default Petition PDF Packet Complete Bankruptcy Petition (a…" at bounding box center [485, 297] width 184 height 275
click at [490, 182] on div "PDF Packet 1 Choose Default Petition PDF Packet Complete Bankruptcy Petition (a…" at bounding box center [485, 297] width 184 height 275
click at [401, 182] on select "Choose Default Petition PDF Packet Complete Bankruptcy Petition (all forms and …" at bounding box center [484, 190] width 167 height 16
select select "2"
click option "Amended Forms" at bounding box center [0, 0] width 0 height 0
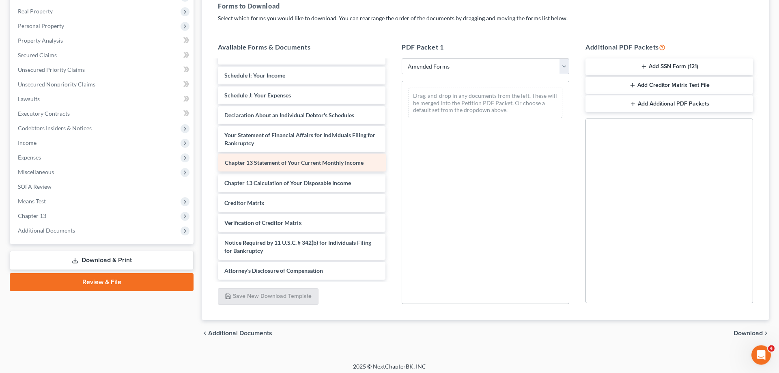
scroll to position [133, 0]
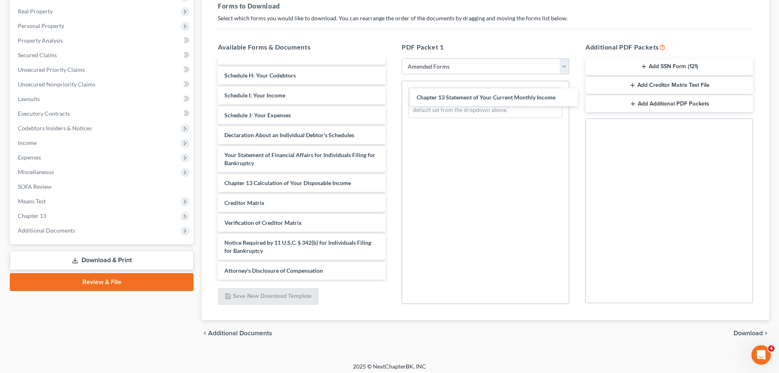
drag, startPoint x: 282, startPoint y: 162, endPoint x: 389, endPoint y: 144, distance: 108.2
click at [392, 95] on div "Chapter 13 Statement of Your Current Monthly Income Voluntary Petition for Indi…" at bounding box center [301, 103] width 180 height 352
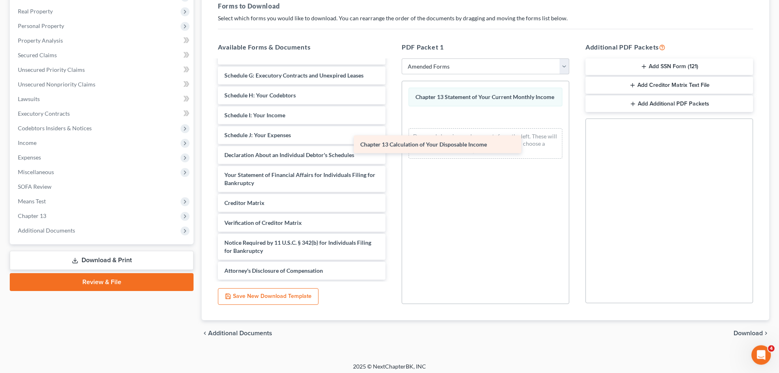
scroll to position [113, 0]
drag, startPoint x: 320, startPoint y: 182, endPoint x: 502, endPoint y: 122, distance: 191.1
click at [392, 122] on div "Chapter 13 Calculation of Your Disposable Income Voluntary Petition for Individ…" at bounding box center [301, 113] width 180 height 332
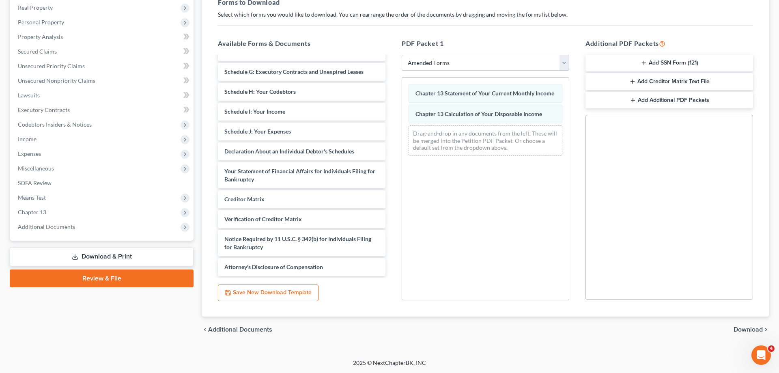
click at [755, 328] on span "Download" at bounding box center [747, 329] width 29 height 6
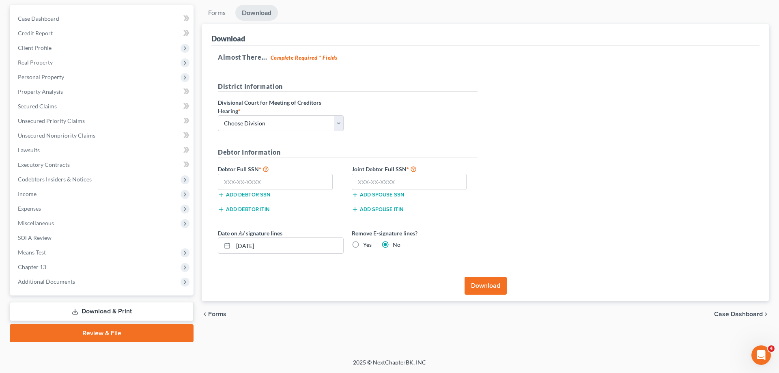
scroll to position [72, 0]
click at [287, 115] on label "Divisional Court for Meeting of Creditors Hearing *" at bounding box center [281, 107] width 126 height 17
click at [286, 115] on label "Divisional Court for Meeting of Creditors Hearing *" at bounding box center [281, 107] width 126 height 17
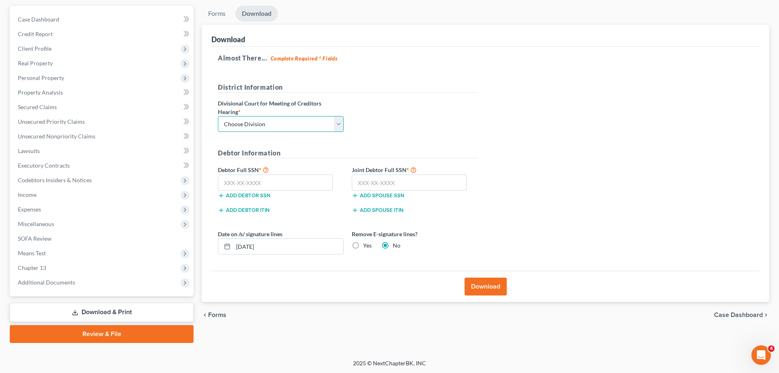
click at [218, 116] on select "Choose Division Fresno Modesto Sacramento" at bounding box center [281, 124] width 126 height 16
select select "1"
click option "Modesto" at bounding box center [0, 0] width 0 height 0
click at [256, 187] on input "text" at bounding box center [275, 182] width 115 height 16
type input "111-11-1111"
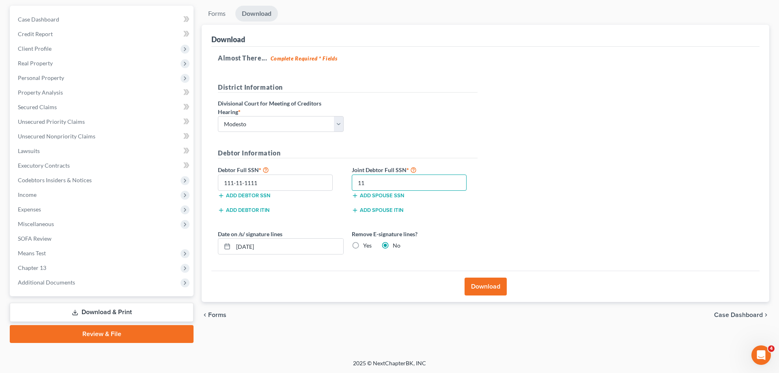
click at [391, 185] on input "11" at bounding box center [409, 182] width 115 height 16
type input "111-11-1111"
drag, startPoint x: 244, startPoint y: 248, endPoint x: 200, endPoint y: 242, distance: 44.3
click at [233, 243] on input "09/17/2025" at bounding box center [288, 245] width 110 height 15
click at [370, 247] on label "Yes" at bounding box center [367, 245] width 9 height 8
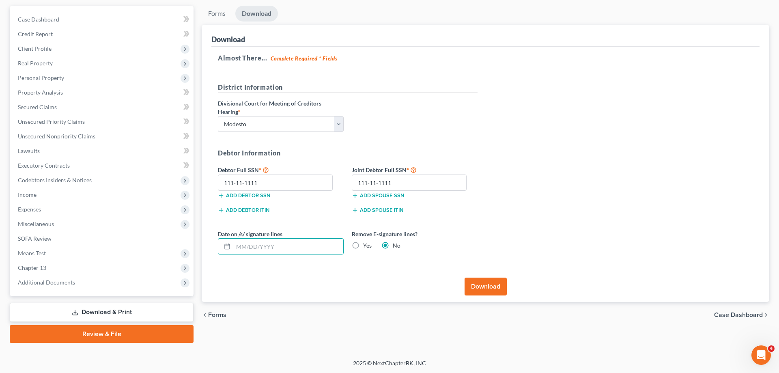
click at [370, 247] on input "Yes" at bounding box center [368, 243] width 5 height 5
radio input "true"
radio input "false"
click at [485, 287] on button "Download" at bounding box center [485, 286] width 42 height 18
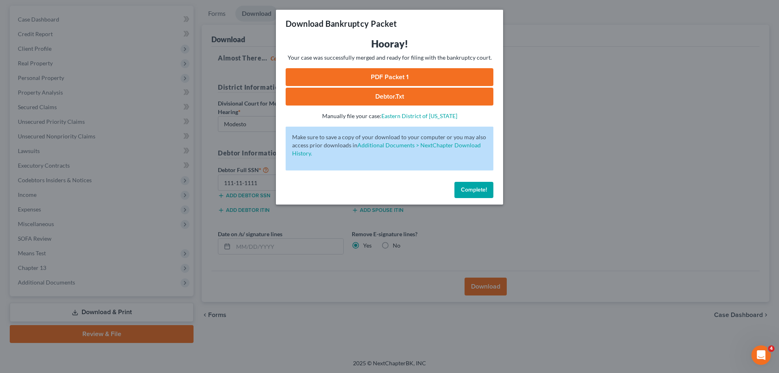
click at [390, 72] on link "PDF Packet 1" at bounding box center [390, 77] width 208 height 18
click at [498, 190] on div "Complete!" at bounding box center [389, 191] width 227 height 26
drag, startPoint x: 472, startPoint y: 184, endPoint x: 424, endPoint y: 193, distance: 49.1
click at [472, 184] on button "Complete!" at bounding box center [473, 190] width 39 height 16
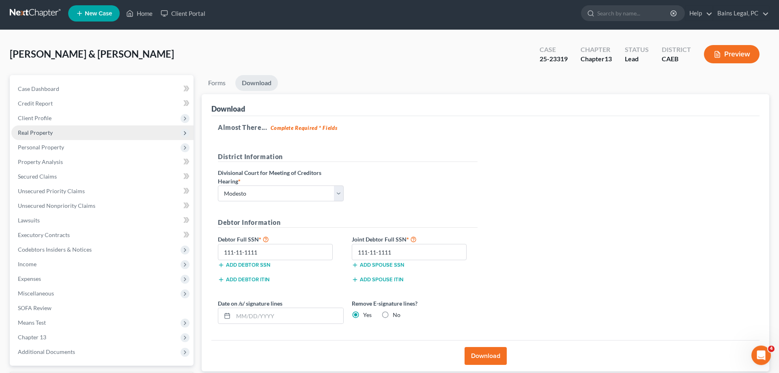
scroll to position [0, 0]
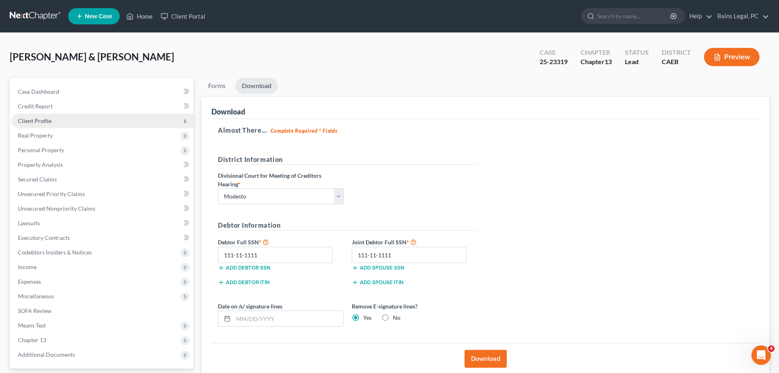
click at [75, 122] on span "Client Profile" at bounding box center [102, 121] width 182 height 15
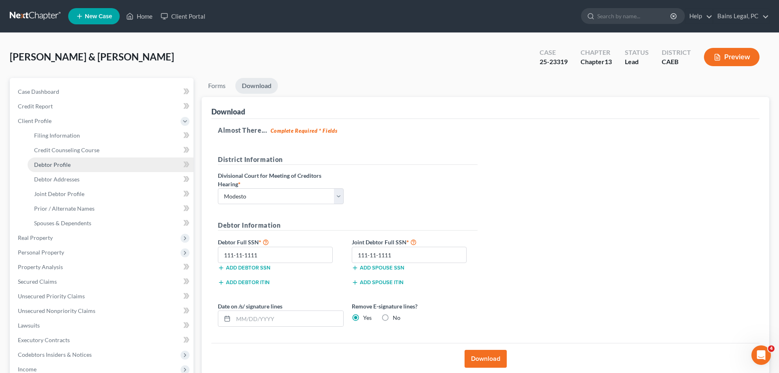
click at [66, 166] on span "Debtor Profile" at bounding box center [52, 164] width 36 height 7
select select "1"
select select "4"
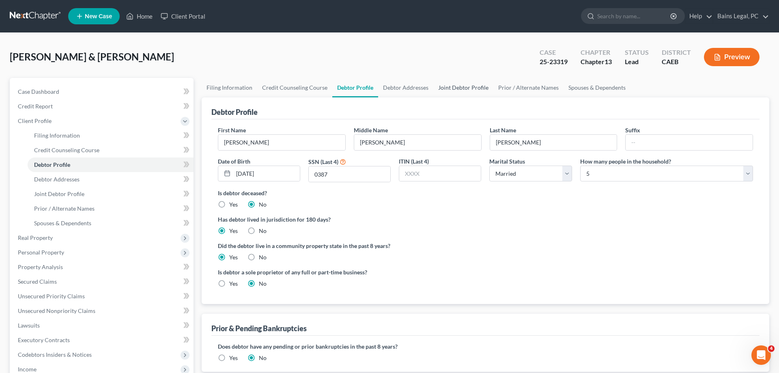
click at [453, 86] on link "Joint Debtor Profile" at bounding box center [463, 87] width 60 height 19
